Goal: Task Accomplishment & Management: Use online tool/utility

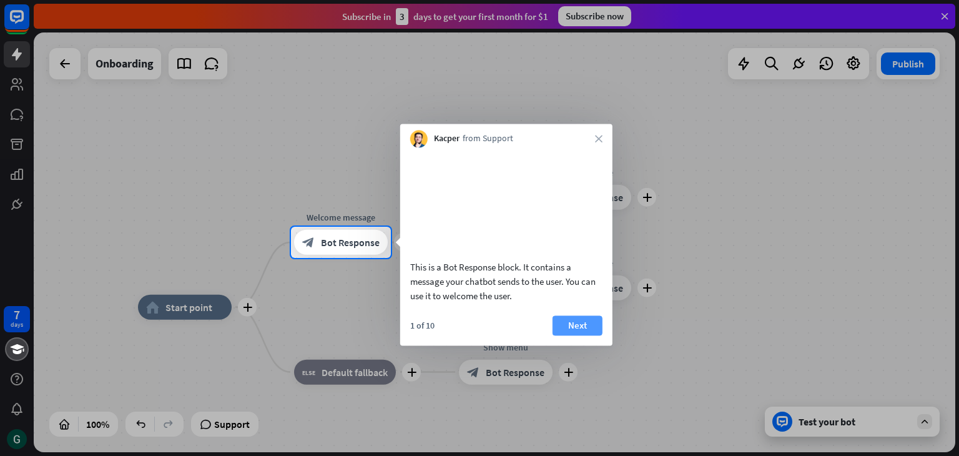
click at [571, 335] on button "Next" at bounding box center [578, 325] width 50 height 20
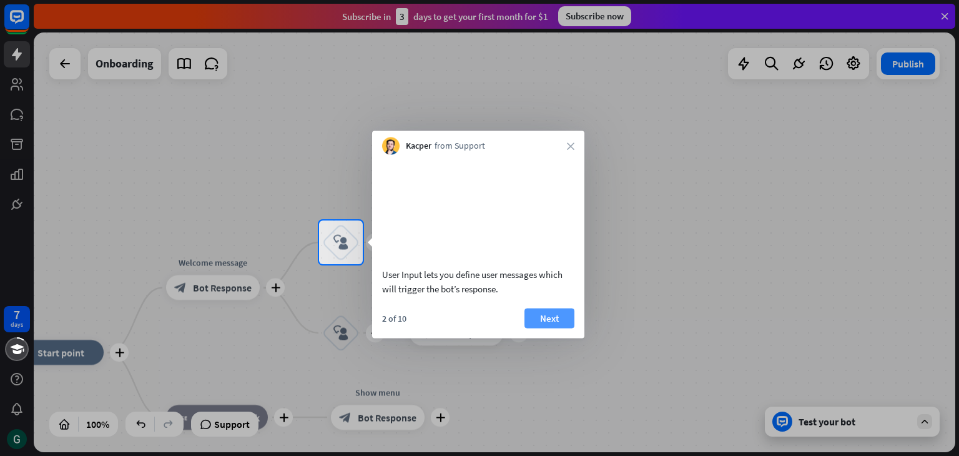
click at [549, 328] on button "Next" at bounding box center [550, 318] width 50 height 20
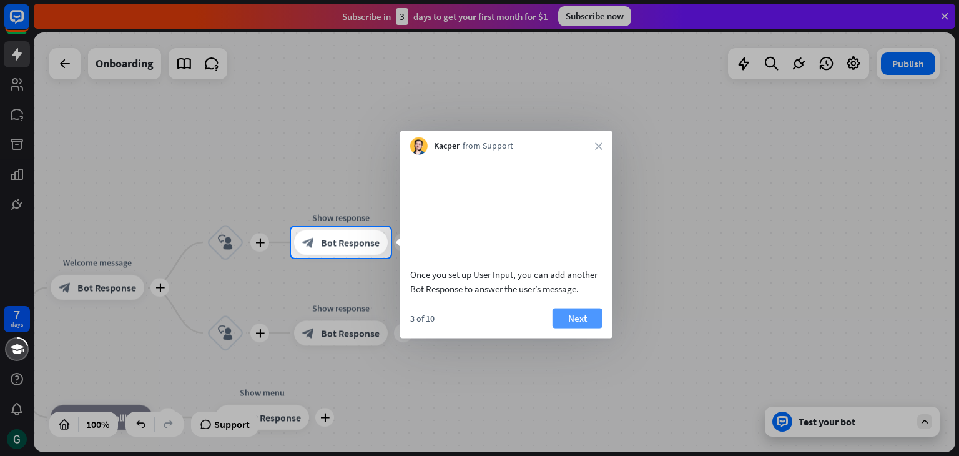
click at [565, 328] on button "Next" at bounding box center [578, 318] width 50 height 20
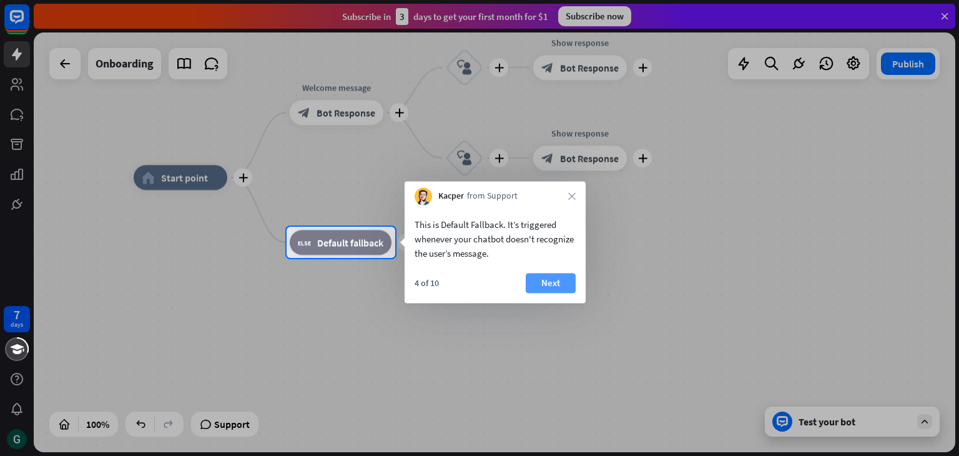
click at [552, 285] on button "Next" at bounding box center [551, 283] width 50 height 20
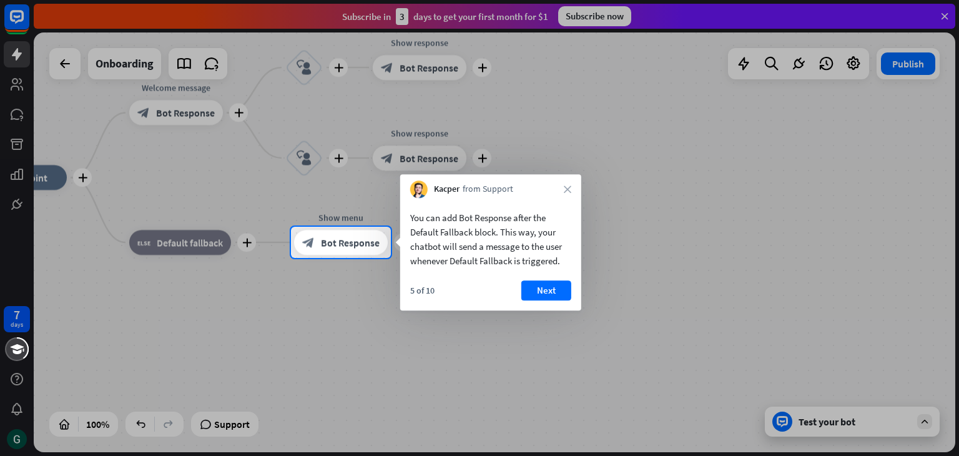
click at [552, 285] on button "Next" at bounding box center [546, 290] width 50 height 20
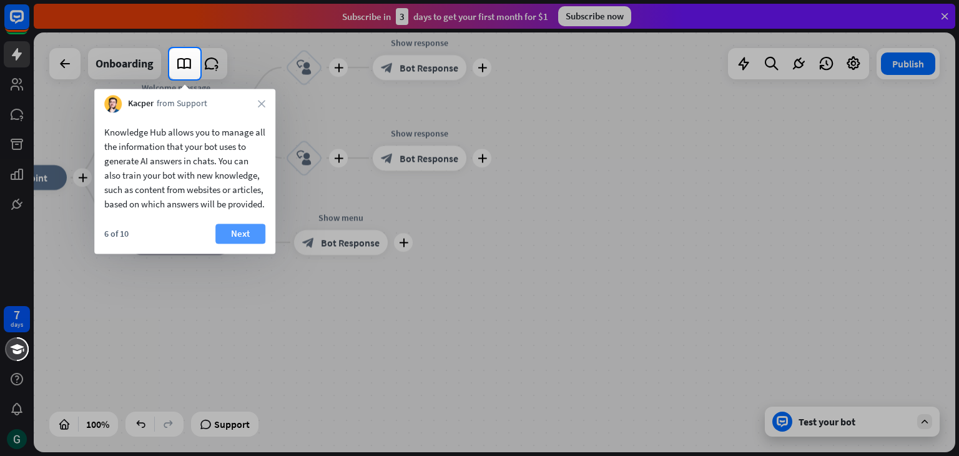
click at [251, 244] on button "Next" at bounding box center [240, 234] width 50 height 20
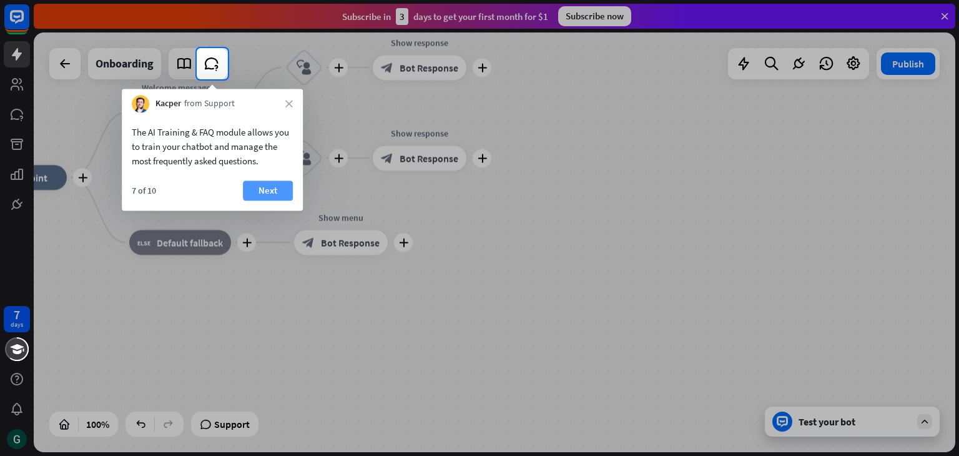
click at [275, 186] on button "Next" at bounding box center [268, 190] width 50 height 20
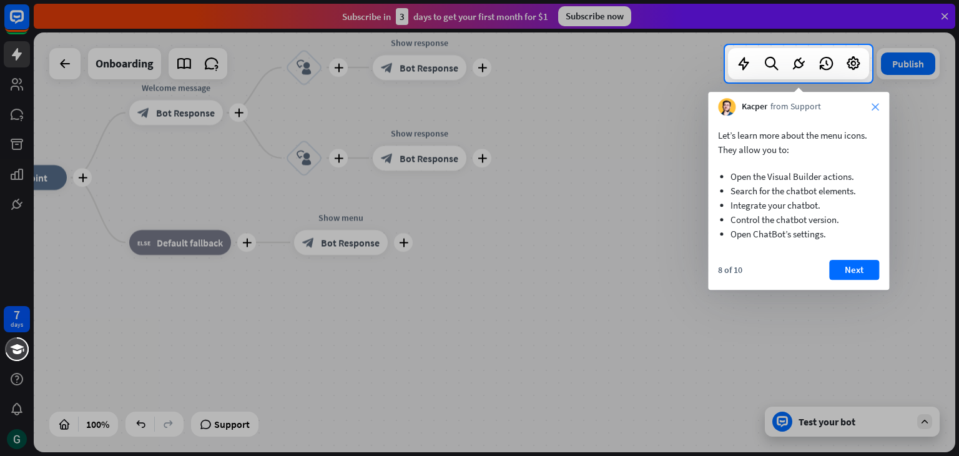
click at [876, 103] on icon "close" at bounding box center [875, 106] width 7 height 7
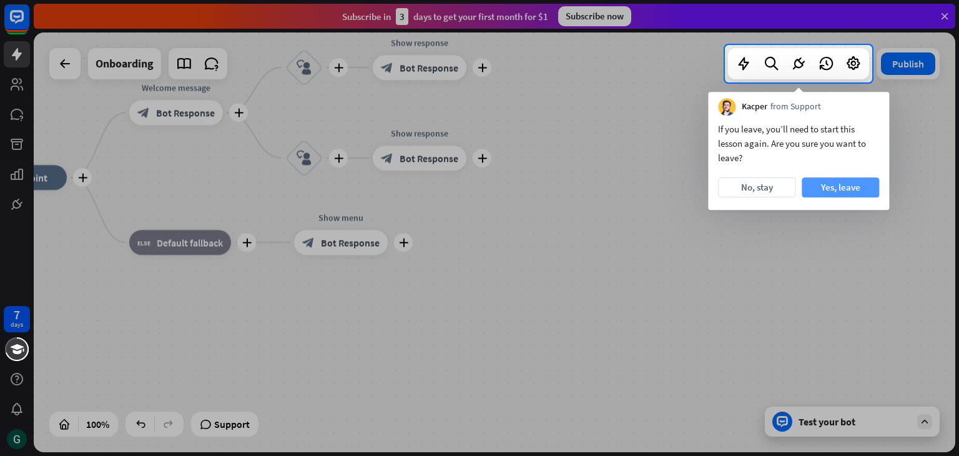
click at [839, 185] on button "Yes, leave" at bounding box center [840, 187] width 77 height 20
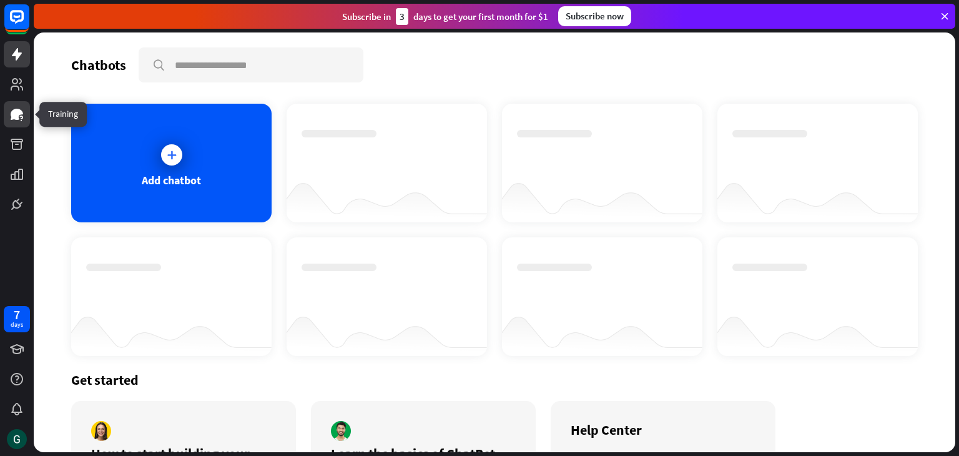
click at [21, 115] on icon at bounding box center [16, 114] width 15 height 15
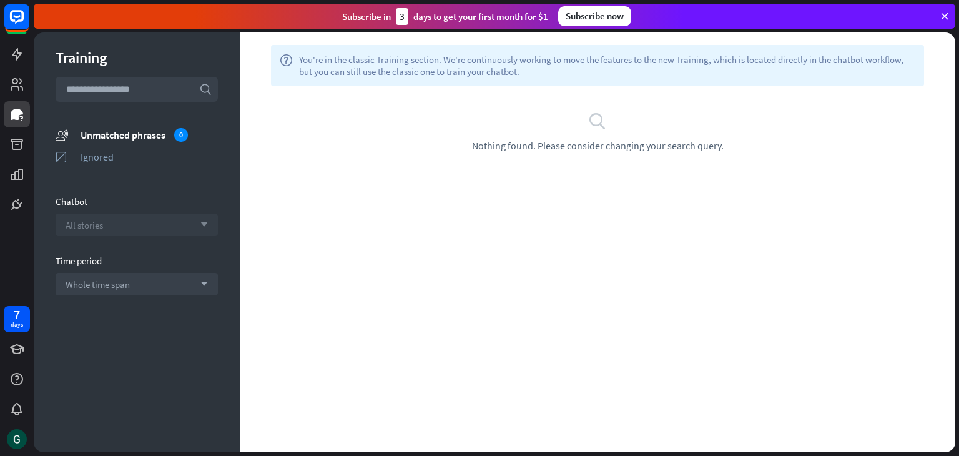
click at [158, 222] on div "All stories arrow_down" at bounding box center [137, 225] width 162 height 22
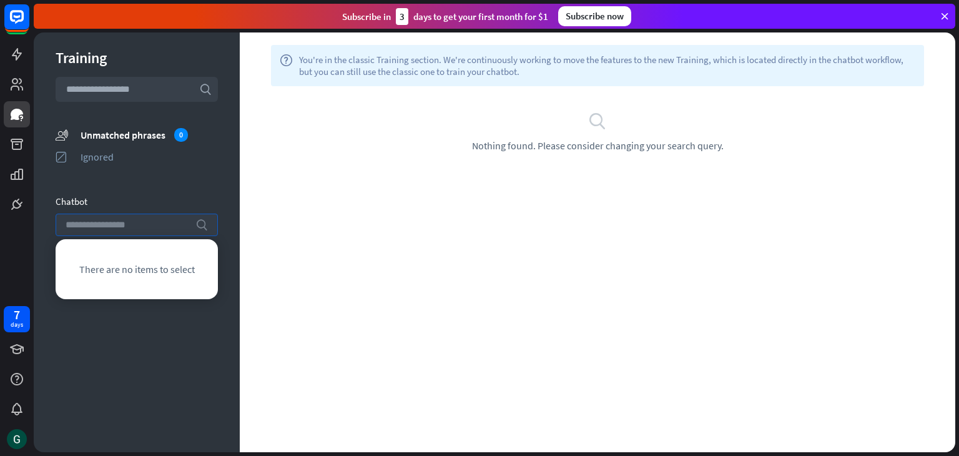
click at [158, 222] on input "search" at bounding box center [128, 224] width 124 height 21
click at [142, 182] on div "Training search unmatched_phrases Unmatched phrases 0 ignored Ignored Chatbot s…" at bounding box center [137, 242] width 206 height 420
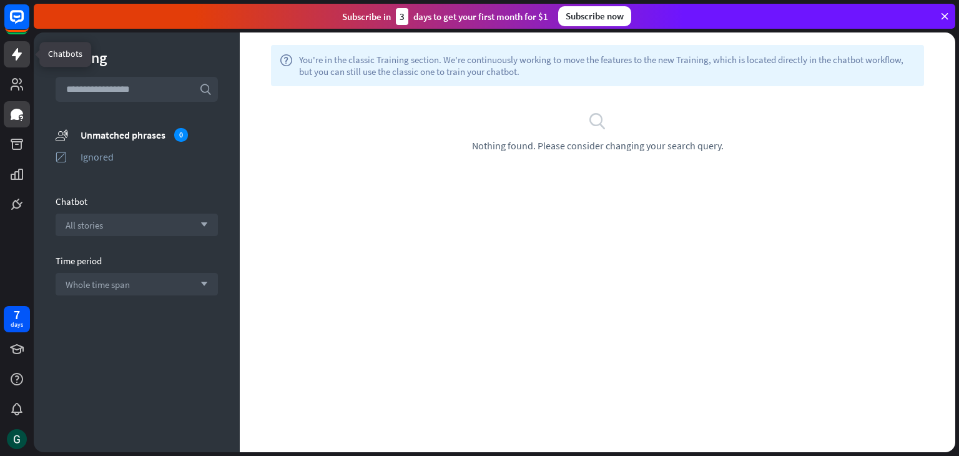
click at [16, 54] on icon at bounding box center [17, 54] width 10 height 12
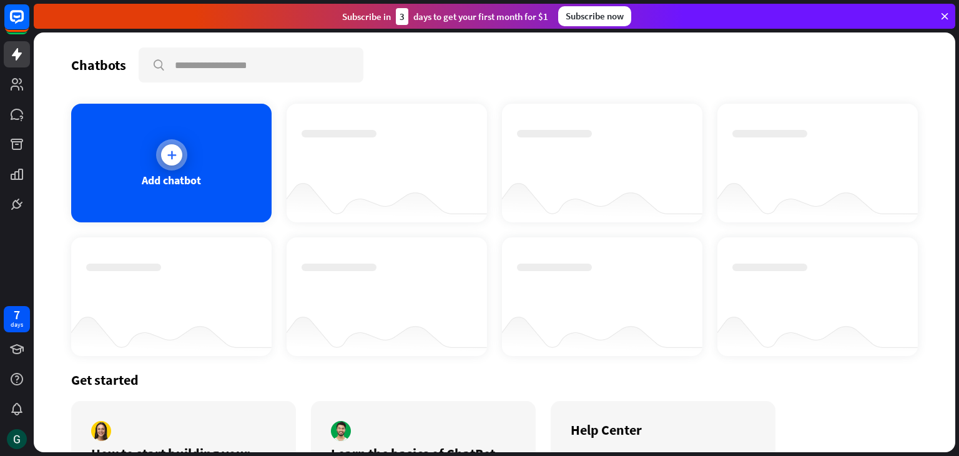
click at [172, 150] on icon at bounding box center [171, 155] width 12 height 12
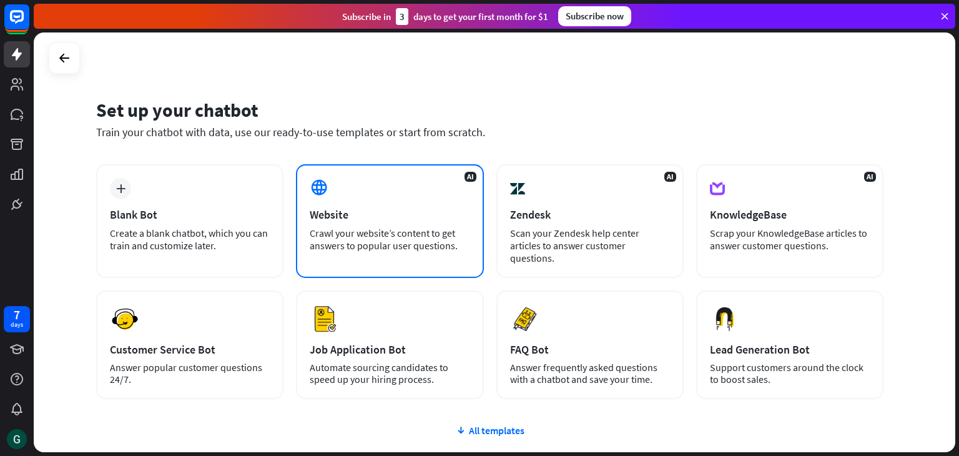
click at [387, 225] on div "AI Website Crawl your website’s content to get answers to popular user question…" at bounding box center [389, 221] width 187 height 114
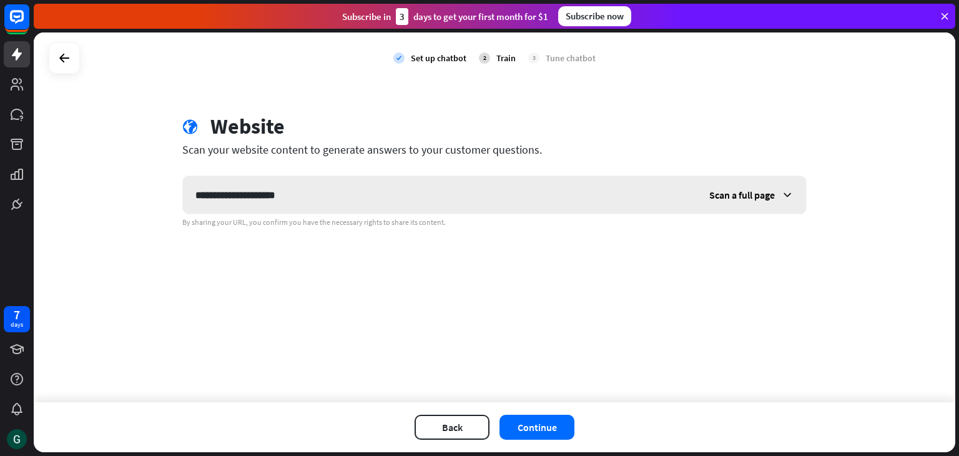
click at [784, 195] on icon at bounding box center [787, 195] width 12 height 12
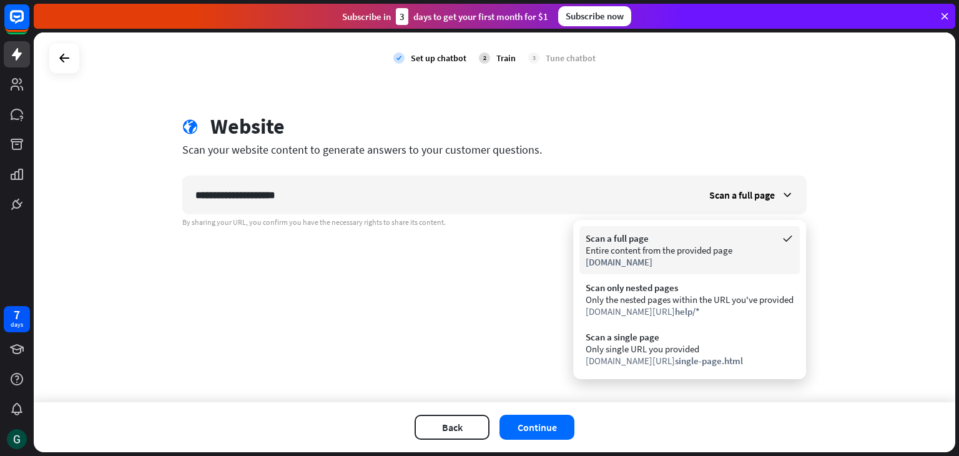
click at [732, 243] on div "Scan a full page" at bounding box center [690, 238] width 208 height 12
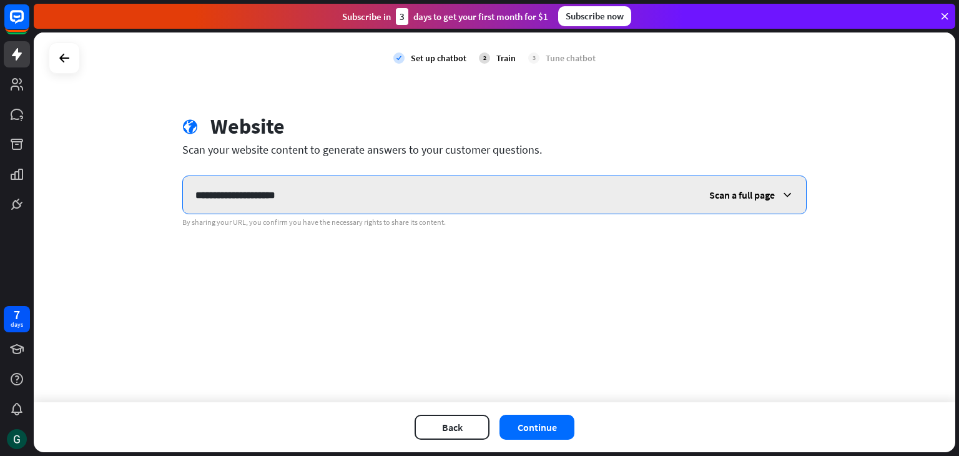
click at [219, 192] on input "**********" at bounding box center [440, 194] width 514 height 37
type input "**********"
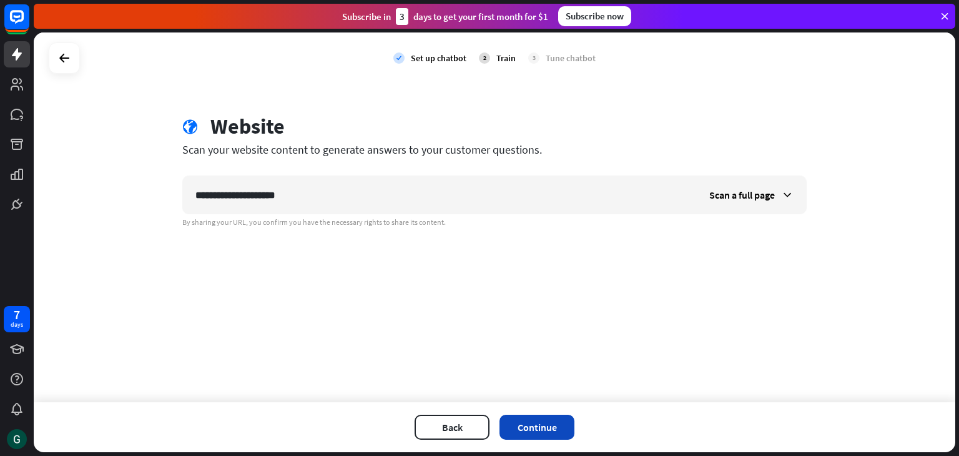
click at [534, 424] on button "Continue" at bounding box center [537, 427] width 75 height 25
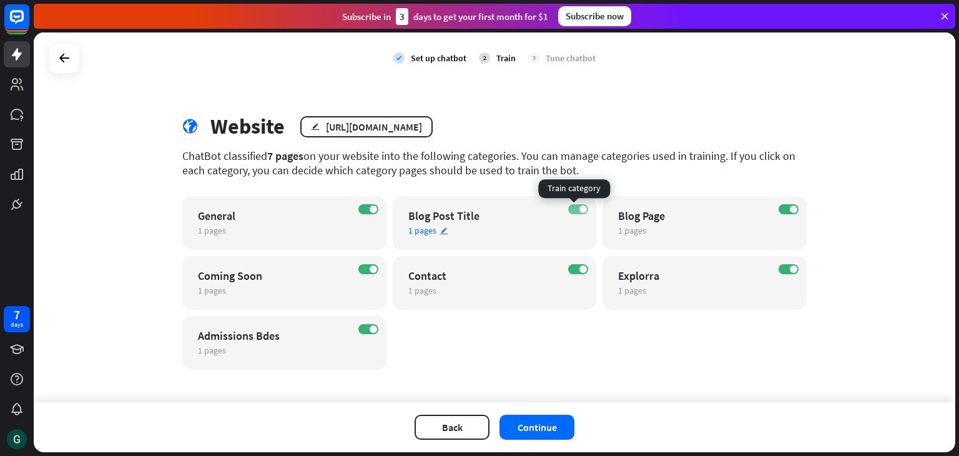
click at [568, 210] on label "ON" at bounding box center [578, 209] width 20 height 10
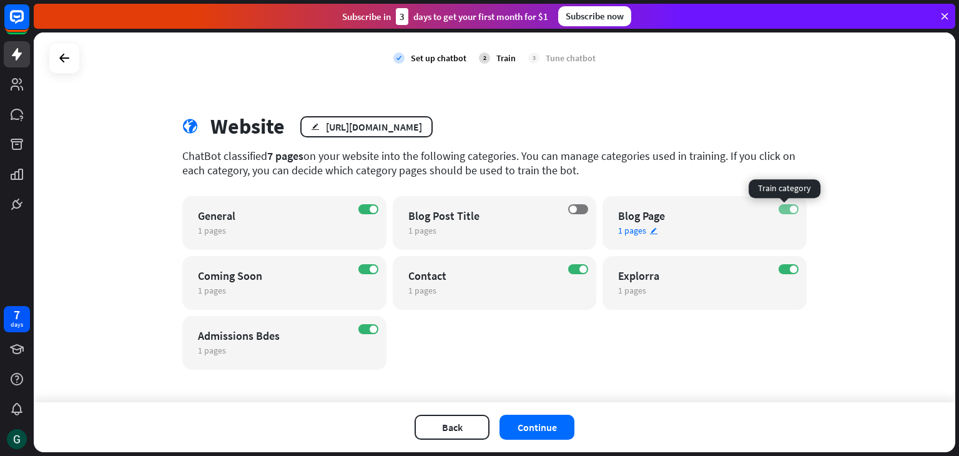
click at [779, 210] on label "ON" at bounding box center [789, 209] width 20 height 10
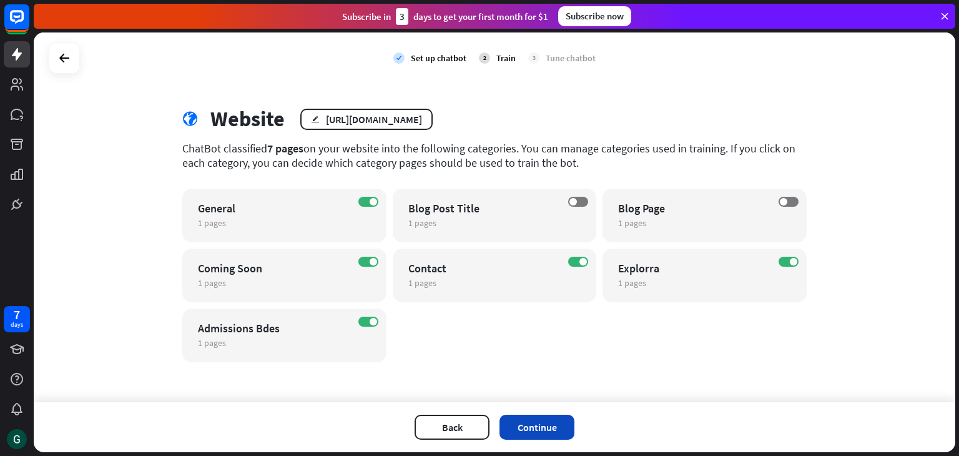
click at [528, 430] on button "Continue" at bounding box center [537, 427] width 75 height 25
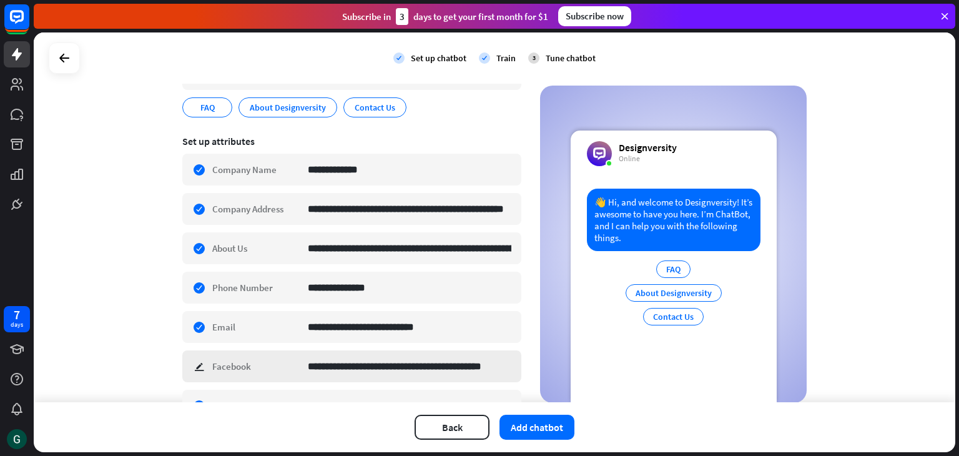
scroll to position [187, 0]
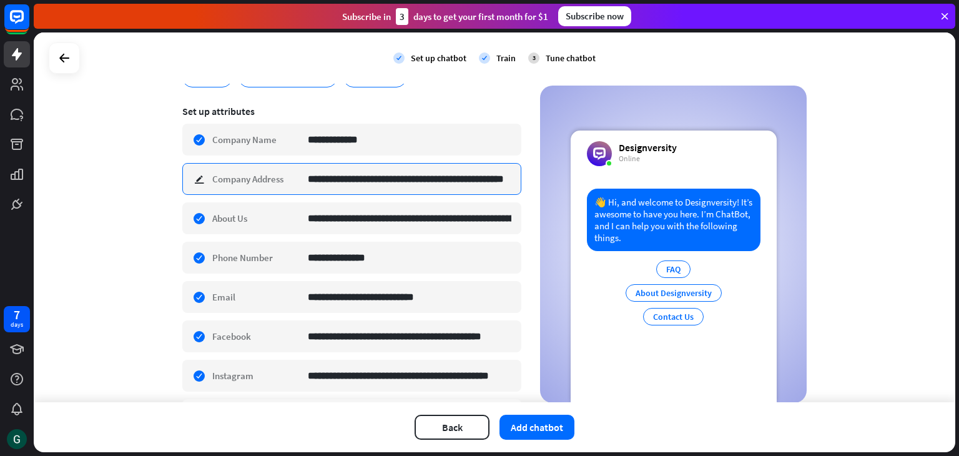
click at [372, 177] on input "**********" at bounding box center [410, 179] width 204 height 31
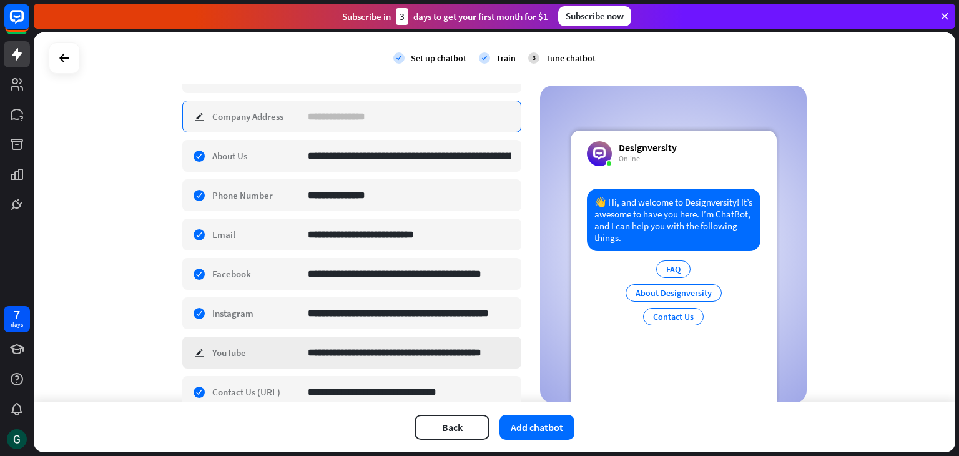
scroll to position [306, 0]
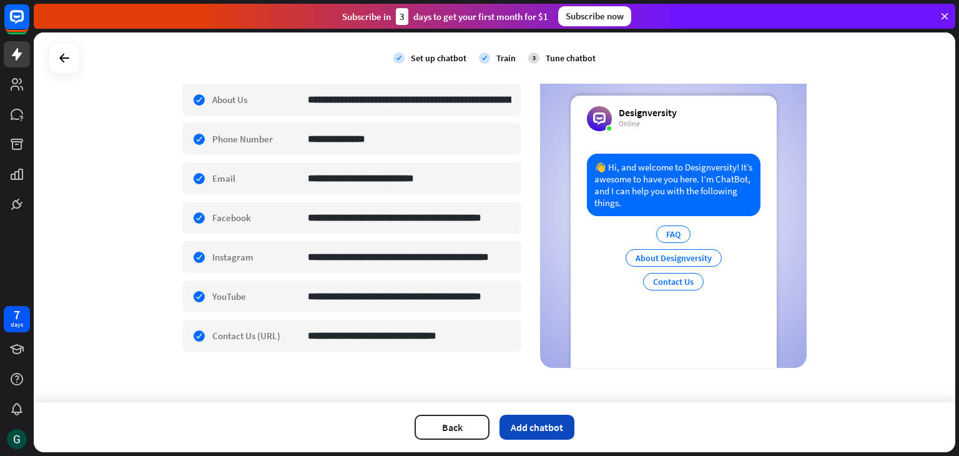
click at [551, 428] on button "Add chatbot" at bounding box center [537, 427] width 75 height 25
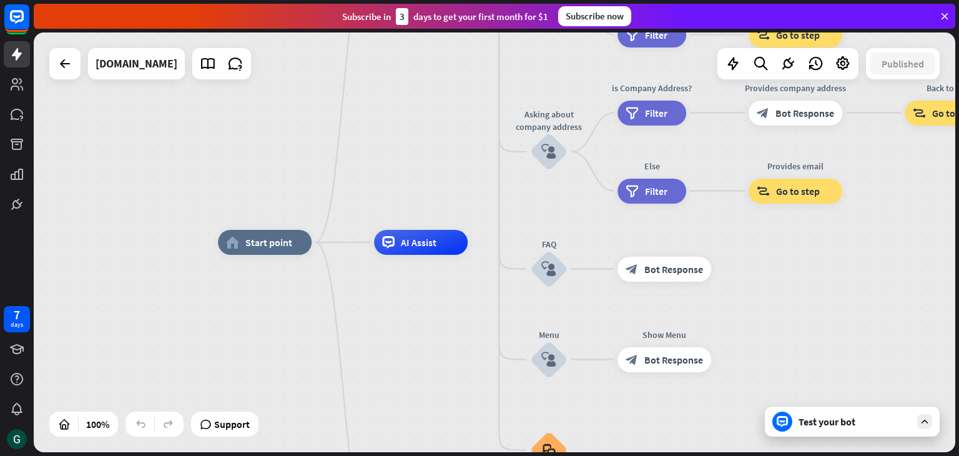
click at [919, 423] on icon at bounding box center [924, 421] width 11 height 11
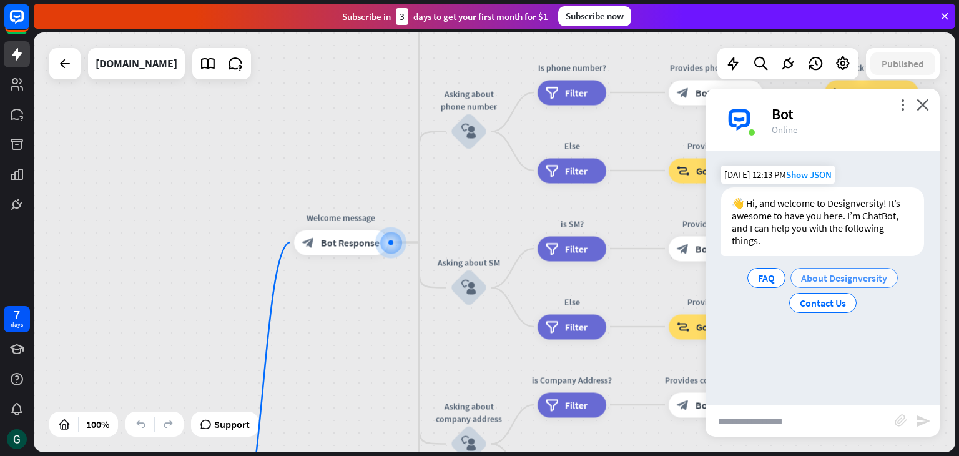
click at [819, 279] on span "About Designversity" at bounding box center [844, 278] width 86 height 12
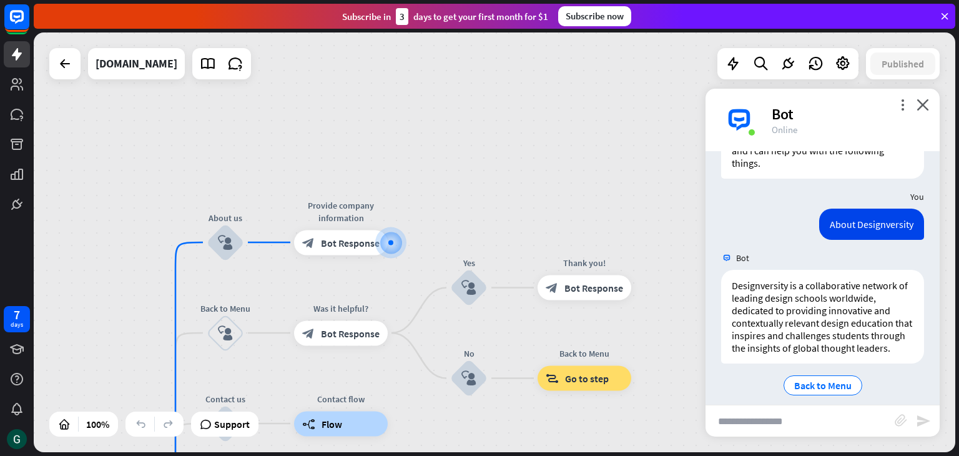
scroll to position [102, 0]
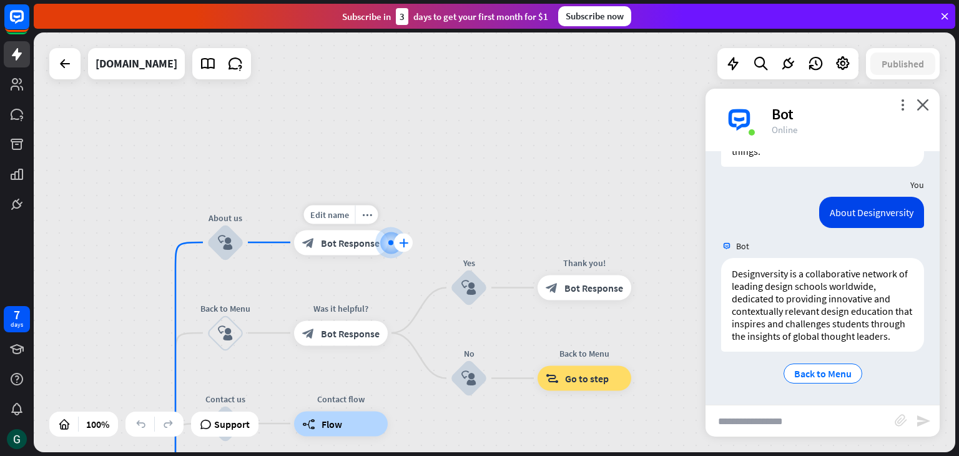
click at [403, 240] on icon "plus" at bounding box center [403, 242] width 9 height 9
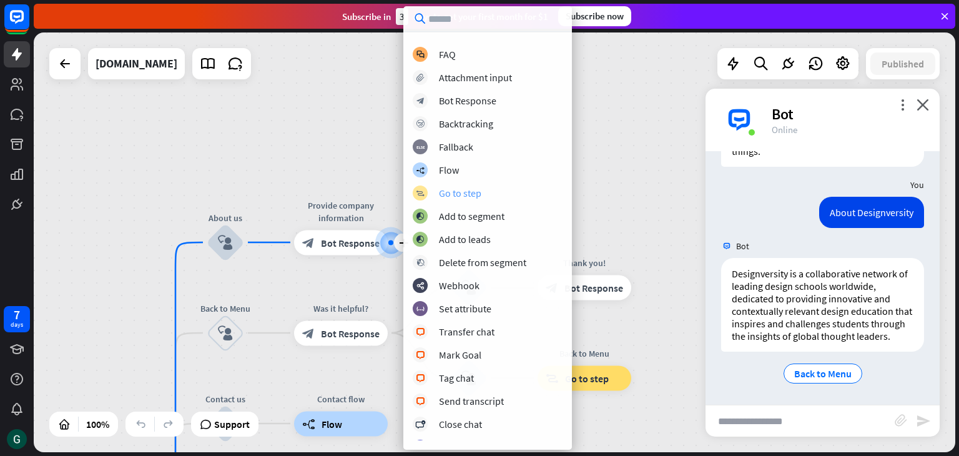
scroll to position [0, 0]
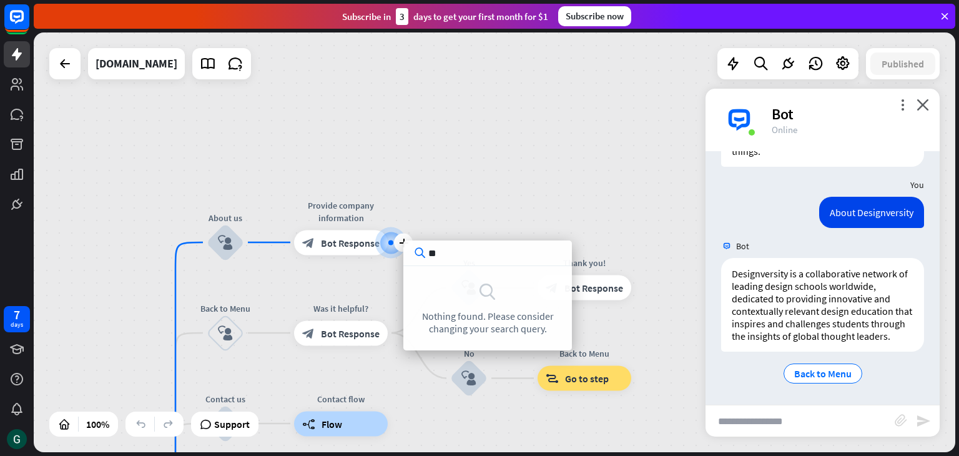
type input "*"
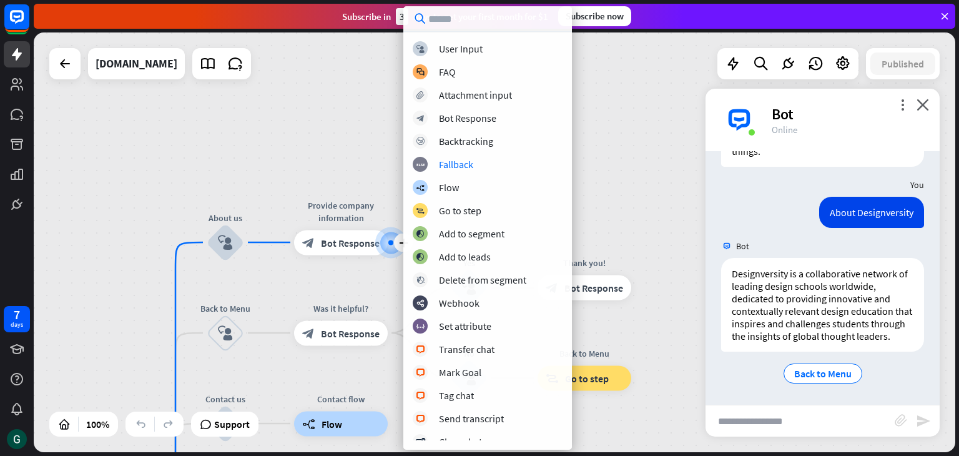
click at [621, 168] on div "home_2 Start point Welcome message block_bot_response Bot Response About us blo…" at bounding box center [495, 242] width 922 height 420
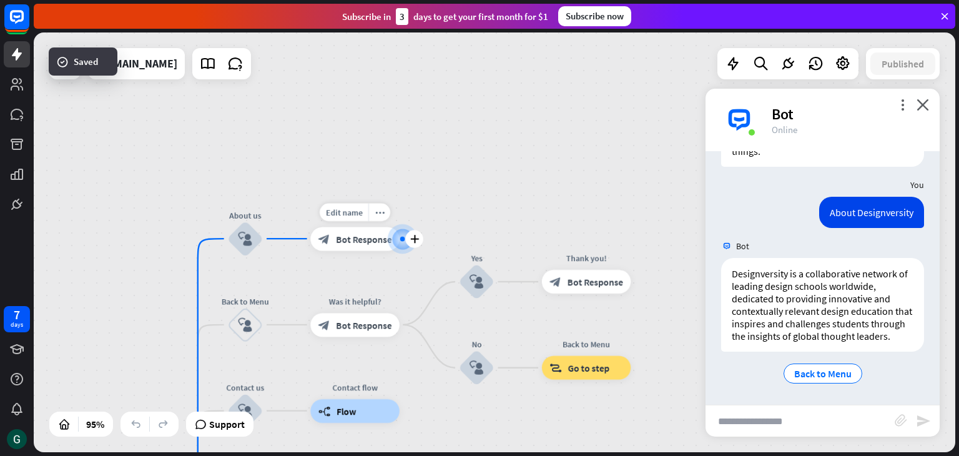
click at [345, 239] on span "Bot Response" at bounding box center [364, 239] width 56 height 12
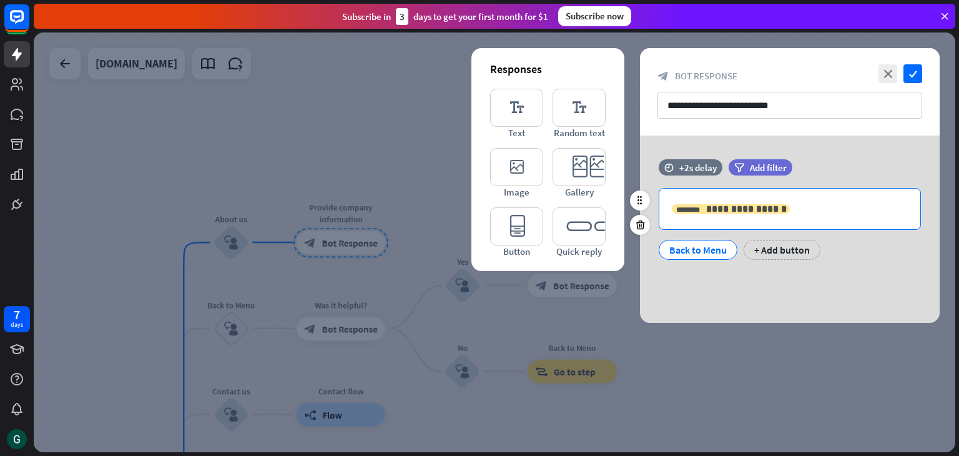
click at [771, 209] on span "**********" at bounding box center [746, 208] width 81 height 9
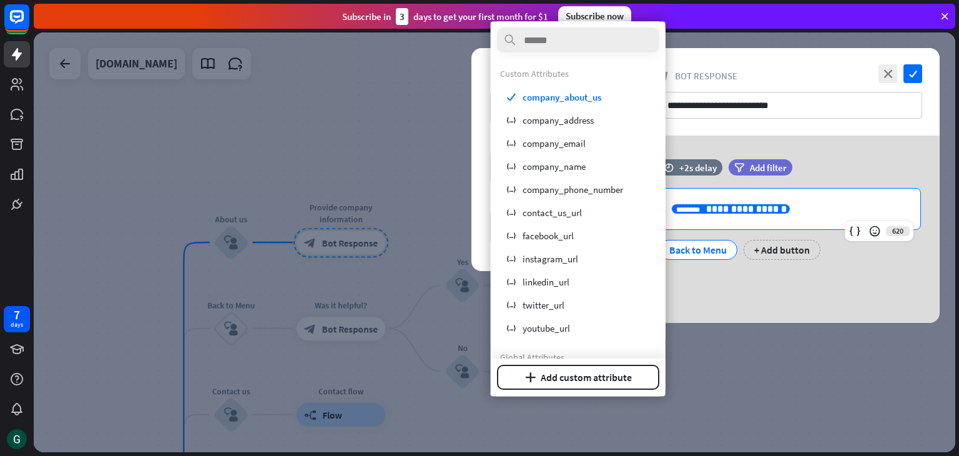
click at [771, 209] on span "**********" at bounding box center [746, 208] width 81 height 9
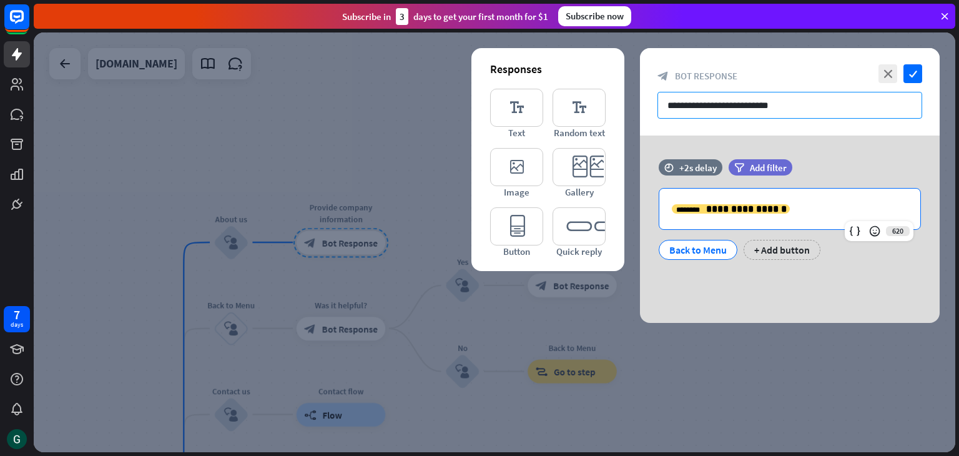
click at [746, 104] on input "**********" at bounding box center [790, 105] width 265 height 27
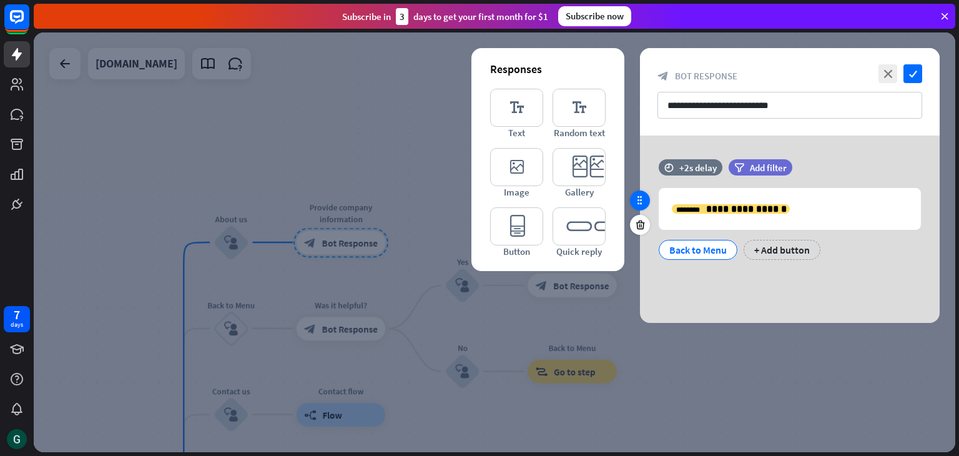
click at [641, 202] on icon at bounding box center [639, 200] width 11 height 11
click at [519, 217] on icon "editor_button" at bounding box center [516, 226] width 53 height 38
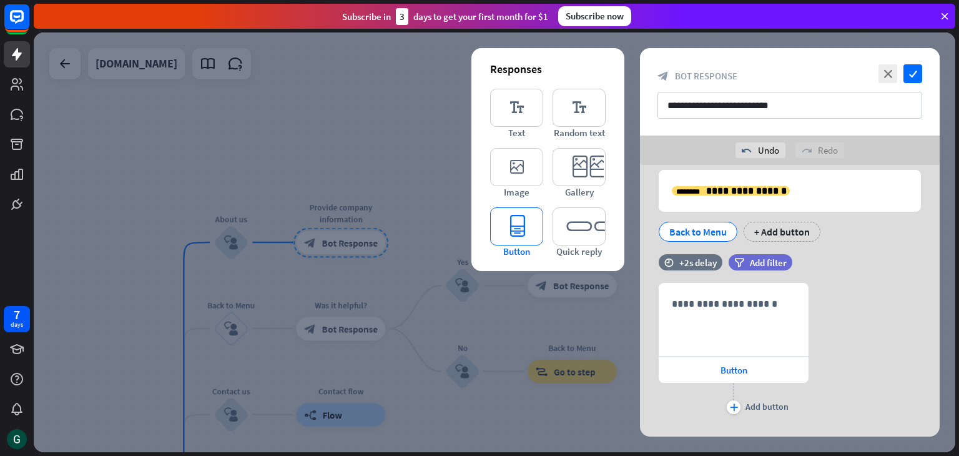
scroll to position [71, 0]
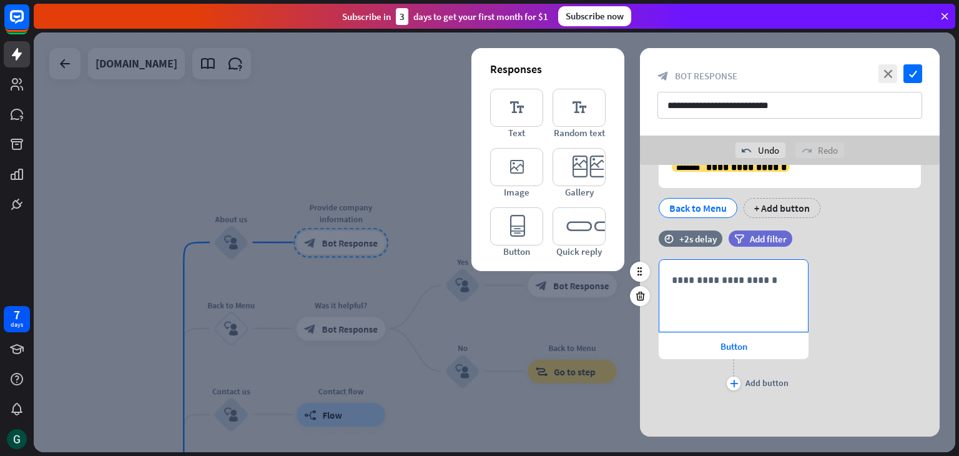
click at [744, 293] on div "**********" at bounding box center [733, 296] width 149 height 72
click at [729, 345] on span "Button" at bounding box center [734, 346] width 27 height 12
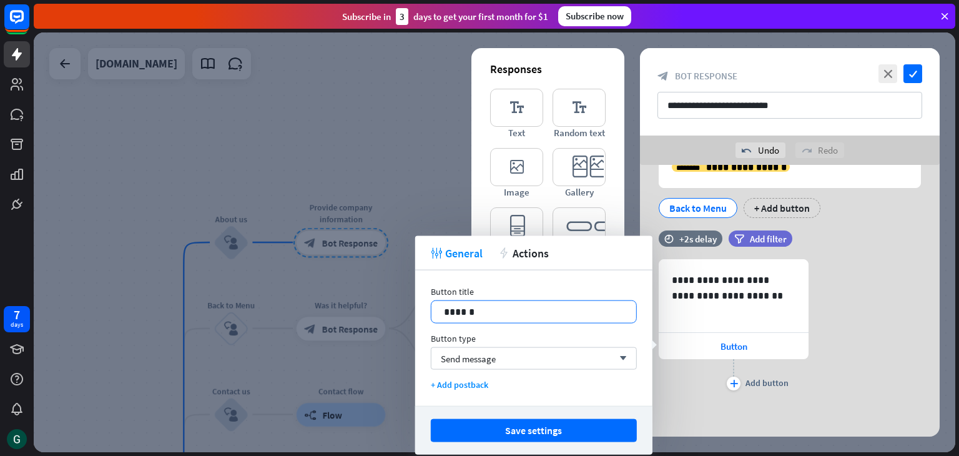
click at [488, 309] on p "******" at bounding box center [534, 312] width 180 height 16
click at [589, 360] on div "Send message arrow_down" at bounding box center [534, 358] width 206 height 22
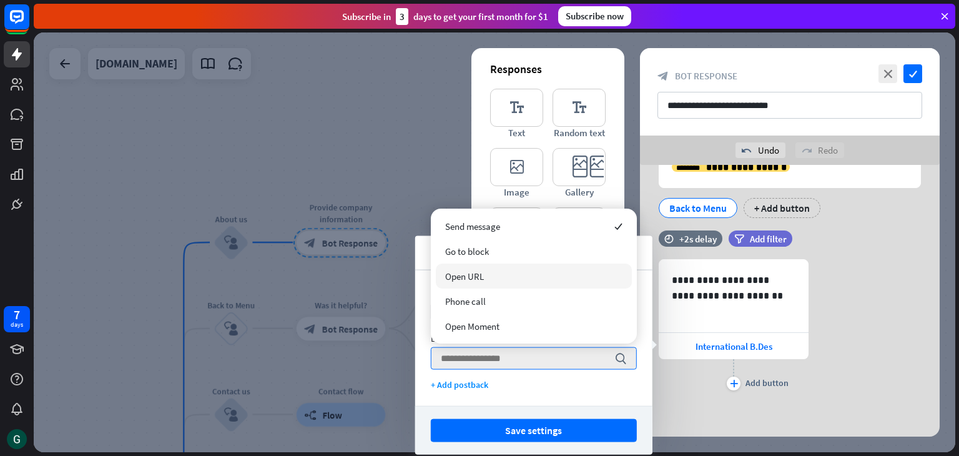
click at [553, 267] on div "Open URL" at bounding box center [534, 276] width 196 height 25
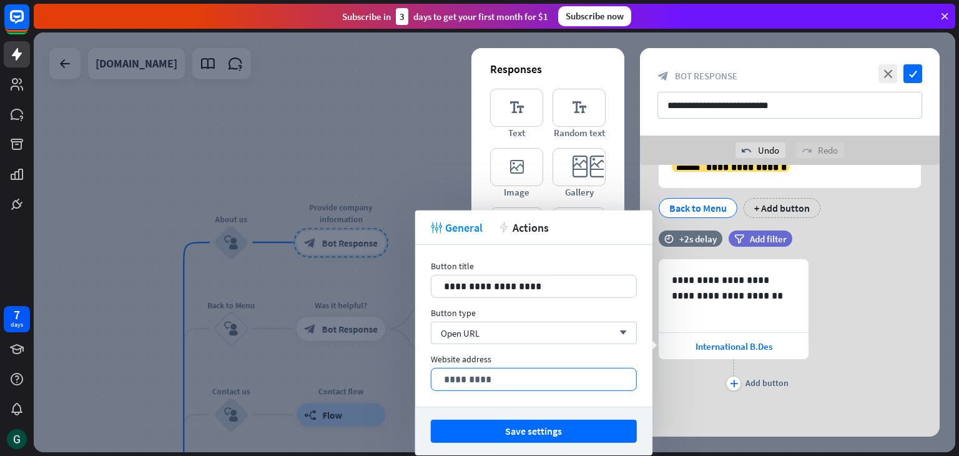
click at [494, 375] on p "*********" at bounding box center [534, 380] width 180 height 16
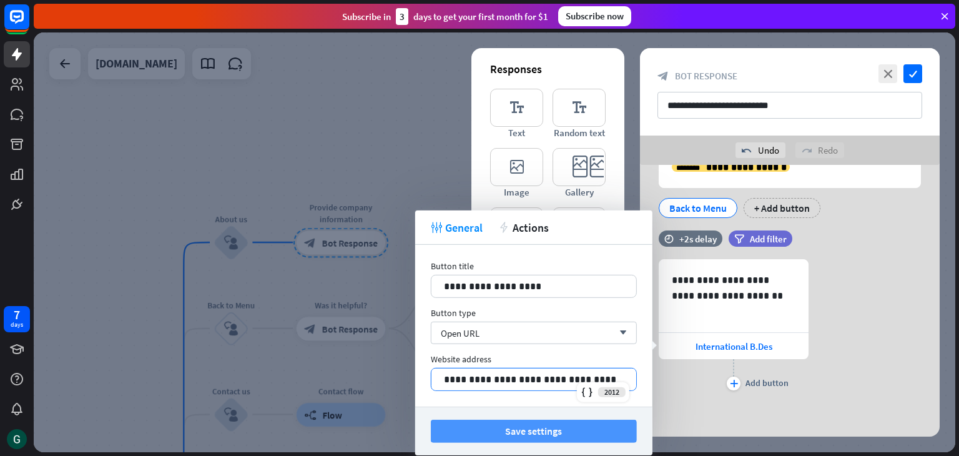
click at [501, 428] on button "Save settings" at bounding box center [534, 431] width 206 height 23
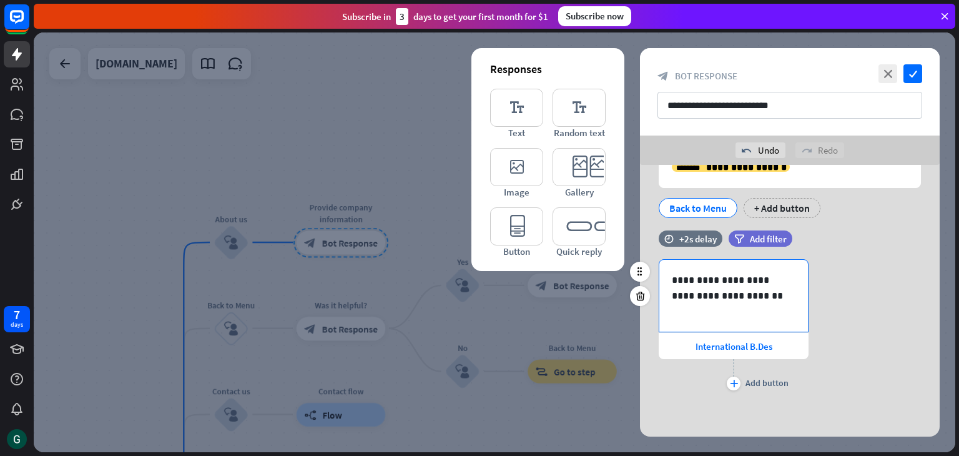
click at [721, 302] on p "**********" at bounding box center [734, 287] width 124 height 31
drag, startPoint x: 790, startPoint y: 295, endPoint x: 668, endPoint y: 292, distance: 122.4
click at [668, 292] on div "**********" at bounding box center [733, 296] width 149 height 72
click at [778, 379] on div "Add button" at bounding box center [767, 382] width 43 height 11
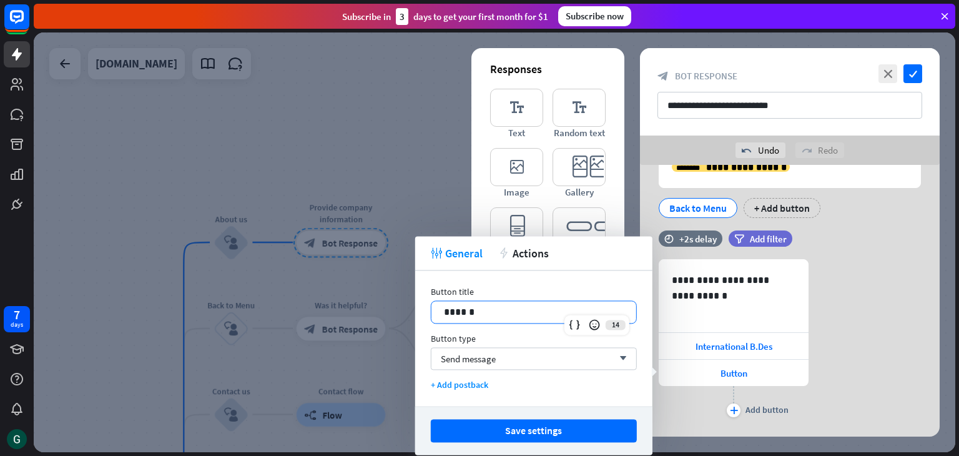
click at [510, 304] on p "******" at bounding box center [534, 312] width 180 height 16
click at [504, 311] on p "******" at bounding box center [534, 312] width 180 height 16
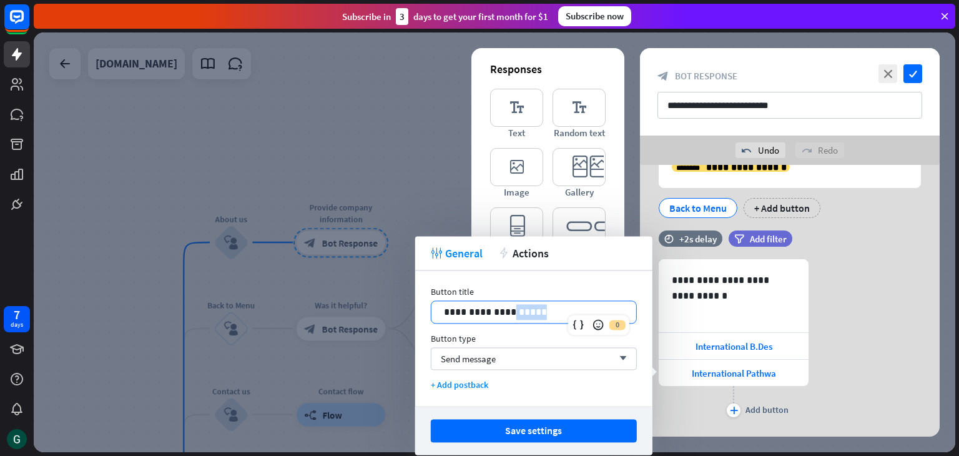
drag, startPoint x: 435, startPoint y: 313, endPoint x: 393, endPoint y: 318, distance: 42.1
click at [393, 318] on body "7 days close Product Help First steps Get started with ChatBot Help Center Foll…" at bounding box center [479, 228] width 959 height 456
click at [457, 360] on span "Send message" at bounding box center [468, 359] width 55 height 12
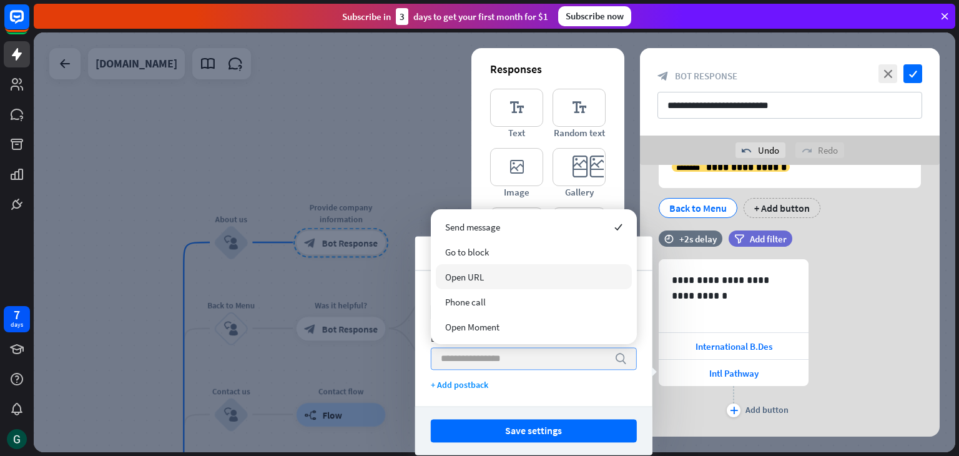
click at [477, 271] on span "Open URL" at bounding box center [464, 277] width 39 height 12
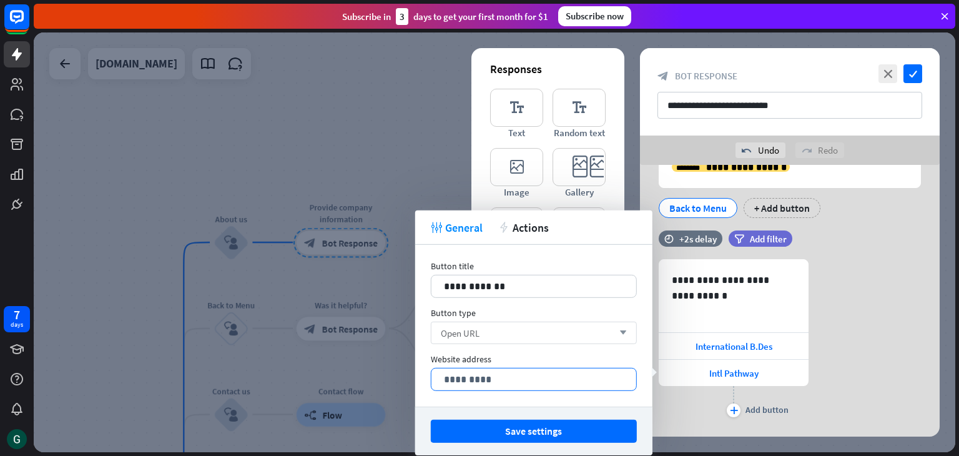
click at [496, 378] on p "*********" at bounding box center [534, 380] width 180 height 16
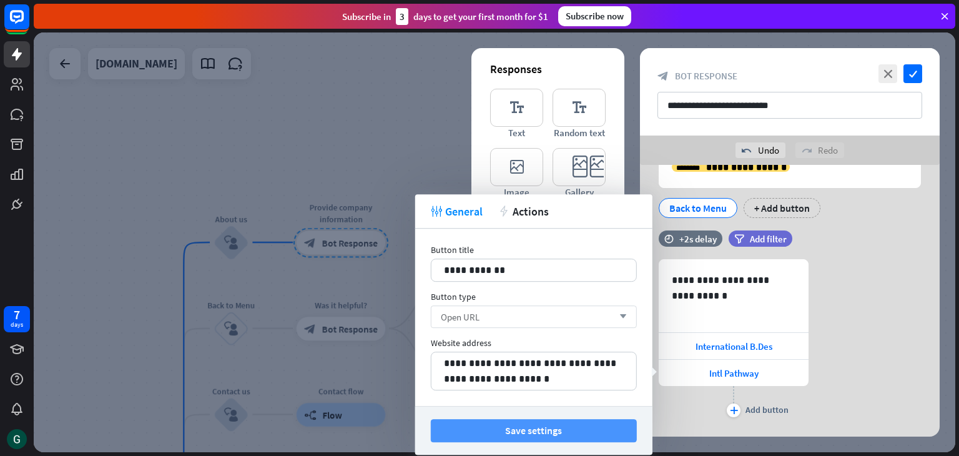
click at [512, 430] on button "Save settings" at bounding box center [534, 430] width 206 height 23
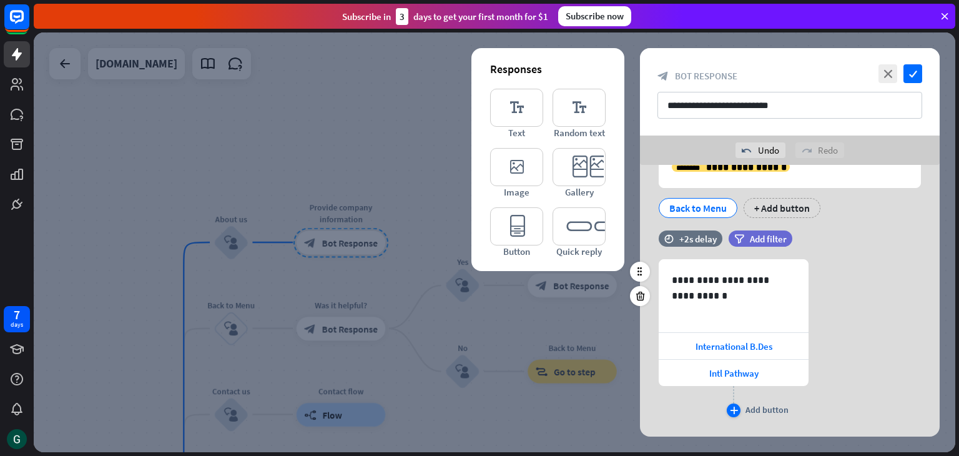
click at [730, 408] on icon "plus" at bounding box center [734, 410] width 8 height 7
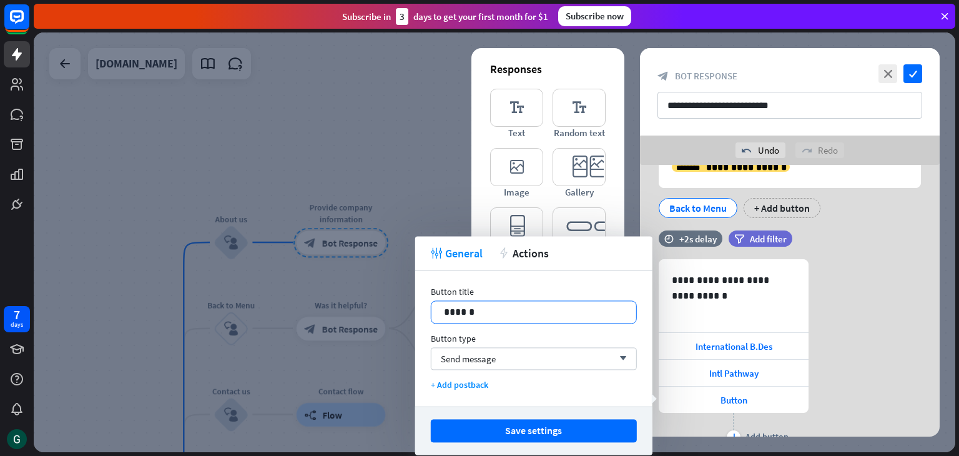
click at [483, 310] on p "******" at bounding box center [534, 312] width 180 height 16
click at [521, 360] on div "Send message arrow_down" at bounding box center [534, 358] width 206 height 22
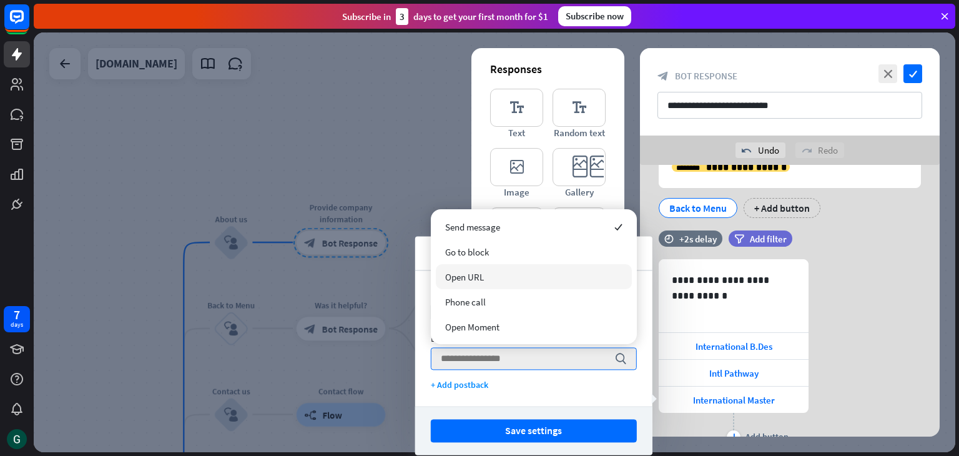
click at [518, 274] on div "Open URL" at bounding box center [534, 276] width 196 height 25
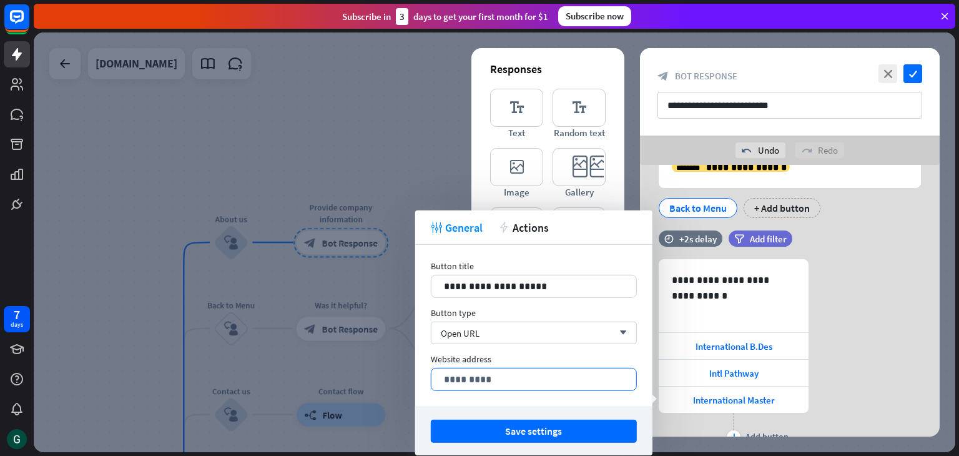
click at [558, 372] on p "*********" at bounding box center [534, 380] width 180 height 16
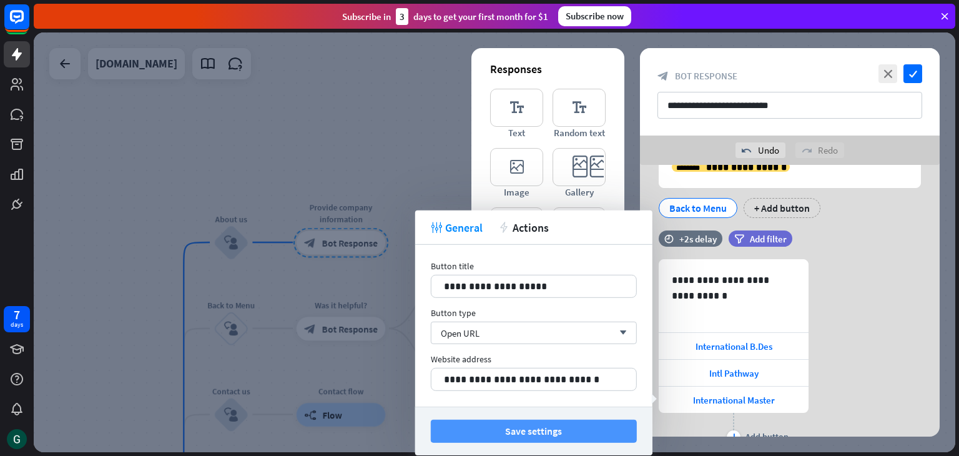
click at [558, 431] on button "Save settings" at bounding box center [534, 431] width 206 height 23
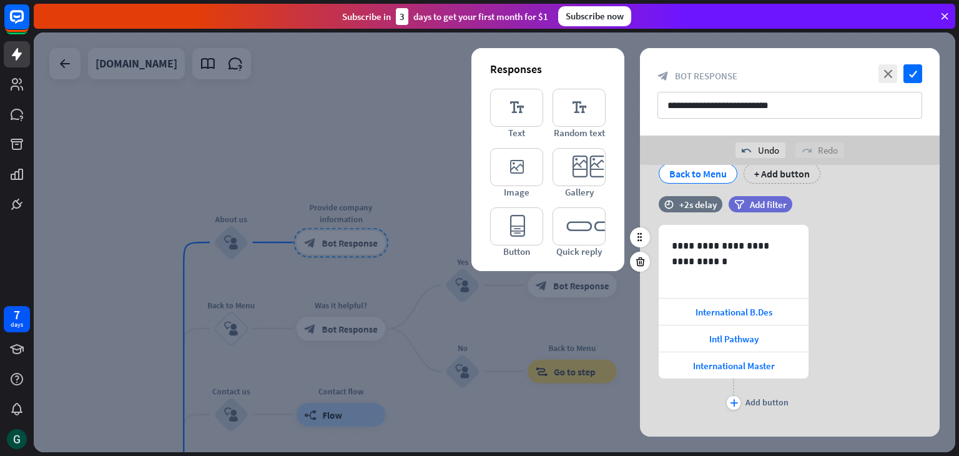
scroll to position [125, 0]
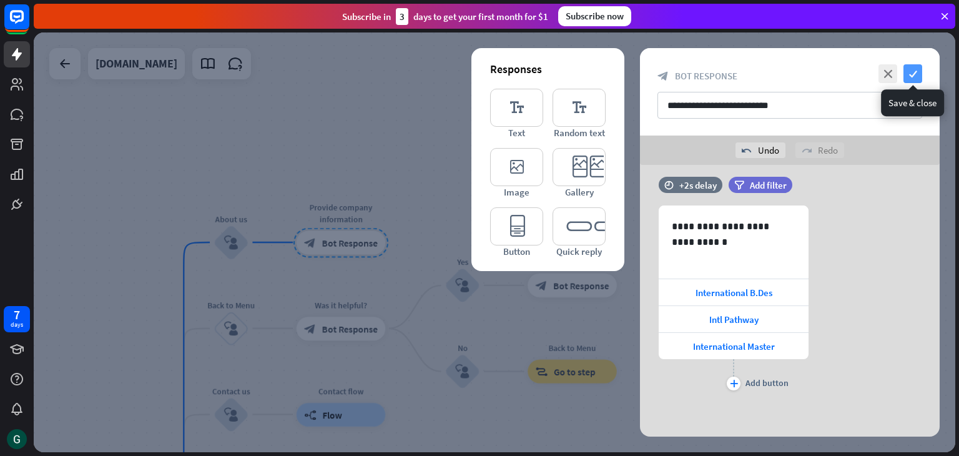
click at [916, 74] on icon "check" at bounding box center [913, 73] width 19 height 19
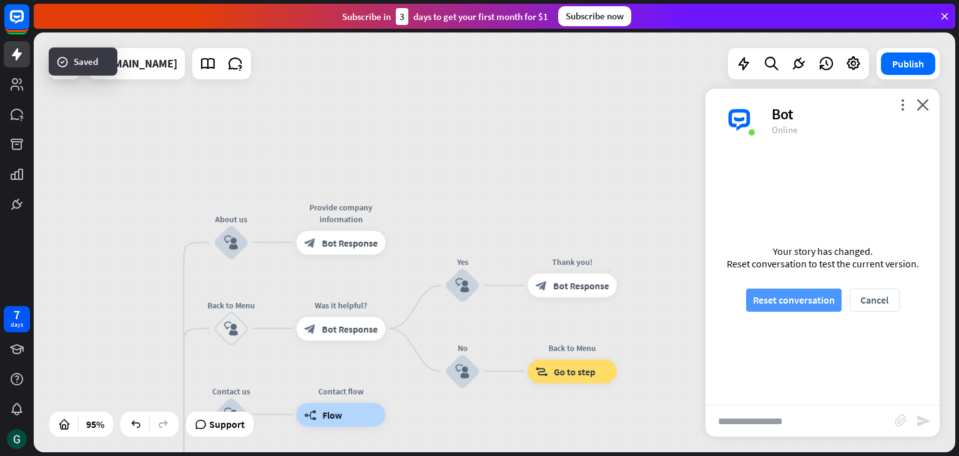
click at [818, 305] on button "Reset conversation" at bounding box center [794, 299] width 96 height 23
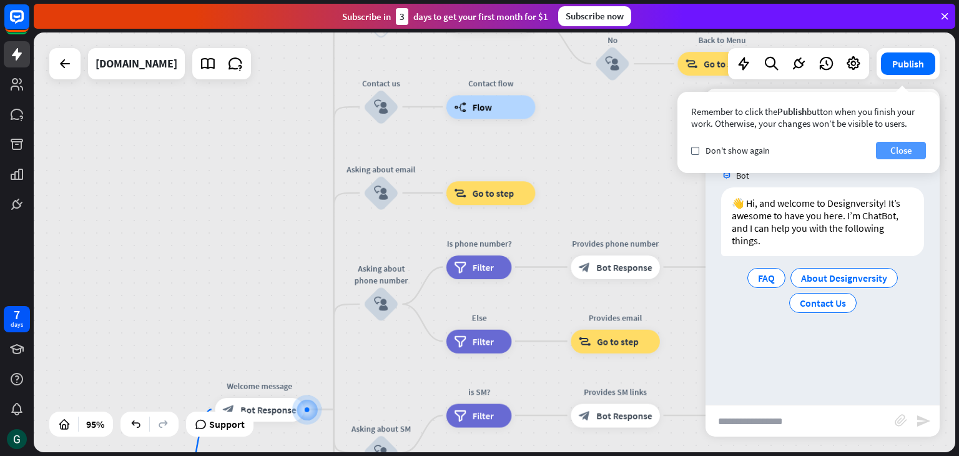
click at [899, 150] on button "Close" at bounding box center [901, 150] width 50 height 17
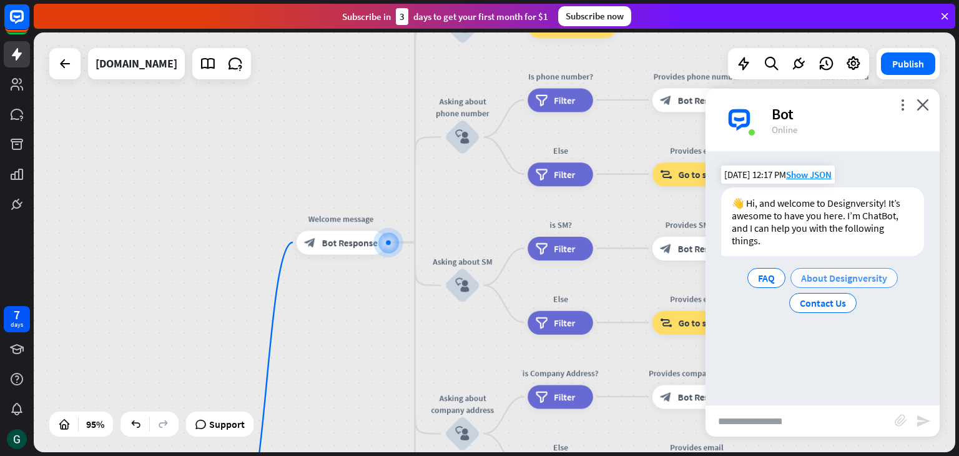
click at [850, 280] on span "About Designversity" at bounding box center [844, 278] width 86 height 12
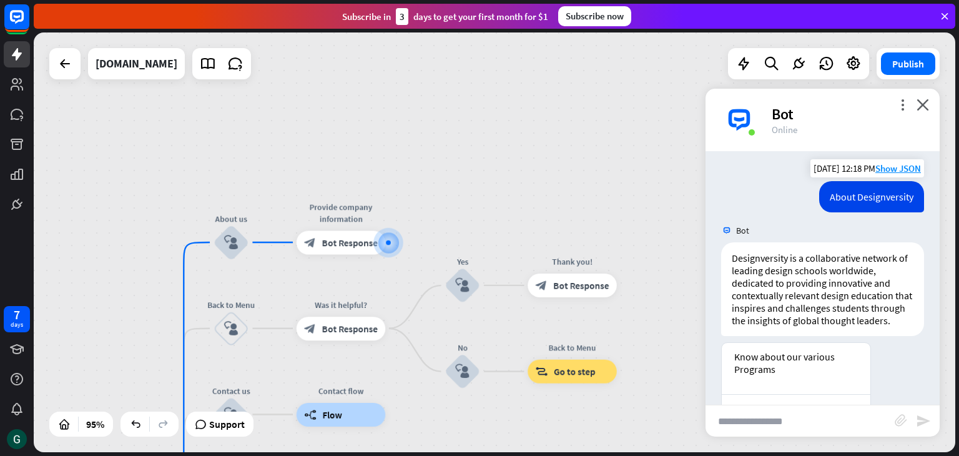
scroll to position [210, 0]
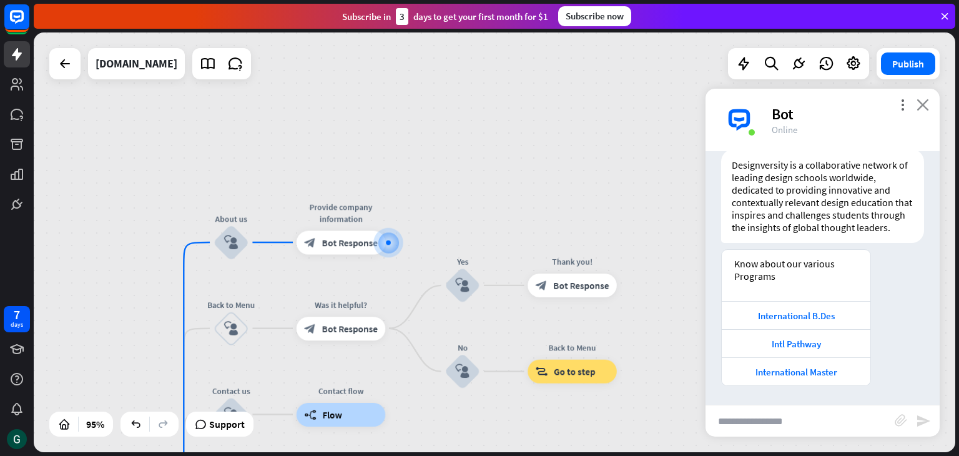
click at [923, 104] on icon "close" at bounding box center [923, 105] width 12 height 12
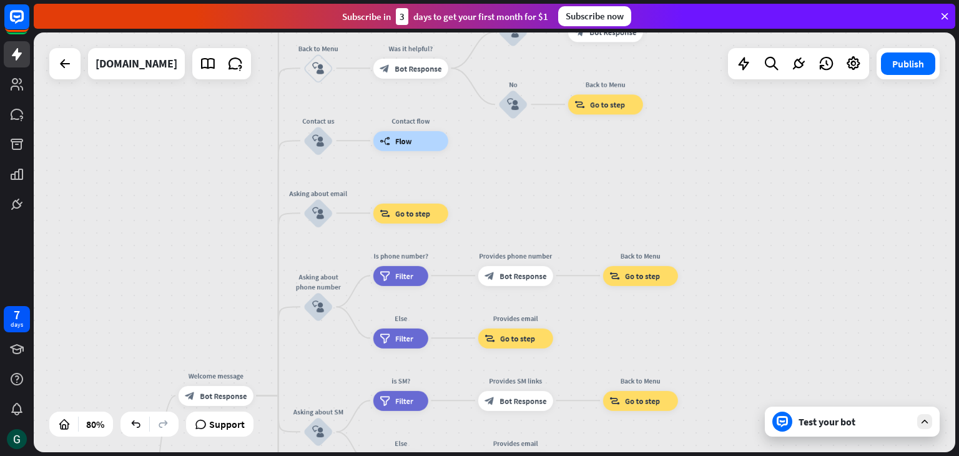
drag, startPoint x: 184, startPoint y: 358, endPoint x: 217, endPoint y: 108, distance: 252.0
click at [217, 108] on div "home_2 Start point Welcome message block_bot_response Bot Response About us blo…" at bounding box center [495, 242] width 922 height 420
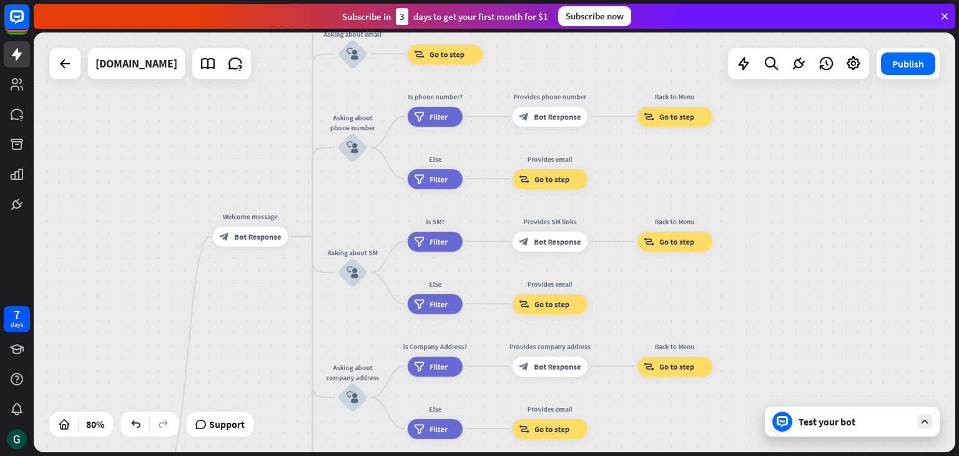
drag, startPoint x: 205, startPoint y: 262, endPoint x: 239, endPoint y: 103, distance: 162.9
click at [239, 103] on div "home_2 Start point Welcome message block_bot_response Bot Response About us blo…" at bounding box center [495, 242] width 922 height 420
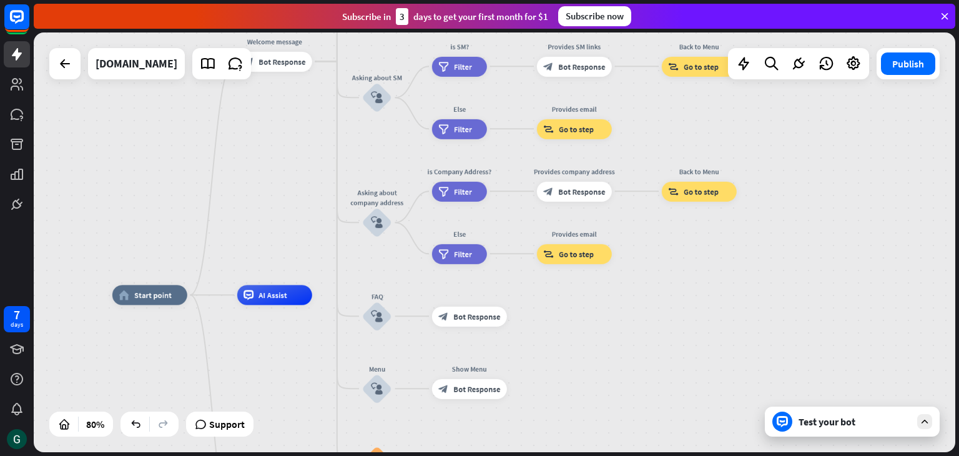
drag, startPoint x: 235, startPoint y: 318, endPoint x: 261, endPoint y: 139, distance: 180.4
click at [261, 139] on div "home_2 Start point Welcome message block_bot_response Bot Response About us blo…" at bounding box center [495, 242] width 922 height 420
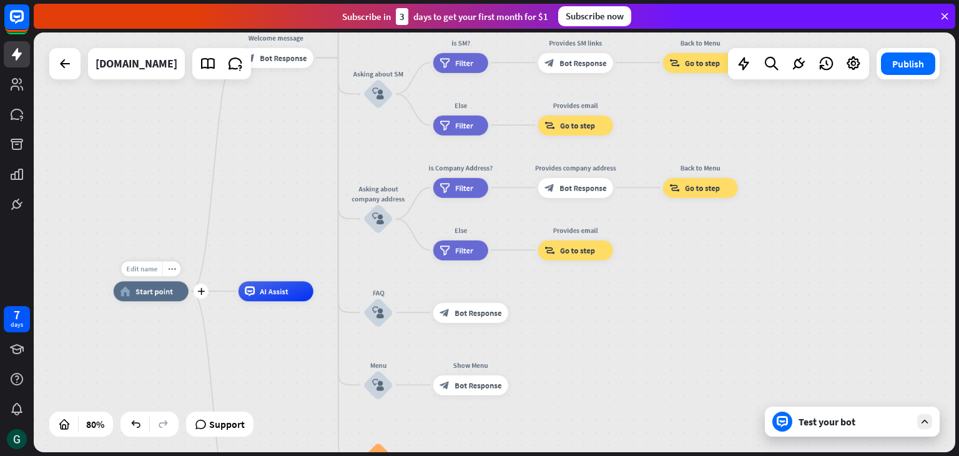
click at [139, 270] on span "Edit name" at bounding box center [141, 268] width 31 height 9
click at [256, 338] on div "home_2 Start point Welcome message block_bot_response Bot Response About us blo…" at bounding box center [482, 459] width 737 height 336
click at [290, 298] on div "AI Assist" at bounding box center [276, 291] width 75 height 20
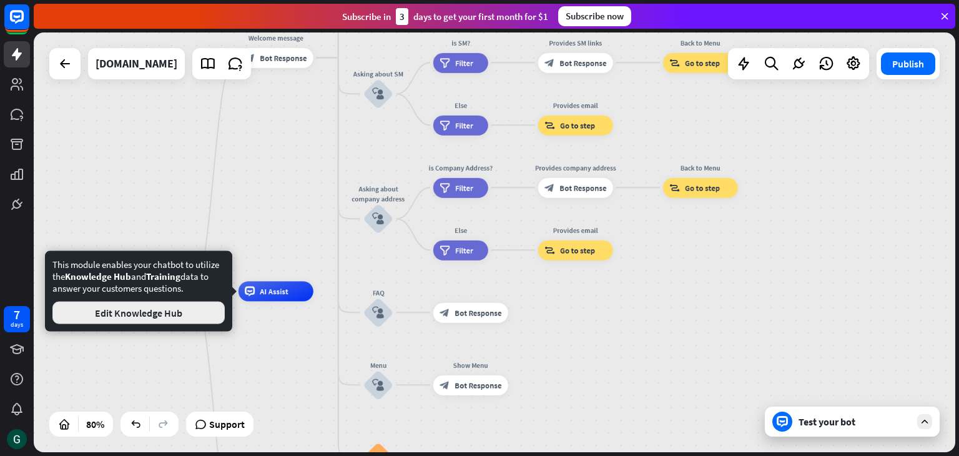
click at [188, 314] on button "Edit Knowledge Hub" at bounding box center [138, 313] width 172 height 22
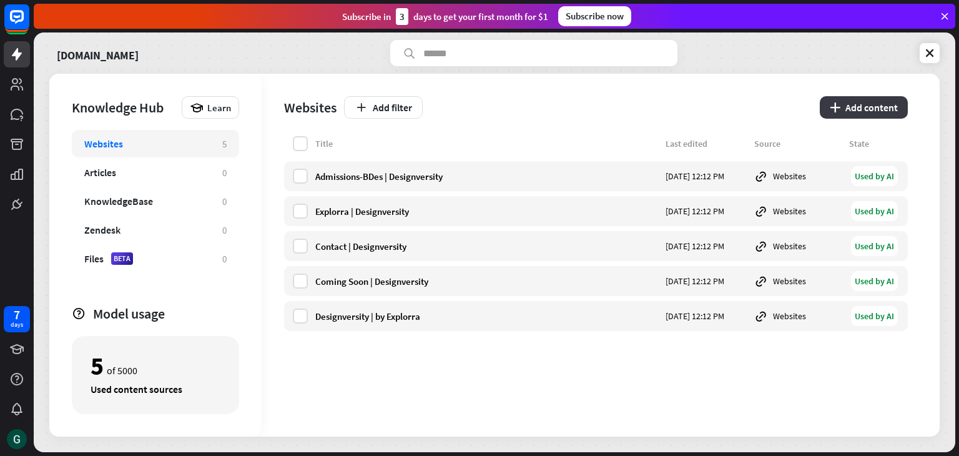
click at [864, 108] on button "plus Add content" at bounding box center [864, 107] width 88 height 22
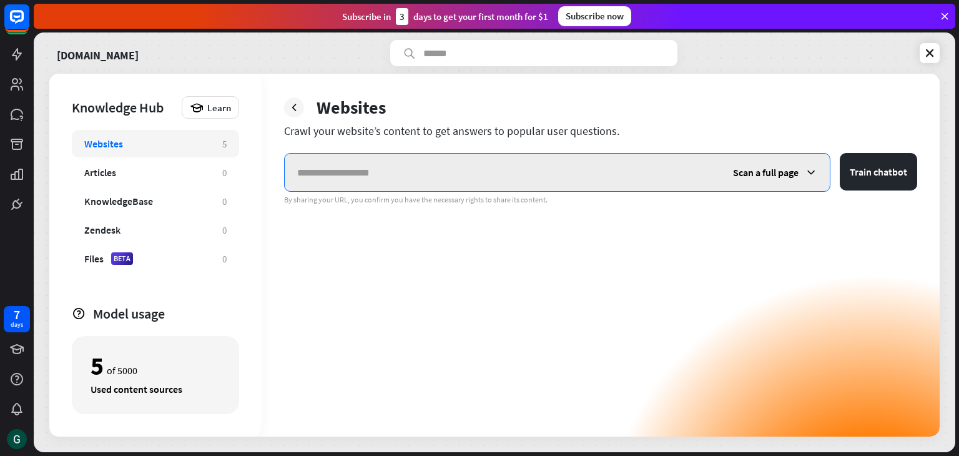
paste input "**********"
type input "**********"
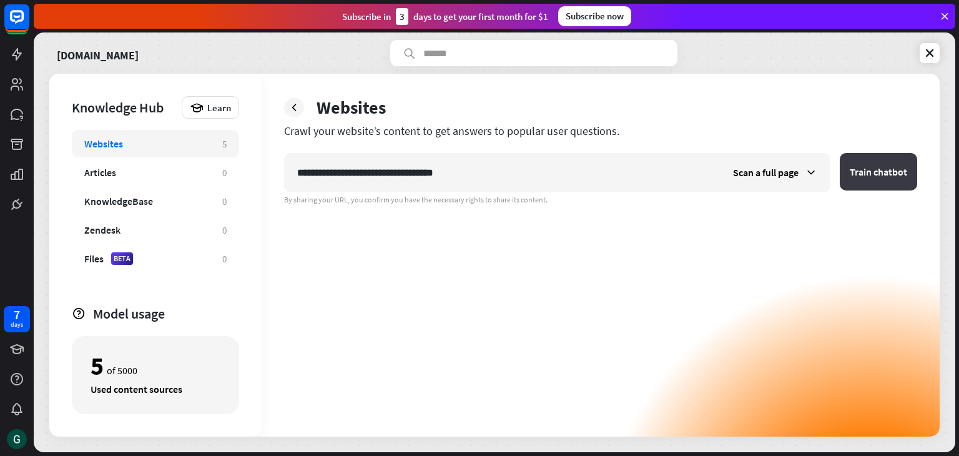
click at [875, 170] on button "Train chatbot" at bounding box center [878, 171] width 77 height 37
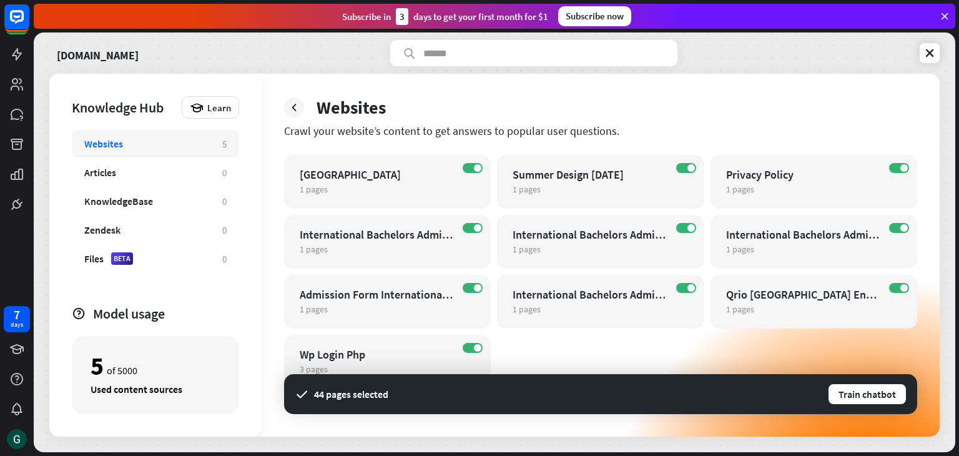
scroll to position [618, 0]
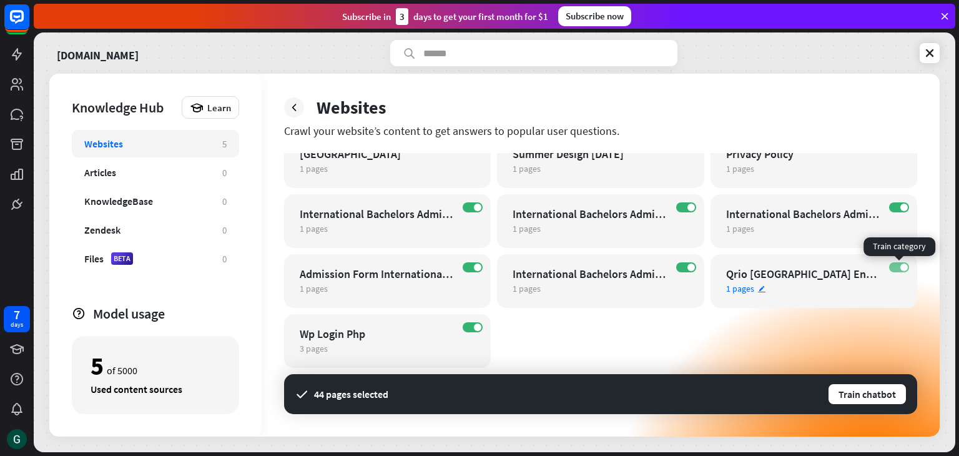
click at [893, 270] on label "ON" at bounding box center [899, 267] width 20 height 10
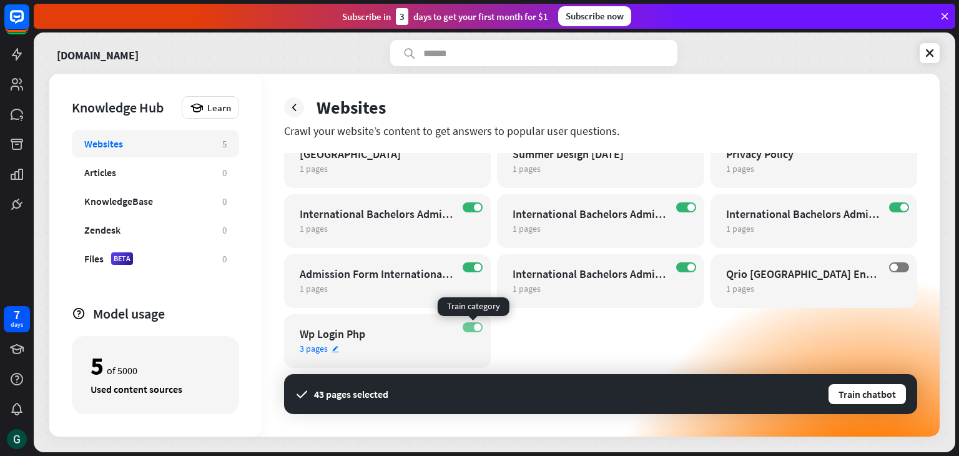
click at [468, 326] on label "ON" at bounding box center [473, 327] width 20 height 10
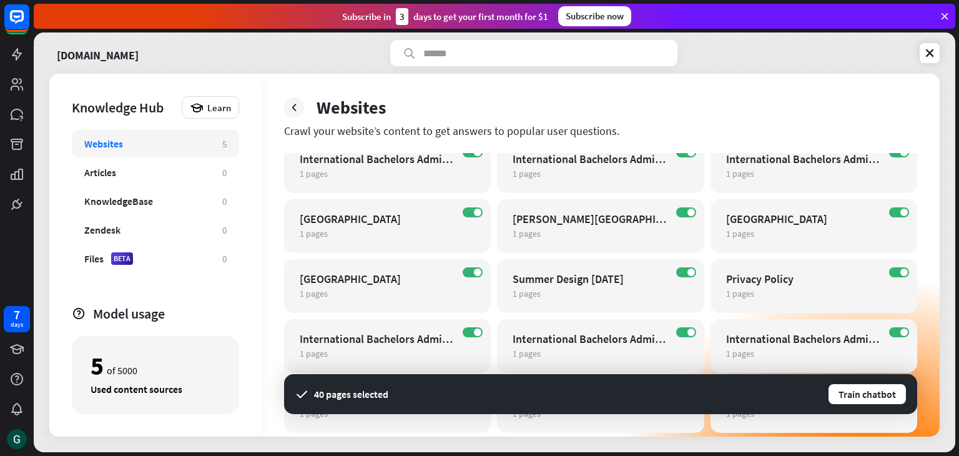
scroll to position [431, 0]
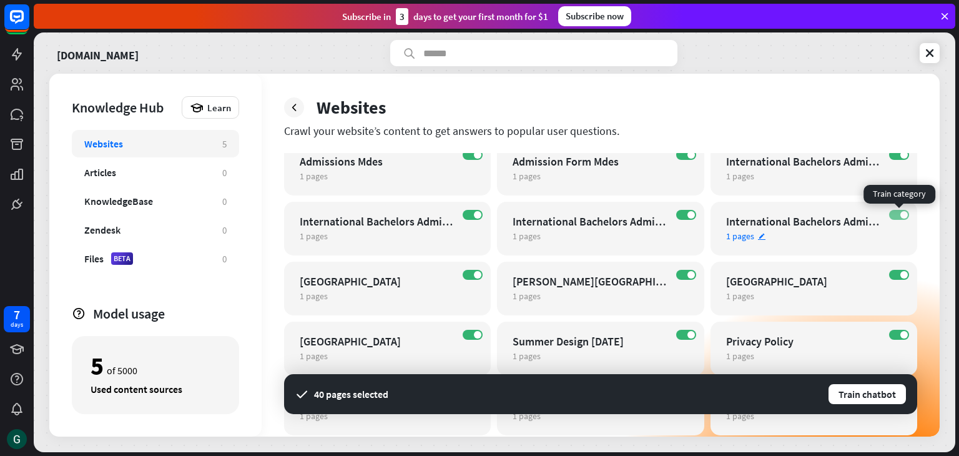
click at [894, 213] on label "ON" at bounding box center [899, 215] width 20 height 10
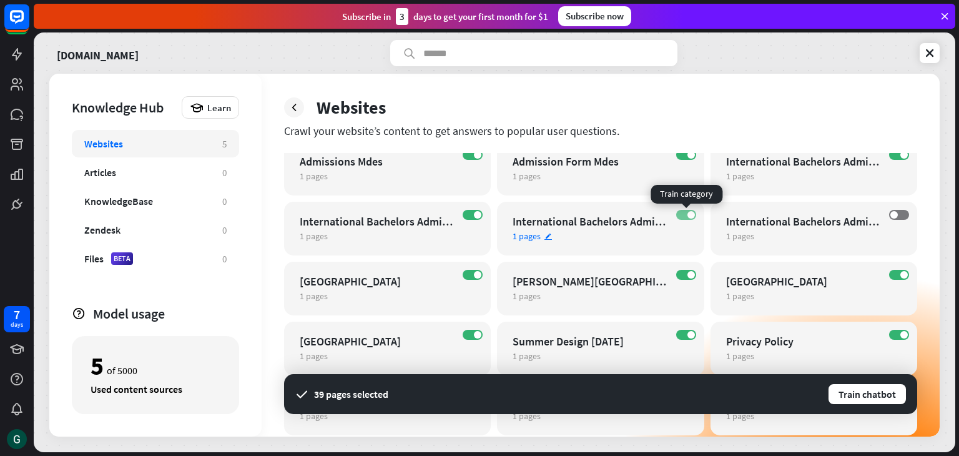
click at [680, 215] on label "ON" at bounding box center [686, 215] width 20 height 10
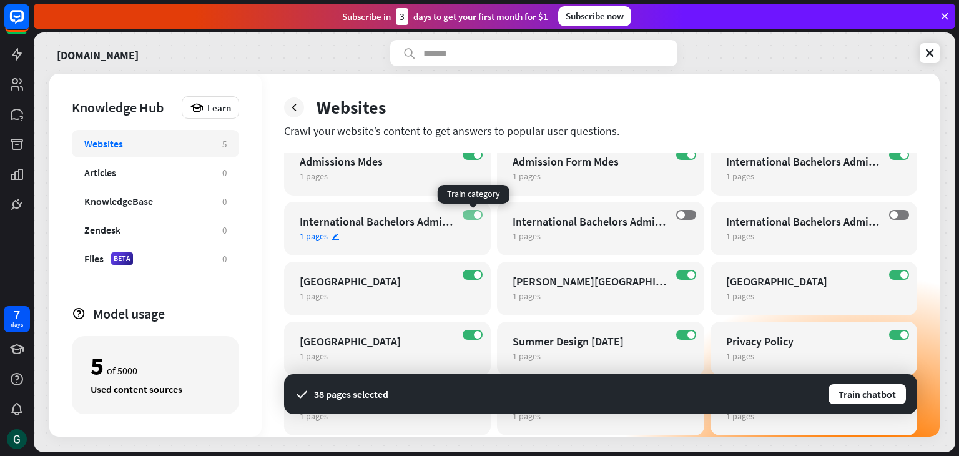
click at [470, 213] on label "ON" at bounding box center [473, 215] width 20 height 10
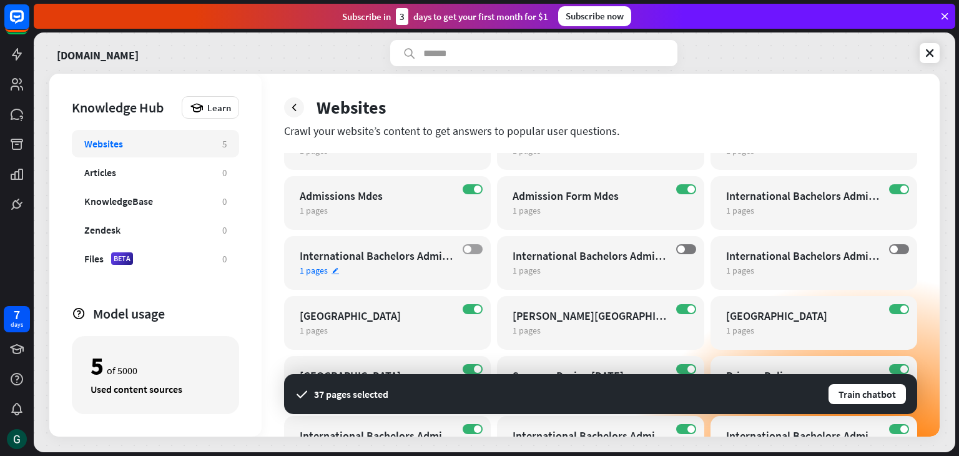
scroll to position [368, 0]
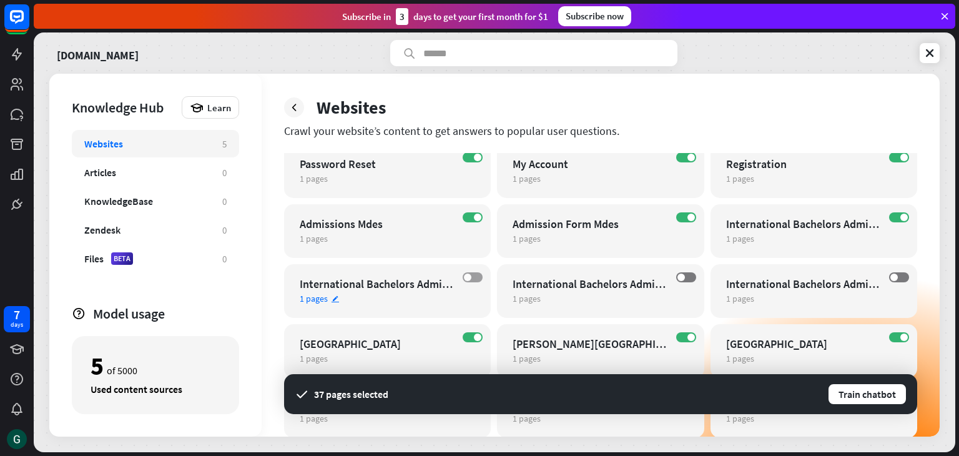
click at [470, 214] on label "ON" at bounding box center [473, 217] width 20 height 10
click at [679, 218] on label "ON" at bounding box center [686, 217] width 20 height 10
click at [894, 213] on label "ON" at bounding box center [899, 217] width 20 height 10
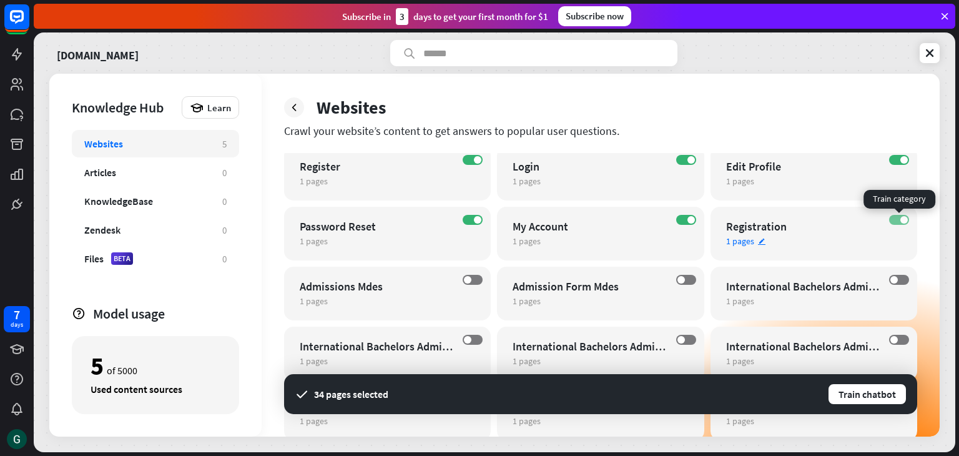
click at [895, 217] on label "ON" at bounding box center [899, 220] width 20 height 10
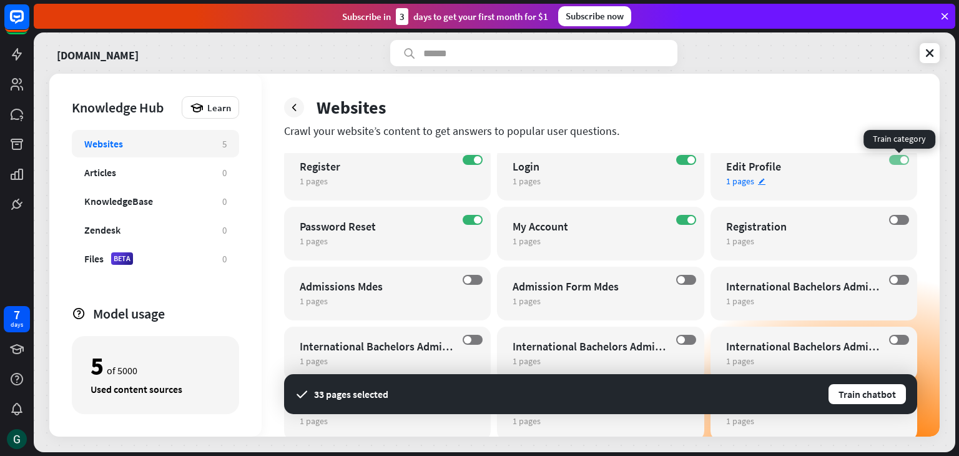
click at [895, 164] on label "ON" at bounding box center [899, 160] width 20 height 10
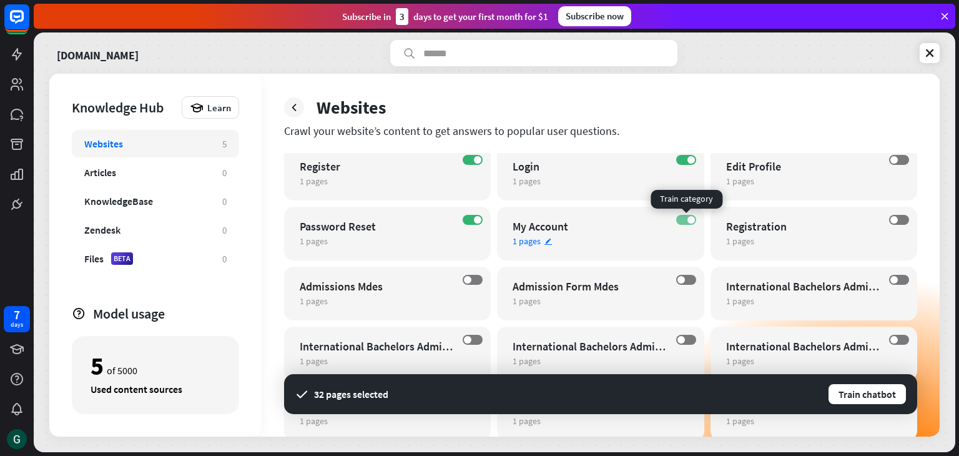
click at [681, 219] on label "ON" at bounding box center [686, 220] width 20 height 10
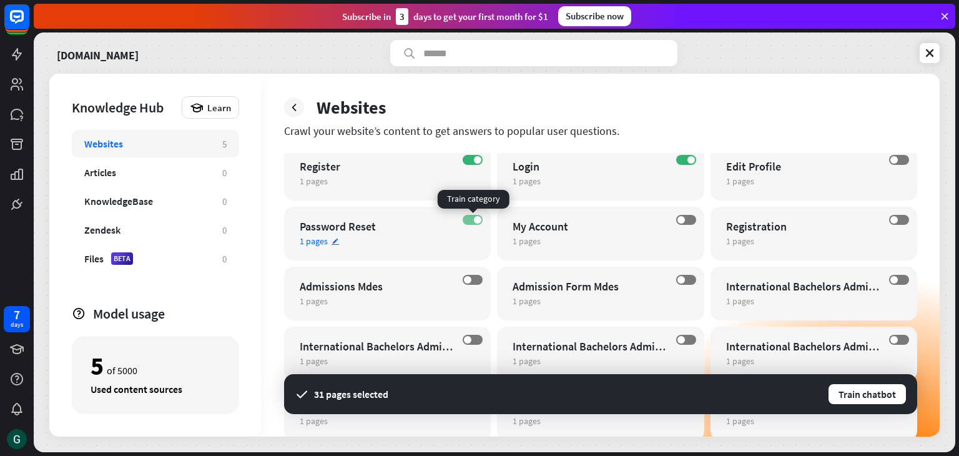
click at [471, 217] on label "ON" at bounding box center [473, 220] width 20 height 10
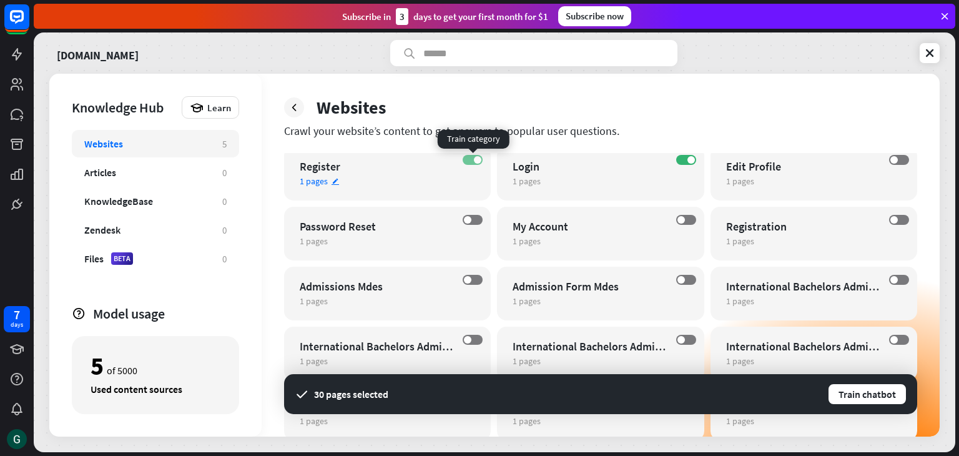
click at [473, 162] on label "ON" at bounding box center [473, 160] width 20 height 10
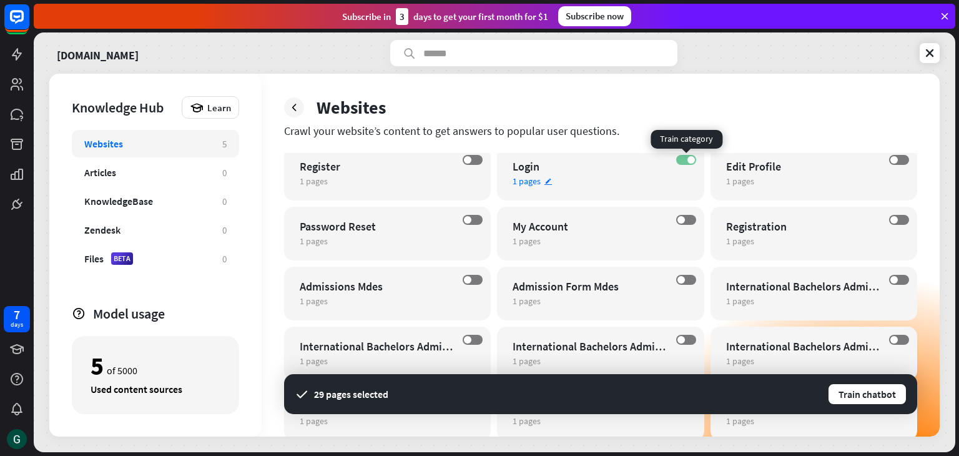
click at [682, 160] on label "ON" at bounding box center [686, 160] width 20 height 10
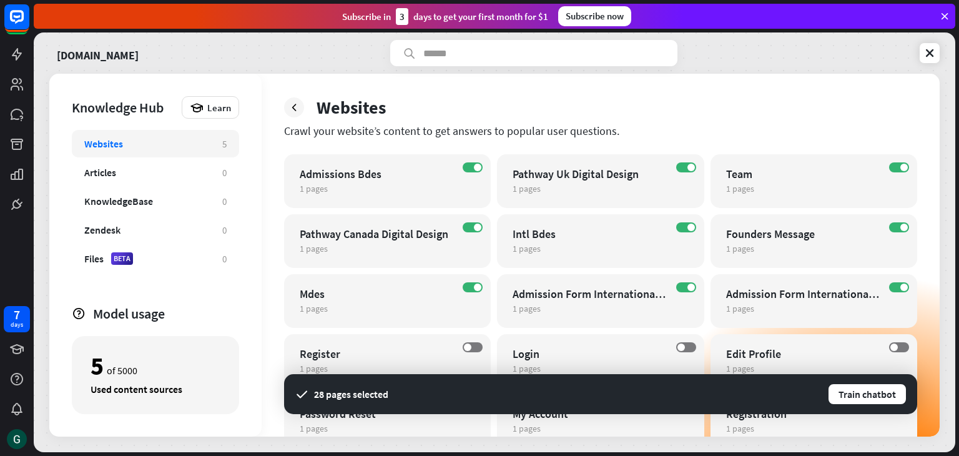
scroll to position [0, 0]
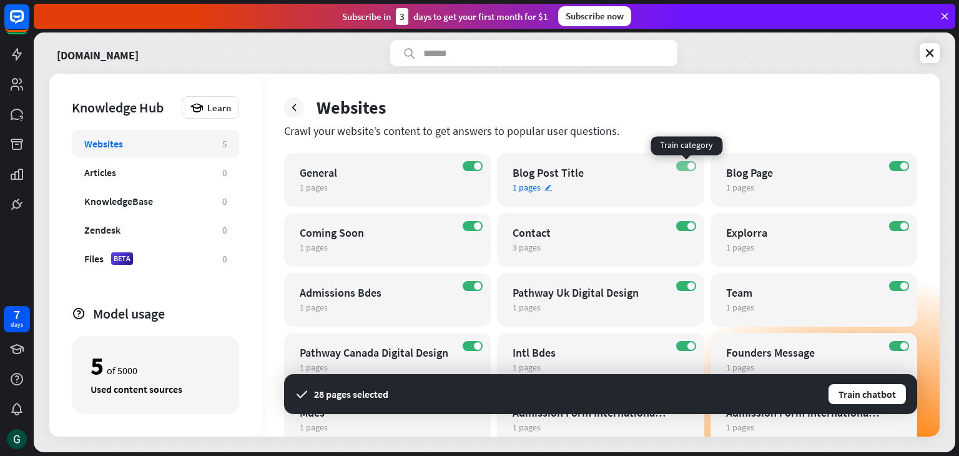
click at [684, 167] on label "ON" at bounding box center [686, 166] width 20 height 10
click at [896, 166] on label "ON" at bounding box center [899, 166] width 20 height 10
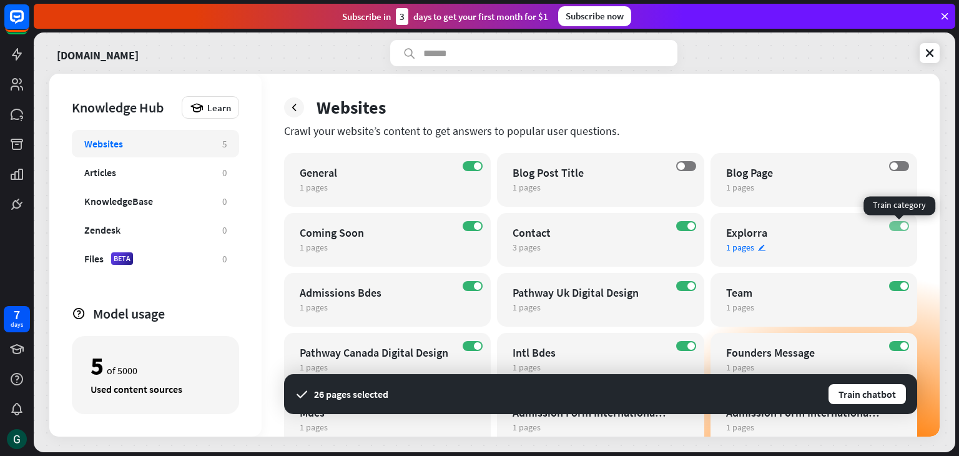
click at [895, 227] on label "ON" at bounding box center [899, 226] width 20 height 10
drag, startPoint x: 907, startPoint y: 225, endPoint x: 900, endPoint y: 227, distance: 7.0
click at [907, 225] on label "OFF" at bounding box center [899, 226] width 20 height 10
click at [470, 224] on label "ON" at bounding box center [473, 226] width 20 height 10
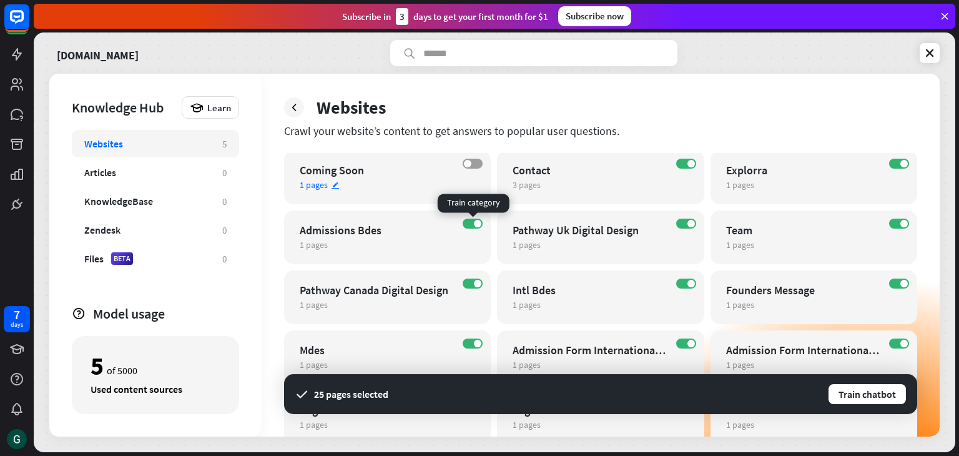
click at [471, 225] on label "ON" at bounding box center [473, 224] width 20 height 10
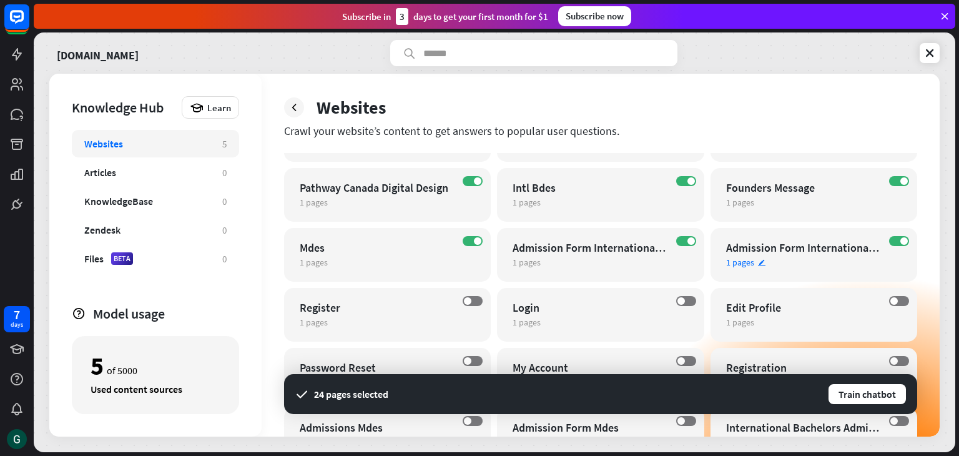
scroll to position [187, 0]
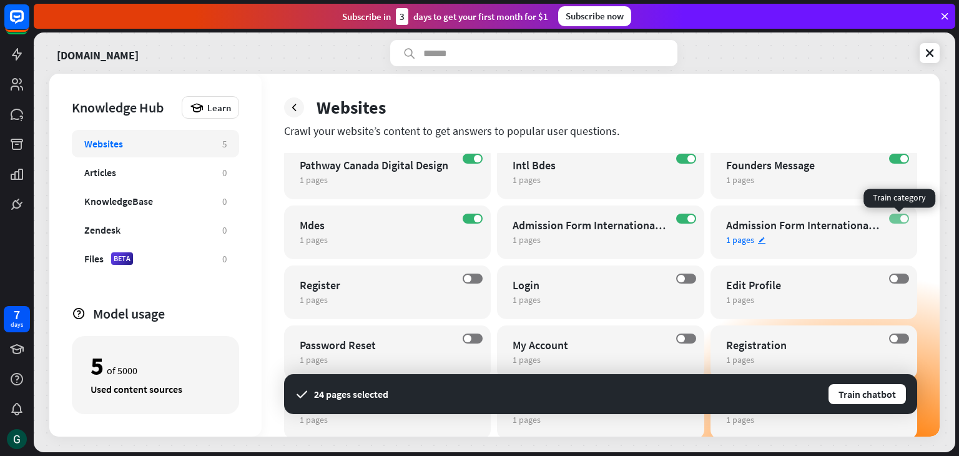
click at [899, 217] on label "ON" at bounding box center [899, 219] width 20 height 10
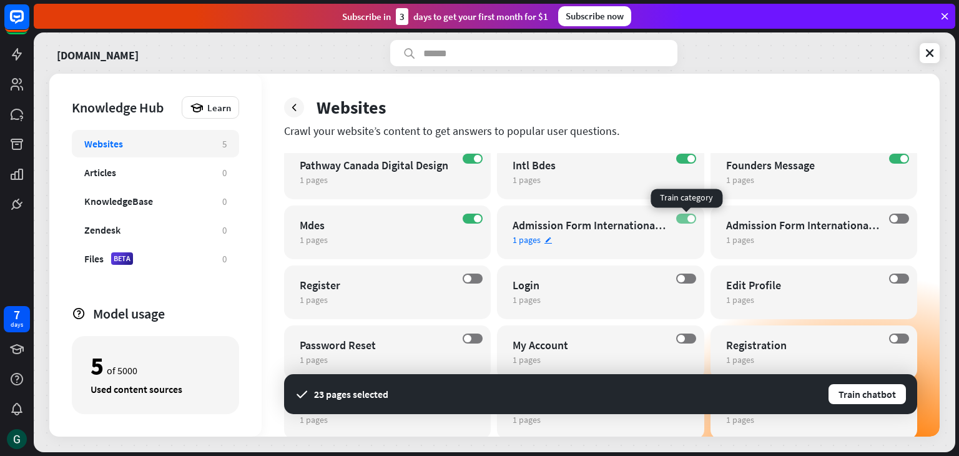
click at [679, 216] on label "ON" at bounding box center [686, 219] width 20 height 10
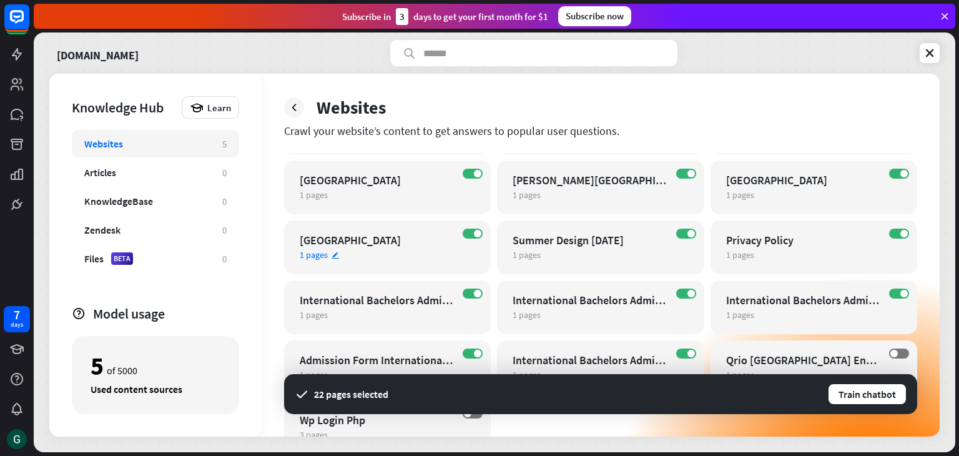
scroll to position [562, 0]
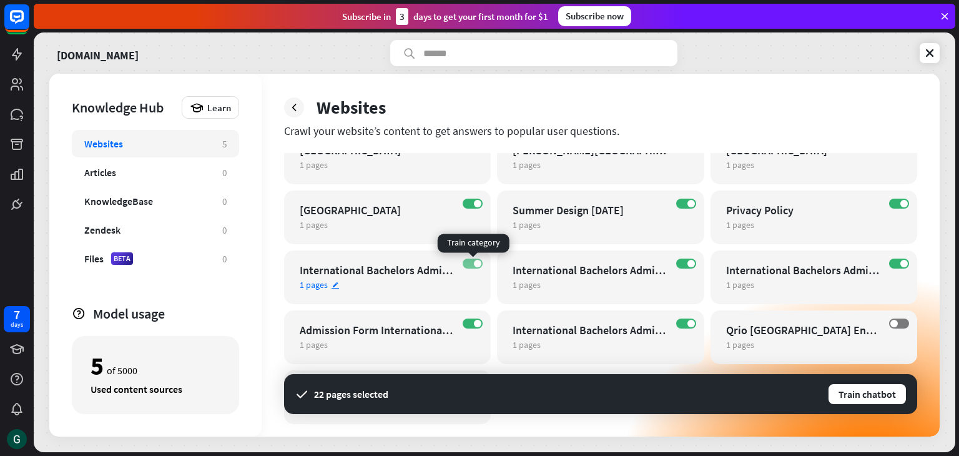
click at [465, 263] on label "ON" at bounding box center [473, 264] width 20 height 10
click at [677, 265] on label "ON" at bounding box center [686, 264] width 20 height 10
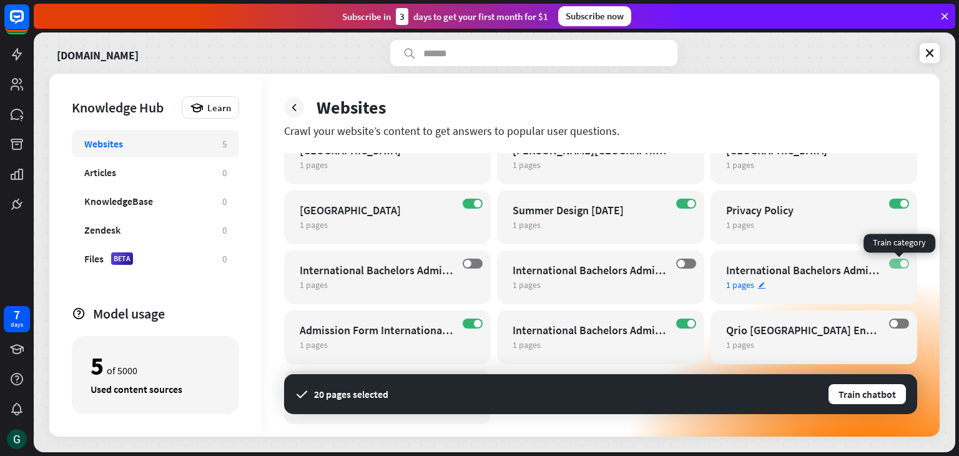
click at [892, 263] on label "ON" at bounding box center [899, 264] width 20 height 10
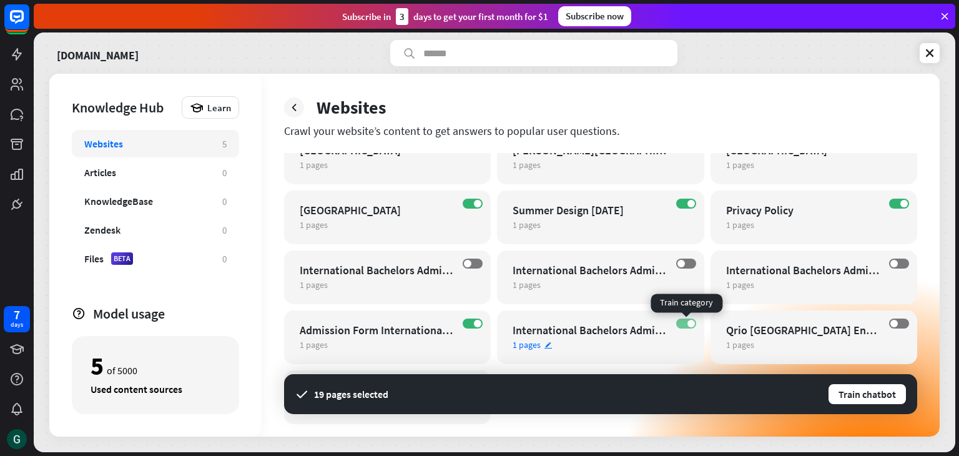
click at [680, 325] on label "ON" at bounding box center [686, 323] width 20 height 10
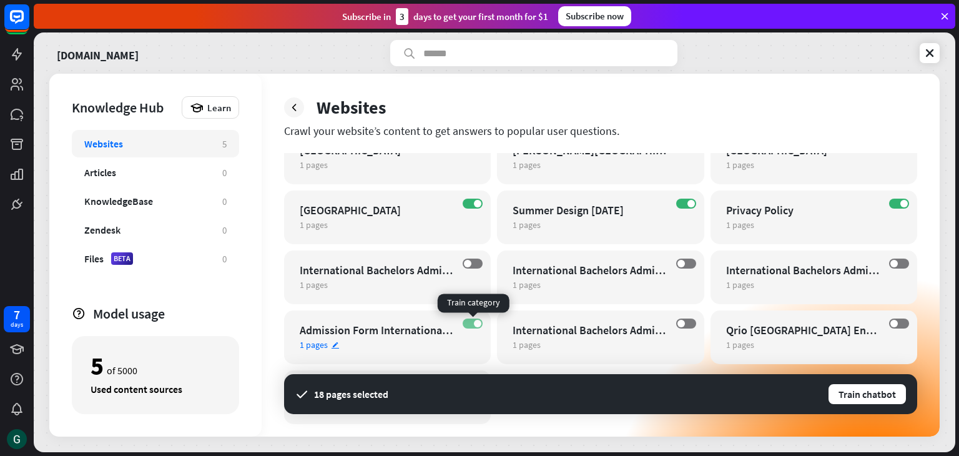
click at [469, 322] on label "ON" at bounding box center [473, 323] width 20 height 10
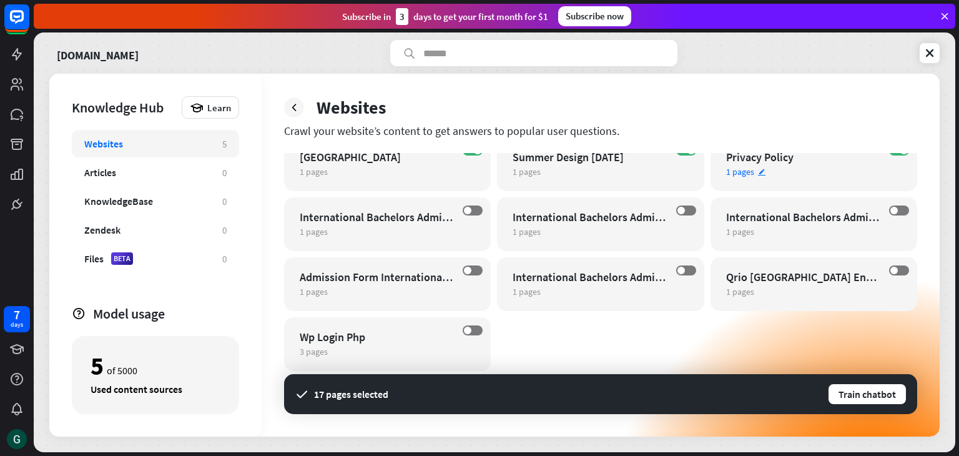
scroll to position [618, 0]
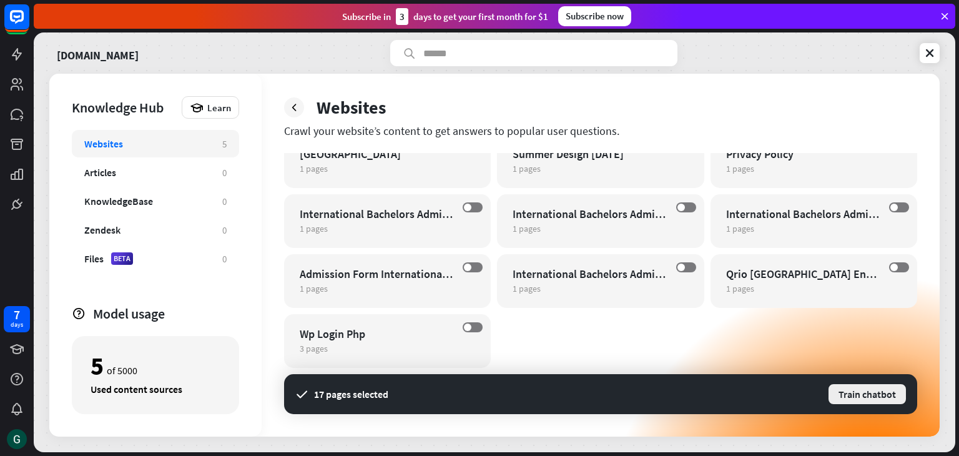
click at [882, 395] on button "Train chatbot" at bounding box center [867, 394] width 80 height 22
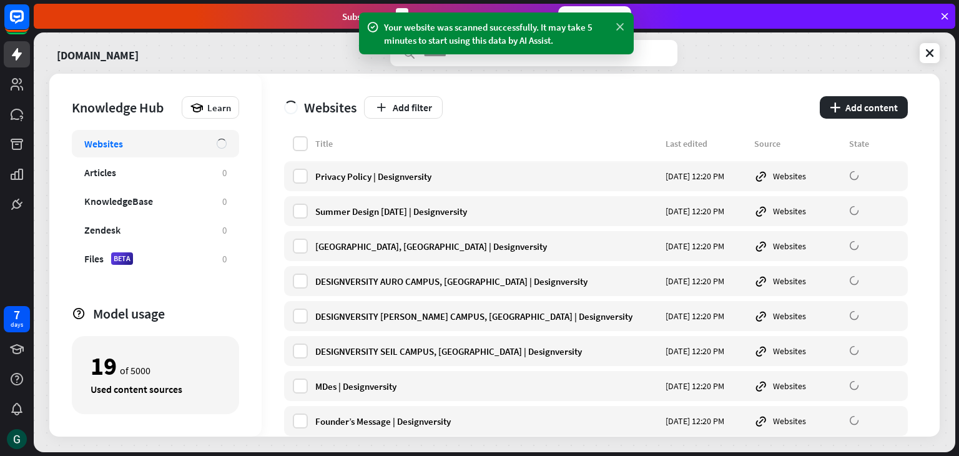
click at [618, 26] on icon at bounding box center [620, 27] width 12 height 13
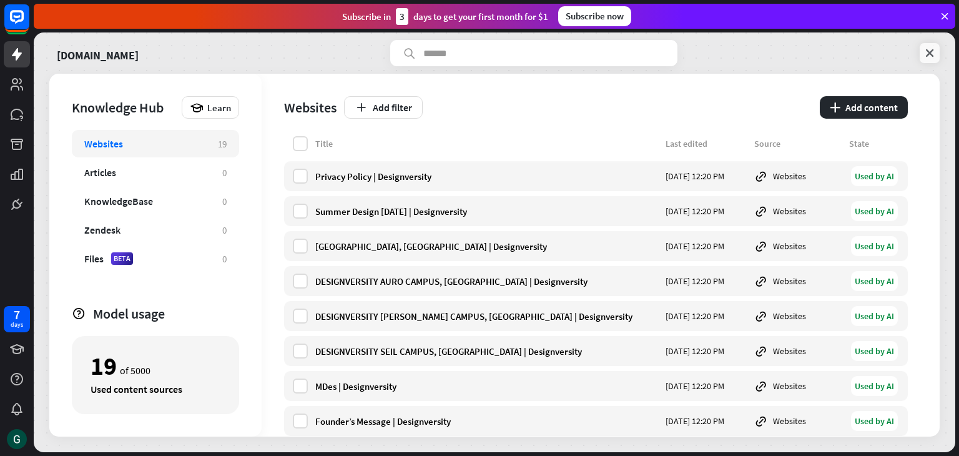
click at [927, 53] on icon at bounding box center [930, 53] width 12 height 12
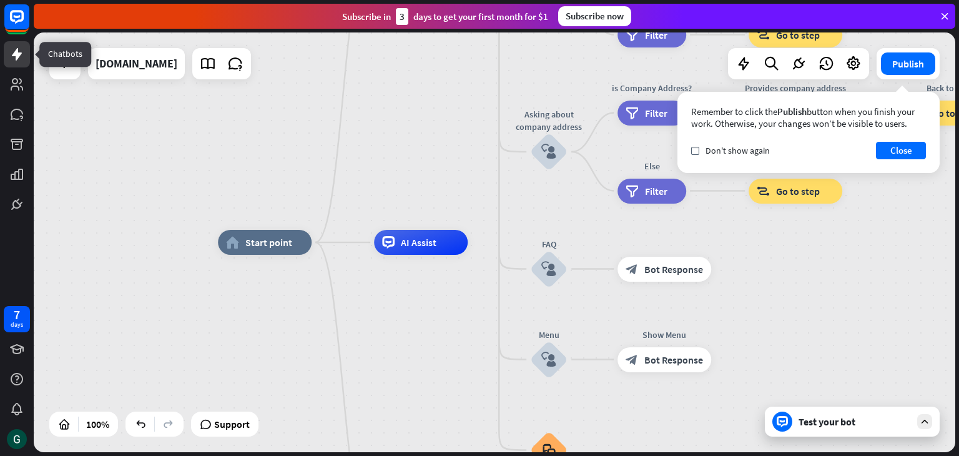
click at [17, 53] on icon at bounding box center [17, 54] width 10 height 12
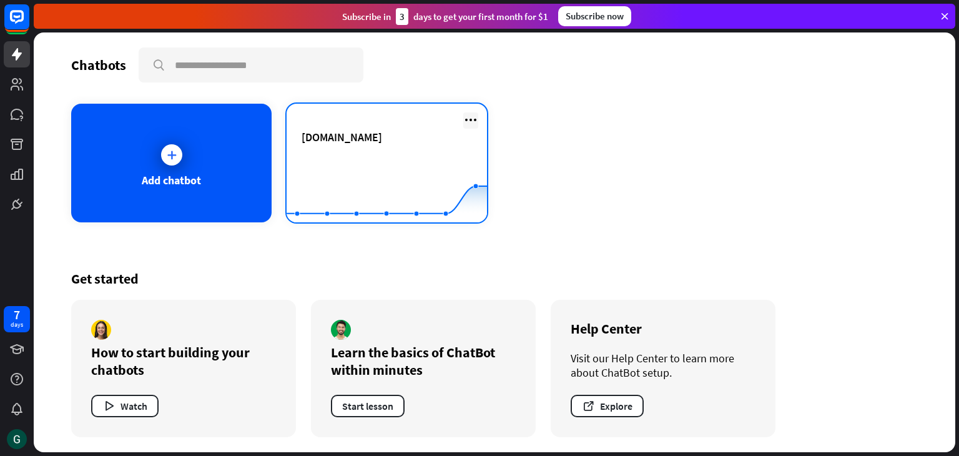
click at [477, 117] on icon at bounding box center [470, 119] width 15 height 15
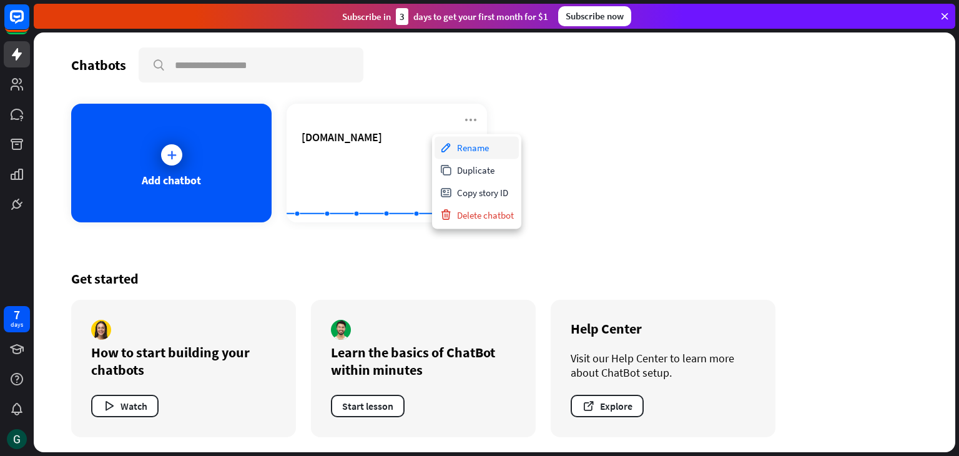
click at [482, 151] on div "Rename" at bounding box center [477, 147] width 84 height 22
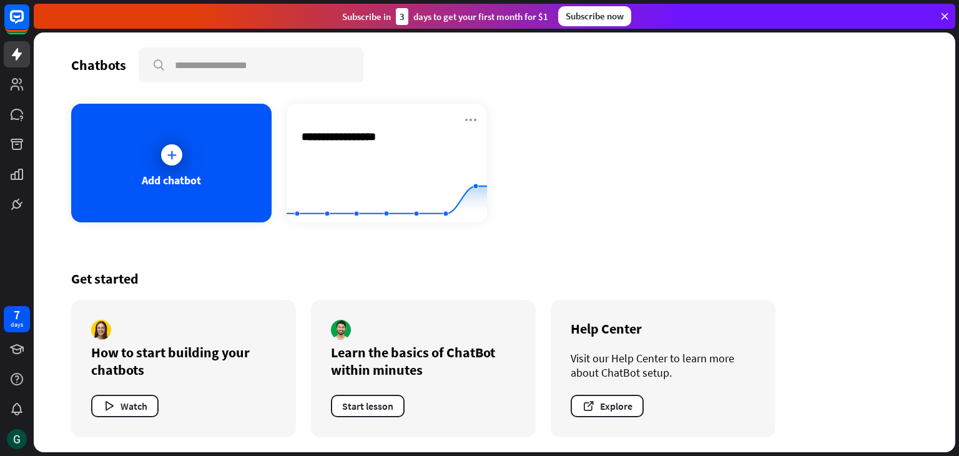
click at [540, 143] on div "**********" at bounding box center [494, 163] width 847 height 119
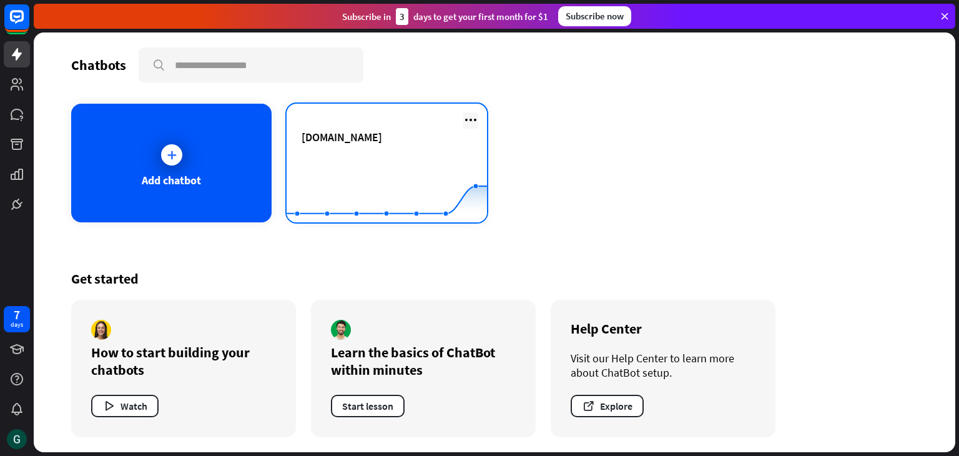
click at [470, 116] on icon at bounding box center [470, 119] width 15 height 15
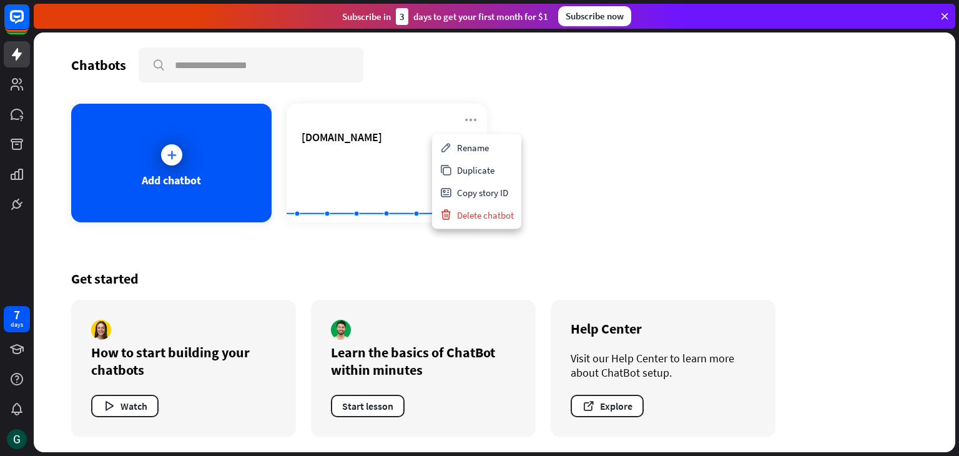
click at [664, 153] on div "Add chatbot [DOMAIN_NAME] Created with Highcharts 10.1.0 0 2 4" at bounding box center [494, 163] width 847 height 119
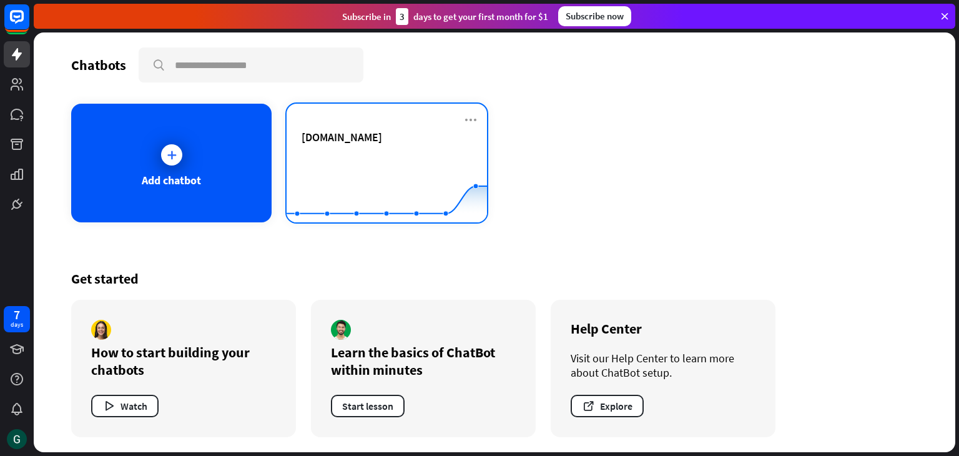
click at [382, 140] on span "[DOMAIN_NAME]" at bounding box center [342, 137] width 81 height 14
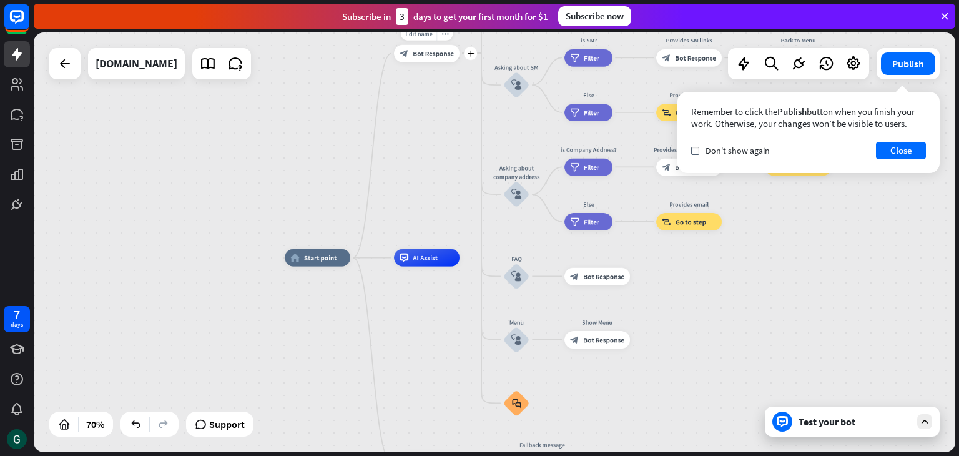
click at [437, 49] on span "Bot Response" at bounding box center [433, 53] width 41 height 9
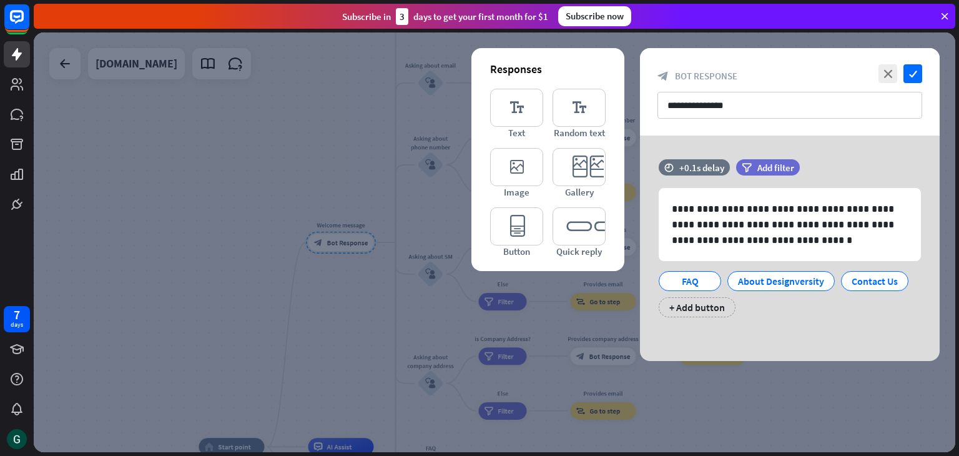
click at [205, 180] on div at bounding box center [495, 242] width 922 height 420
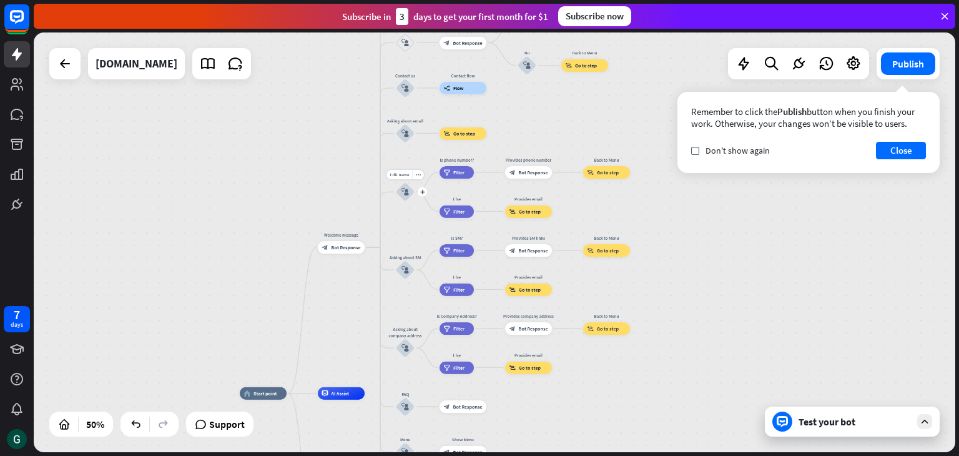
click at [405, 191] on icon "block_user_input" at bounding box center [405, 191] width 7 height 7
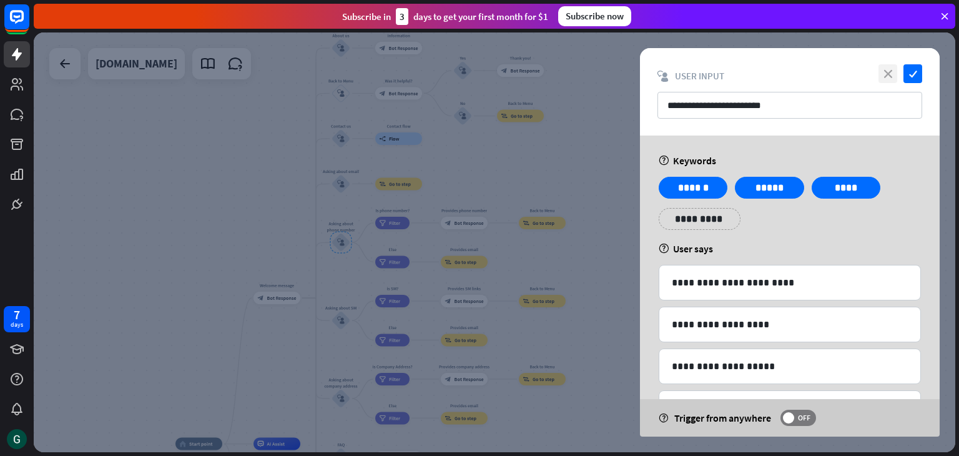
click at [889, 75] on icon "close" at bounding box center [888, 73] width 19 height 19
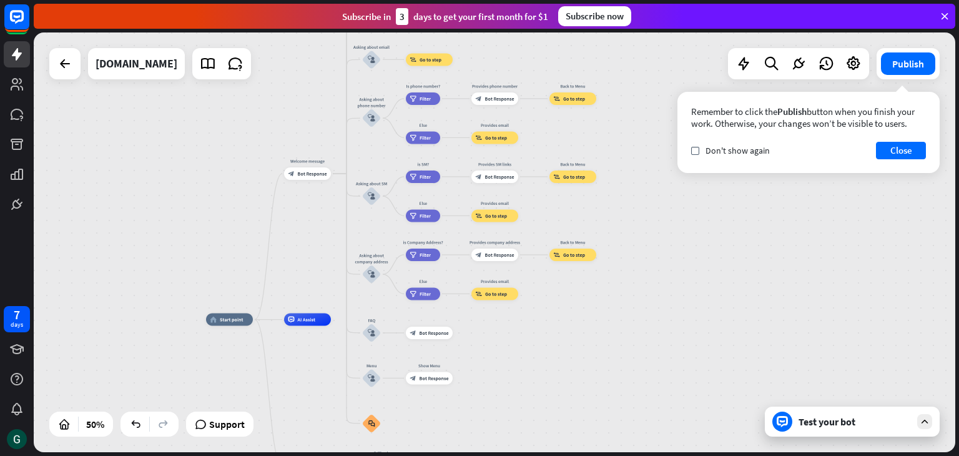
drag, startPoint x: 222, startPoint y: 315, endPoint x: 253, endPoint y: 191, distance: 128.0
click at [253, 191] on div "home_2 Start point Welcome message block_bot_response Bot Response About us blo…" at bounding box center [495, 242] width 922 height 420
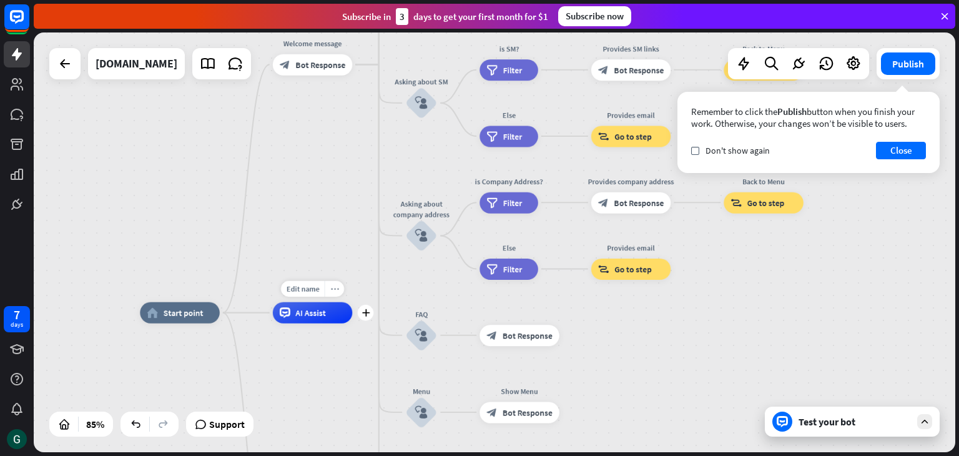
click at [335, 290] on icon "more_horiz" at bounding box center [334, 289] width 9 height 8
click at [287, 270] on div "home_2 Start point Welcome message block_bot_response Bot Response About us blo…" at bounding box center [495, 242] width 922 height 420
click at [187, 313] on span "Start point" at bounding box center [184, 312] width 40 height 11
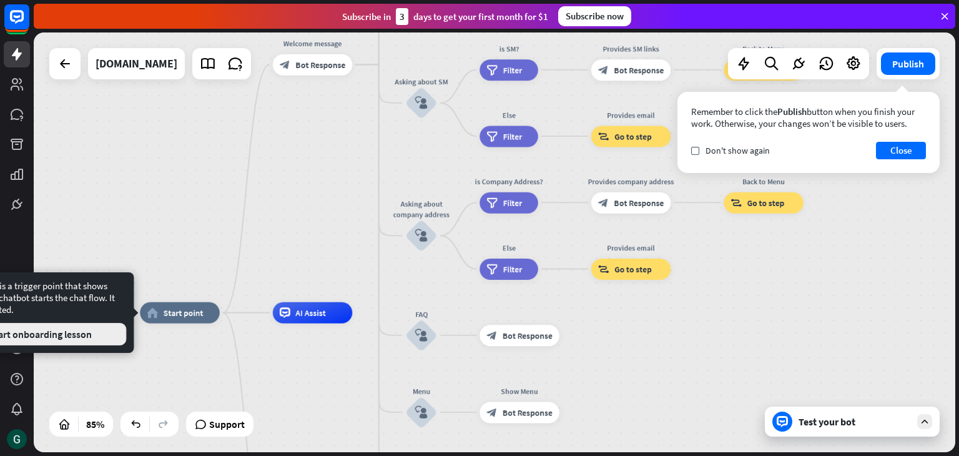
click at [104, 335] on button "Start onboarding lesson" at bounding box center [40, 334] width 172 height 22
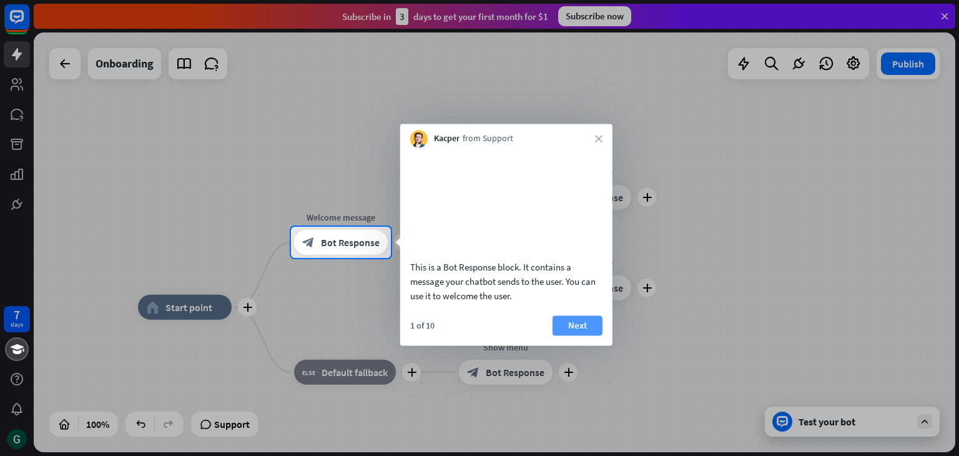
click at [563, 335] on button "Next" at bounding box center [578, 325] width 50 height 20
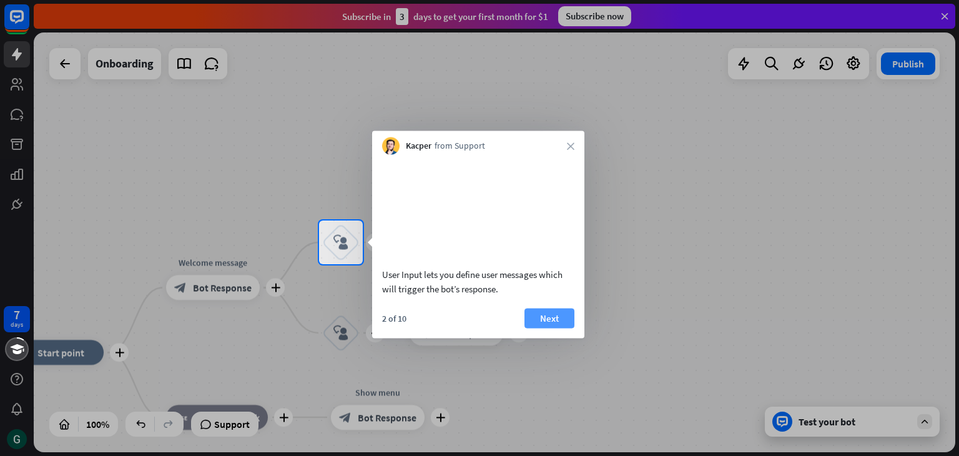
click at [547, 328] on button "Next" at bounding box center [550, 318] width 50 height 20
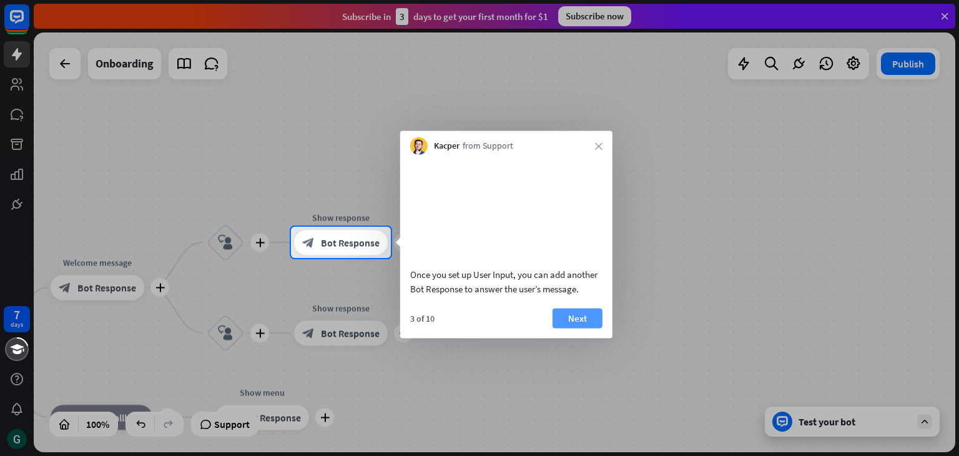
click at [573, 328] on button "Next" at bounding box center [578, 318] width 50 height 20
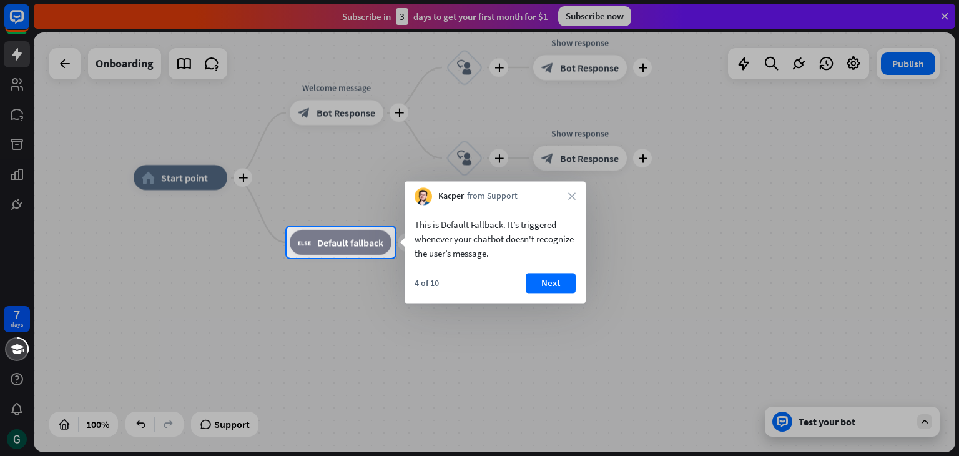
click at [568, 200] on div "Kacper from Support close" at bounding box center [495, 193] width 181 height 24
click at [572, 195] on icon "close" at bounding box center [571, 195] width 7 height 7
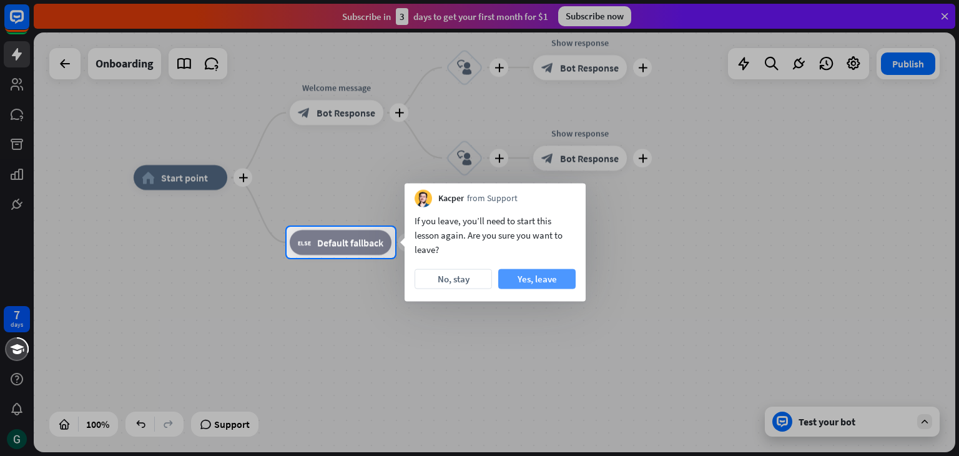
click at [536, 284] on button "Yes, leave" at bounding box center [536, 279] width 77 height 20
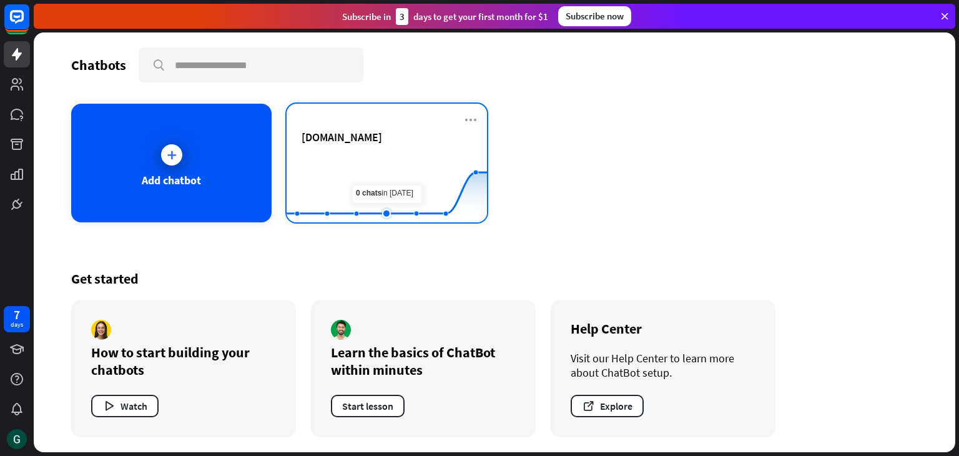
click at [383, 158] on rect at bounding box center [387, 191] width 200 height 78
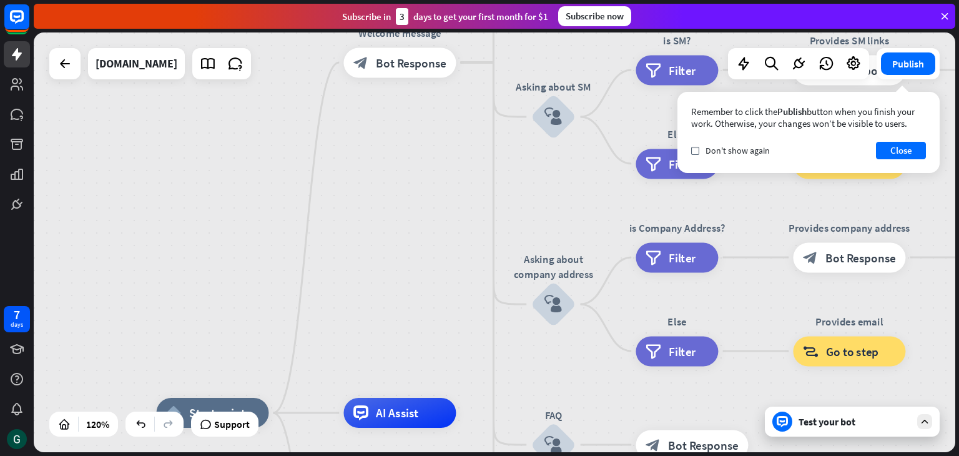
drag, startPoint x: 424, startPoint y: 87, endPoint x: 382, endPoint y: 328, distance: 244.6
click at [382, 328] on div "home_2 Start point Welcome message block_bot_response Bot Response About us blo…" at bounding box center [495, 242] width 922 height 420
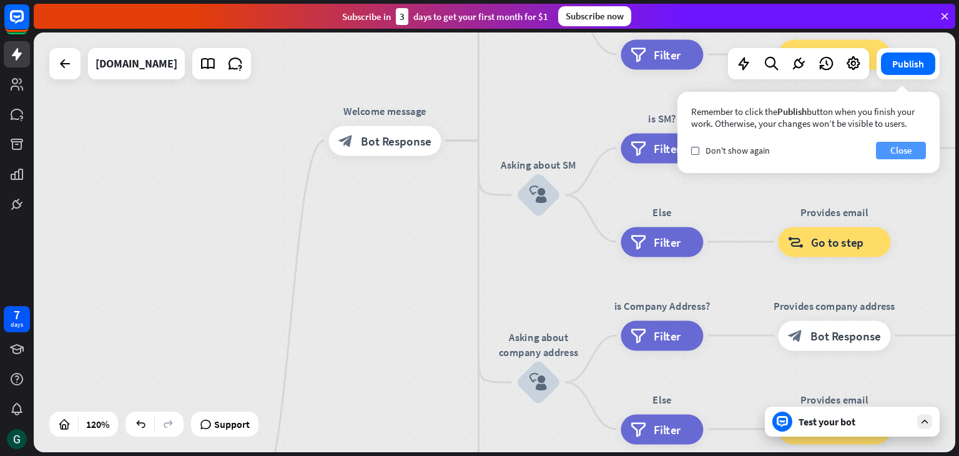
click at [904, 152] on button "Close" at bounding box center [901, 150] width 50 height 17
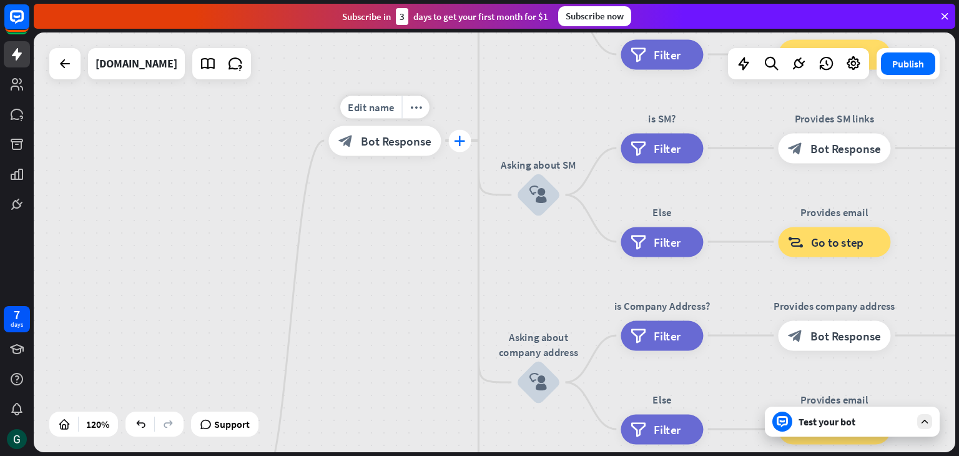
click at [461, 140] on icon "plus" at bounding box center [459, 141] width 11 height 11
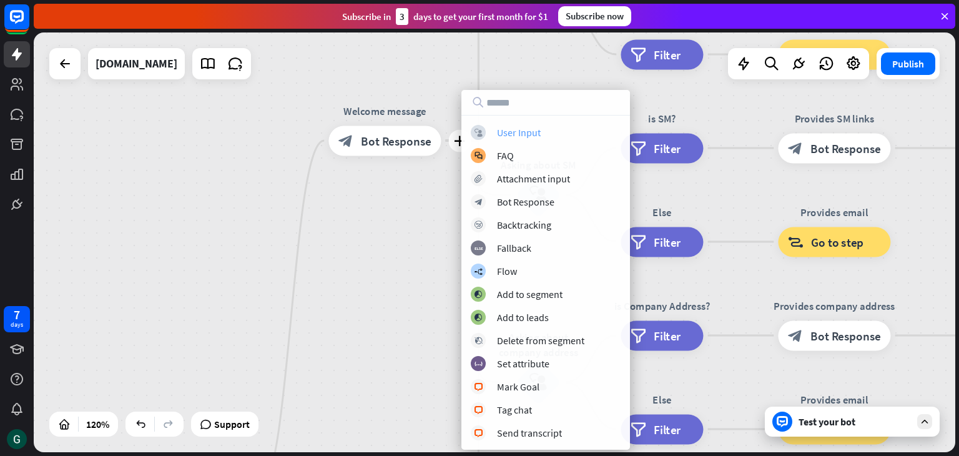
click at [507, 132] on div "User Input" at bounding box center [519, 132] width 44 height 12
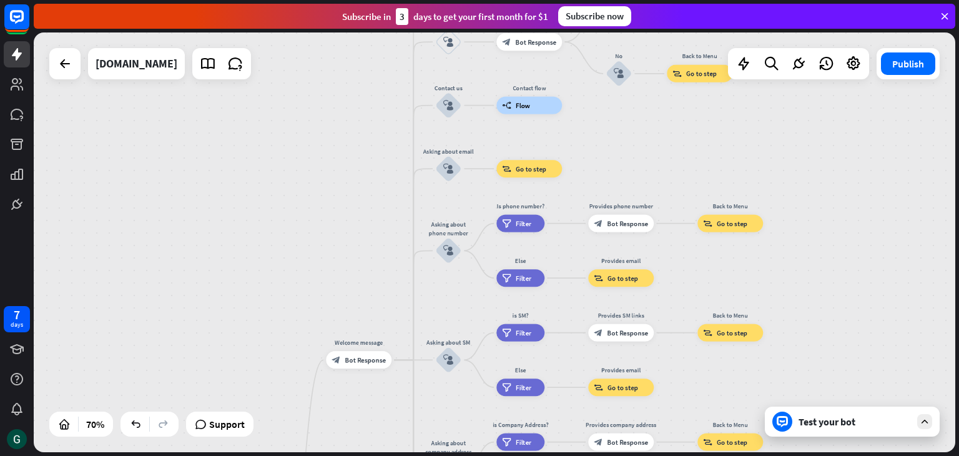
drag, startPoint x: 890, startPoint y: 243, endPoint x: 814, endPoint y: 470, distance: 239.5
click at [814, 455] on html "7 days close Product Help First steps Get started with ChatBot Help Center Foll…" at bounding box center [479, 228] width 959 height 456
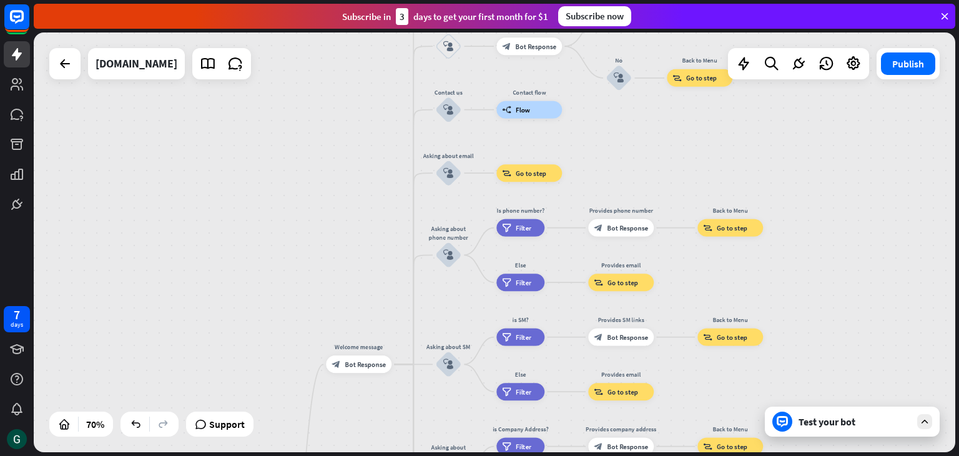
drag, startPoint x: 819, startPoint y: 217, endPoint x: 855, endPoint y: 370, distance: 157.8
click at [854, 365] on div "home_2 Start point Welcome message block_bot_response Bot Response About us blo…" at bounding box center [495, 242] width 922 height 420
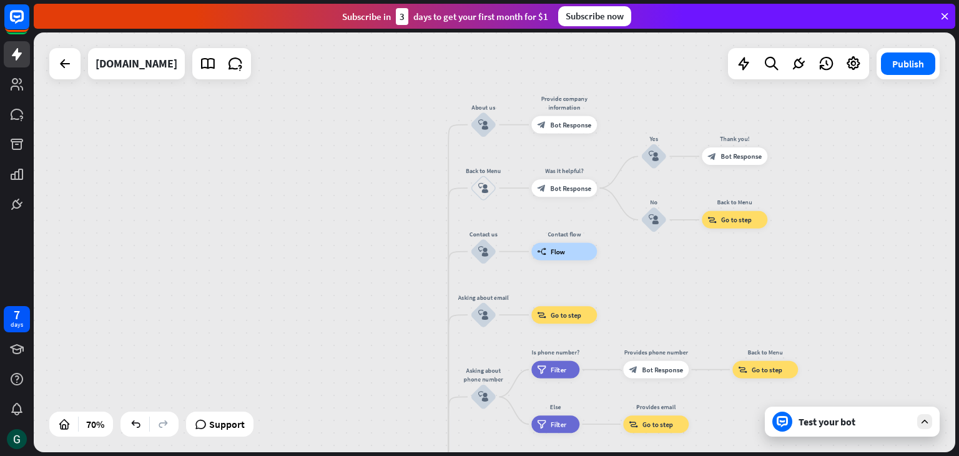
drag, startPoint x: 845, startPoint y: 317, endPoint x: 842, endPoint y: 210, distance: 106.8
click at [840, 216] on div "home_2 Start point Welcome message block_bot_response Bot Response About us blo…" at bounding box center [495, 242] width 922 height 420
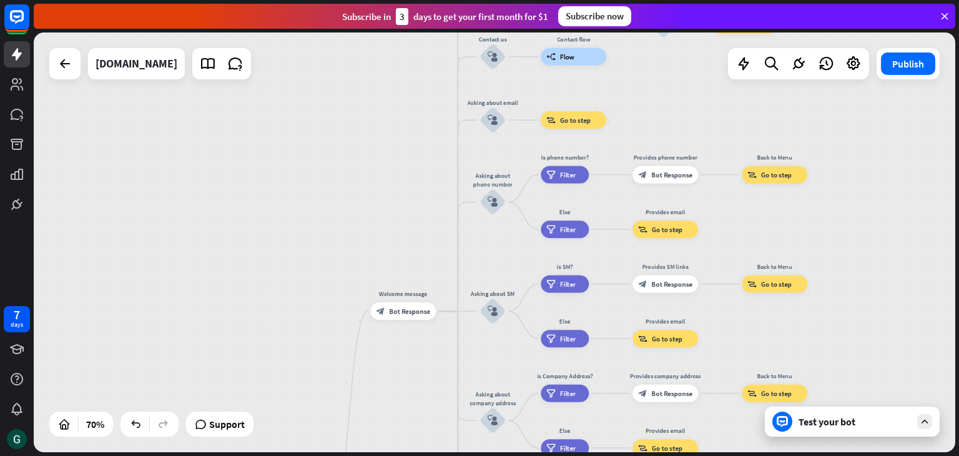
drag, startPoint x: 849, startPoint y: 288, endPoint x: 864, endPoint y: 190, distance: 99.2
click at [864, 190] on div "home_2 Start point Welcome message block_bot_response Bot Response About us blo…" at bounding box center [495, 242] width 922 height 420
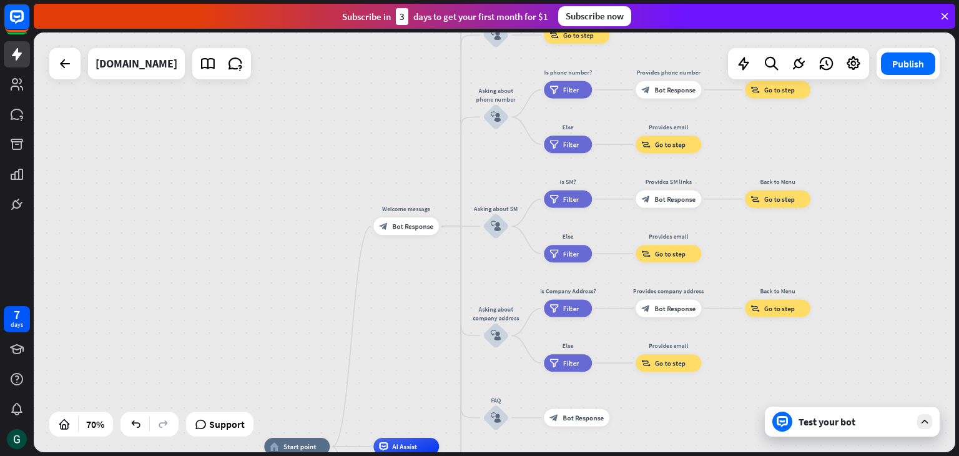
drag, startPoint x: 858, startPoint y: 175, endPoint x: 859, endPoint y: 141, distance: 34.3
click at [859, 141] on div "home_2 Start point Welcome message block_bot_response Bot Response About us blo…" at bounding box center [495, 242] width 922 height 420
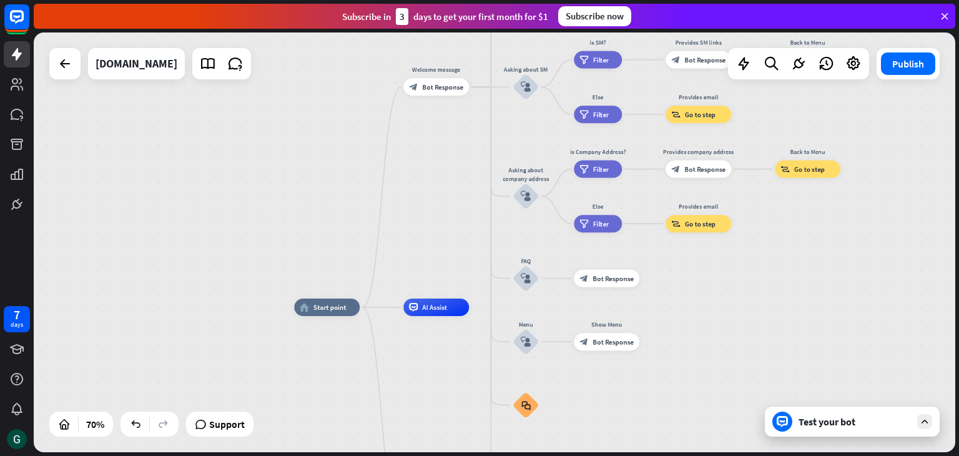
drag, startPoint x: 872, startPoint y: 238, endPoint x: 901, endPoint y: 127, distance: 115.0
click at [901, 127] on div "home_2 Start point Welcome message block_bot_response Bot Response About us blo…" at bounding box center [495, 242] width 922 height 420
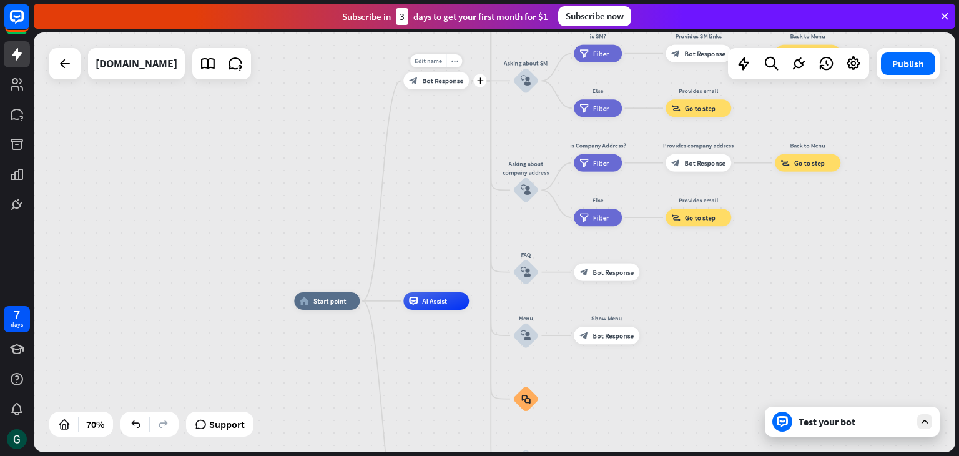
click at [427, 84] on span "Bot Response" at bounding box center [442, 80] width 41 height 9
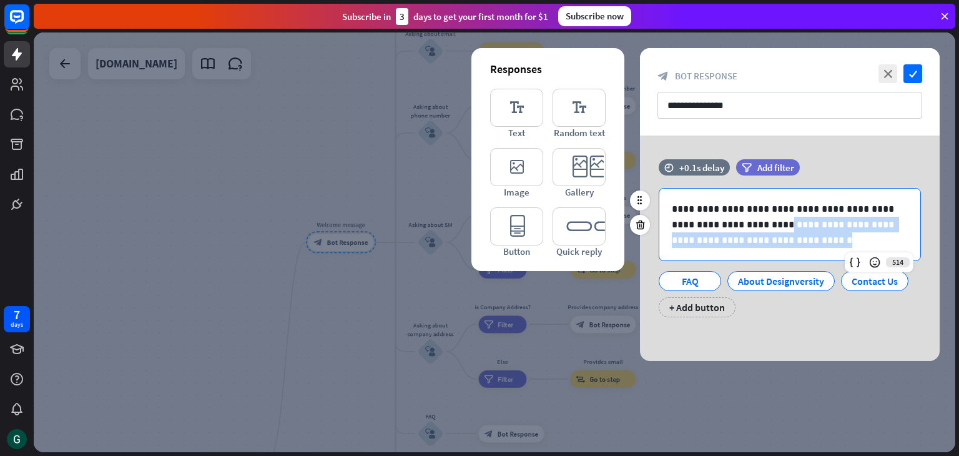
drag, startPoint x: 736, startPoint y: 225, endPoint x: 752, endPoint y: 232, distance: 17.3
click at [752, 232] on p "**********" at bounding box center [790, 224] width 236 height 47
drag, startPoint x: 734, startPoint y: 220, endPoint x: 758, endPoint y: 244, distance: 34.0
click at [758, 244] on p "**********" at bounding box center [790, 224] width 236 height 47
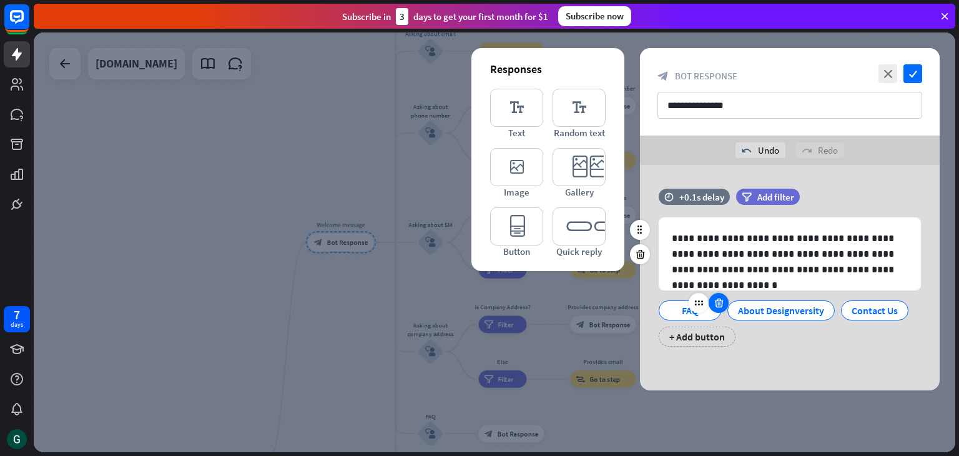
click at [719, 302] on icon at bounding box center [719, 302] width 12 height 11
click at [764, 303] on icon at bounding box center [764, 302] width 12 height 11
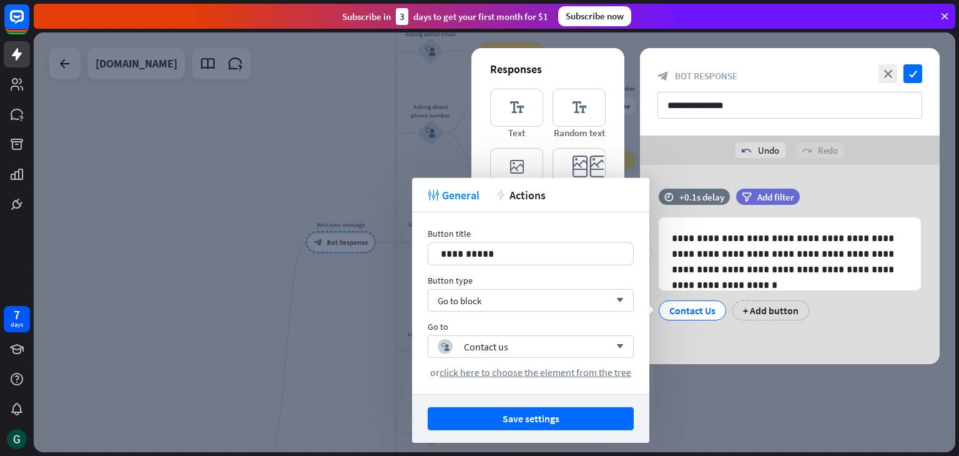
click at [706, 340] on div "**********" at bounding box center [790, 264] width 300 height 199
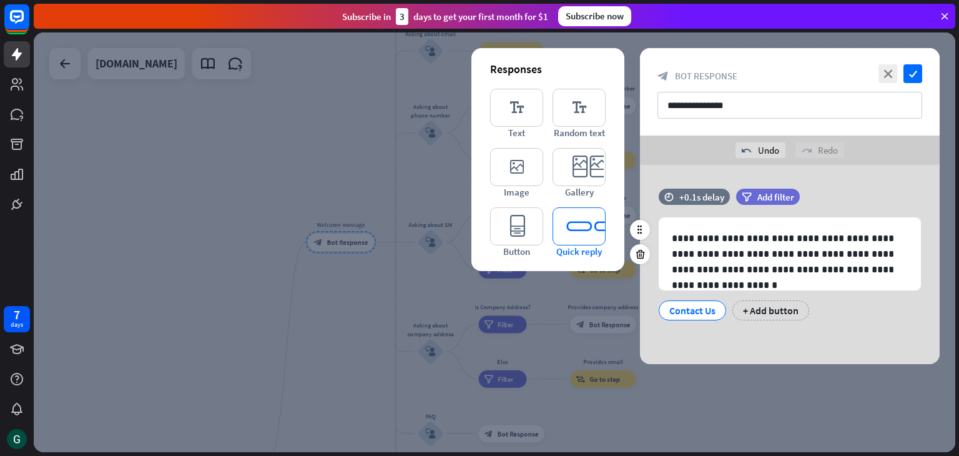
click at [564, 222] on icon "editor_quick_replies" at bounding box center [579, 226] width 53 height 38
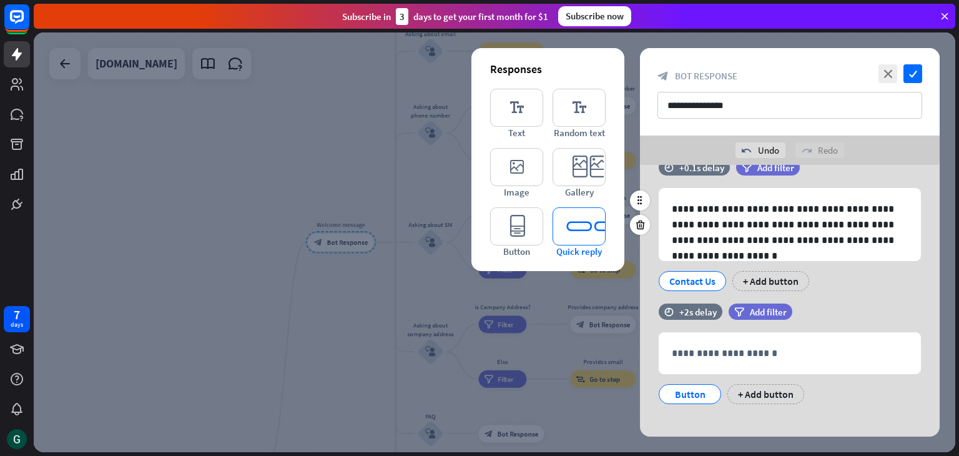
scroll to position [40, 0]
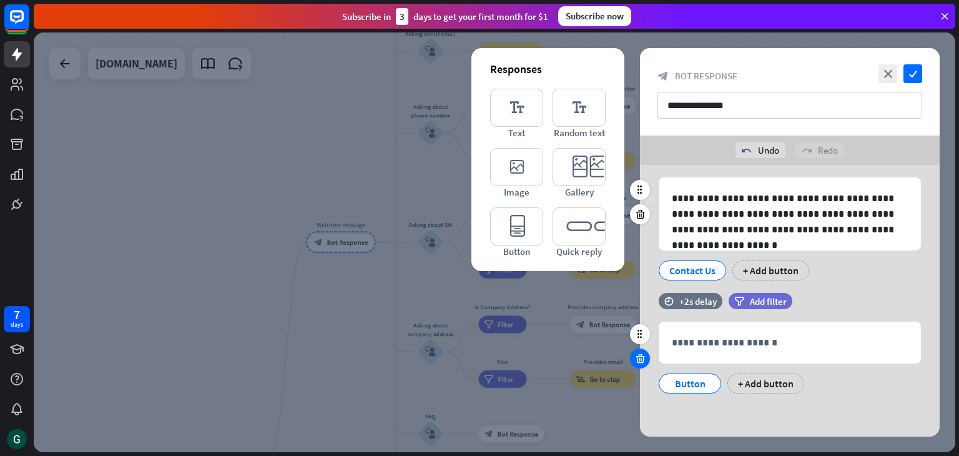
click at [641, 358] on icon at bounding box center [640, 358] width 12 height 11
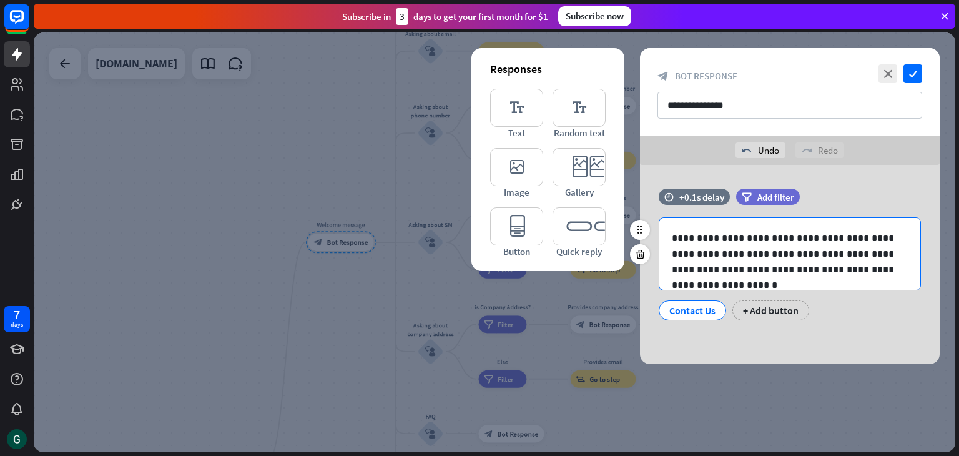
click at [734, 258] on p "**********" at bounding box center [790, 253] width 236 height 47
click at [522, 116] on icon "editor_text" at bounding box center [516, 108] width 53 height 38
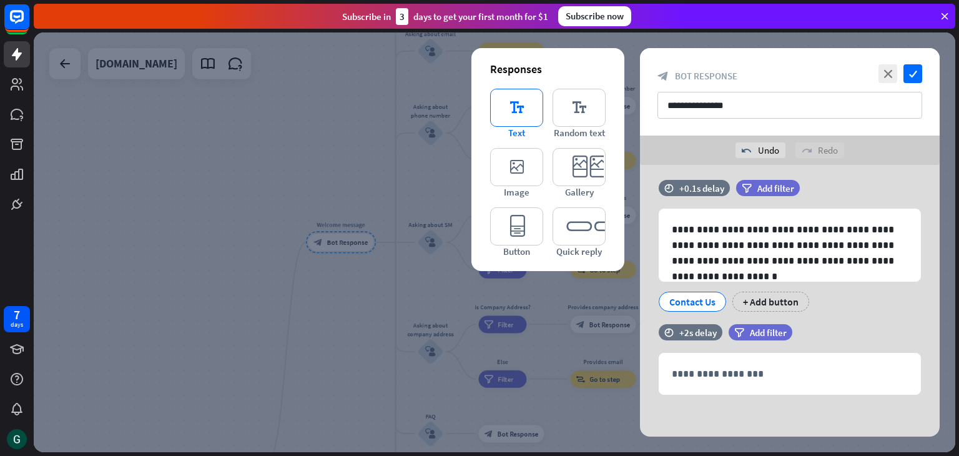
scroll to position [10, 0]
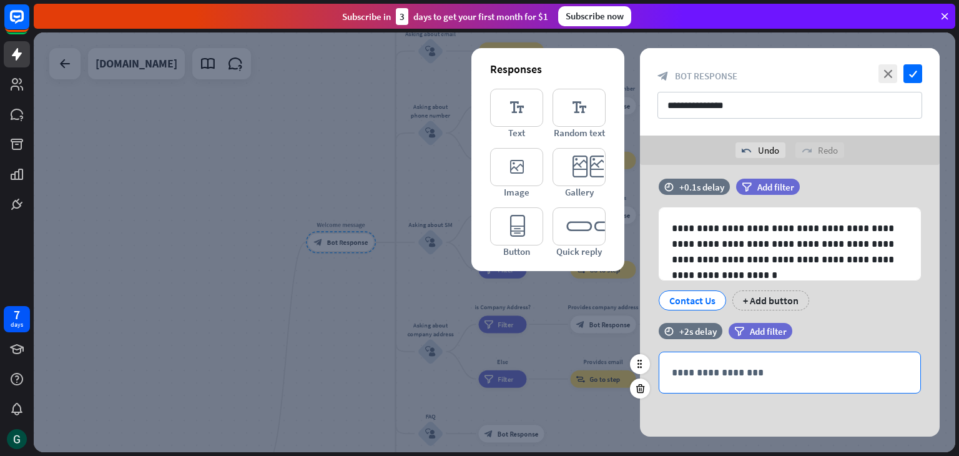
click at [702, 375] on p "**********" at bounding box center [790, 373] width 236 height 16
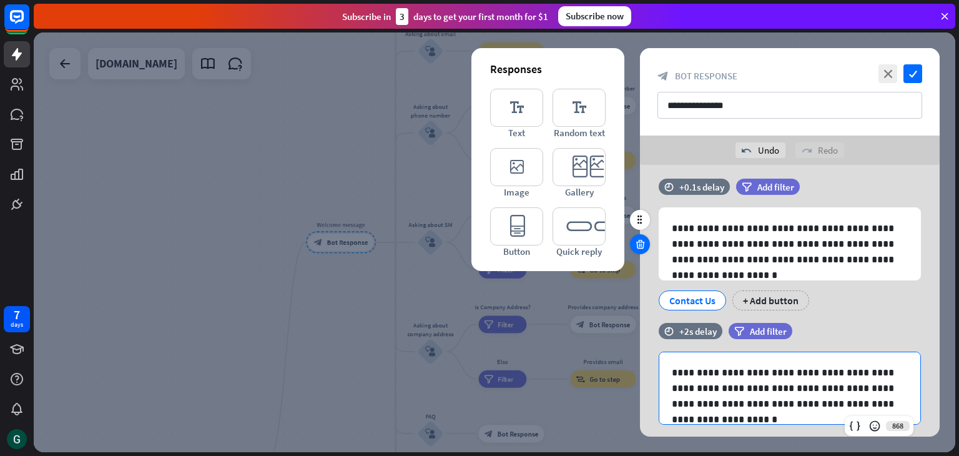
click at [638, 251] on div at bounding box center [640, 244] width 20 height 20
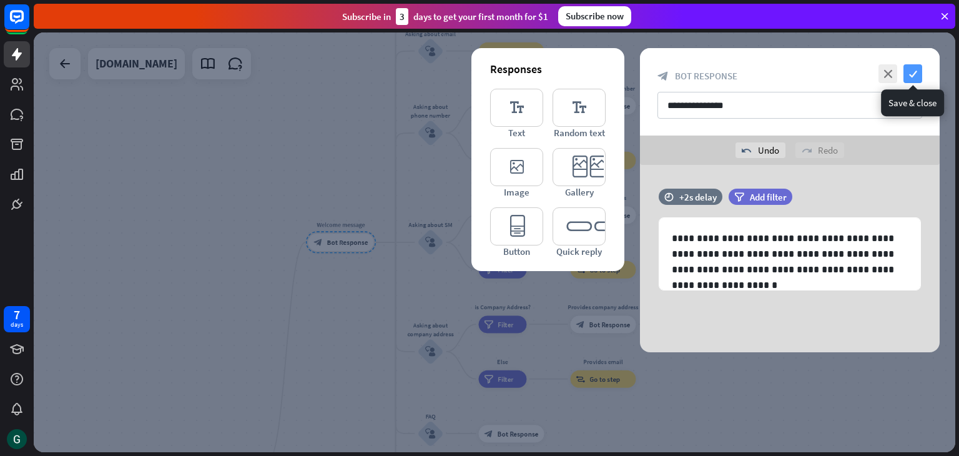
click at [912, 73] on icon "check" at bounding box center [913, 73] width 19 height 19
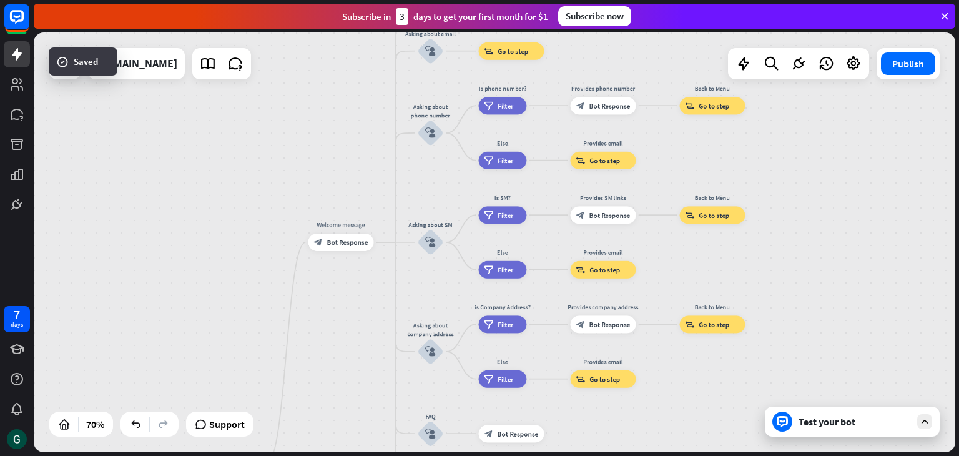
click at [852, 422] on div "Test your bot" at bounding box center [855, 421] width 112 height 12
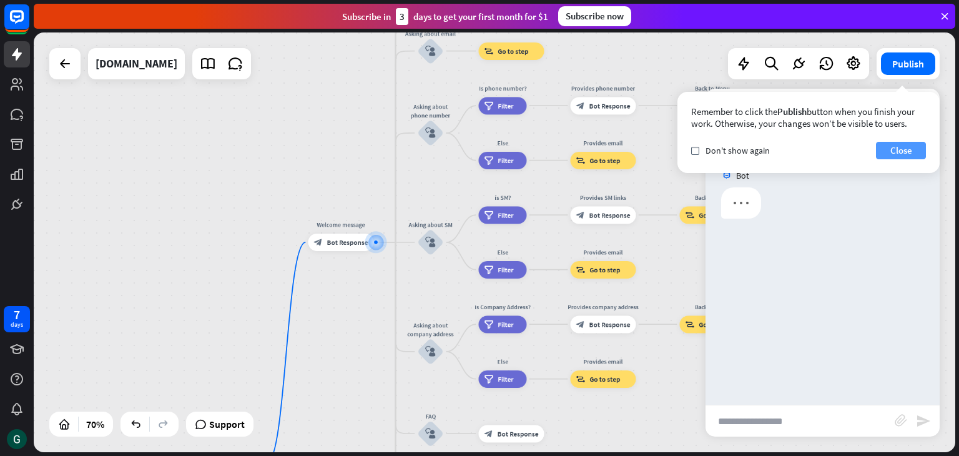
click at [907, 147] on button "Close" at bounding box center [901, 150] width 50 height 17
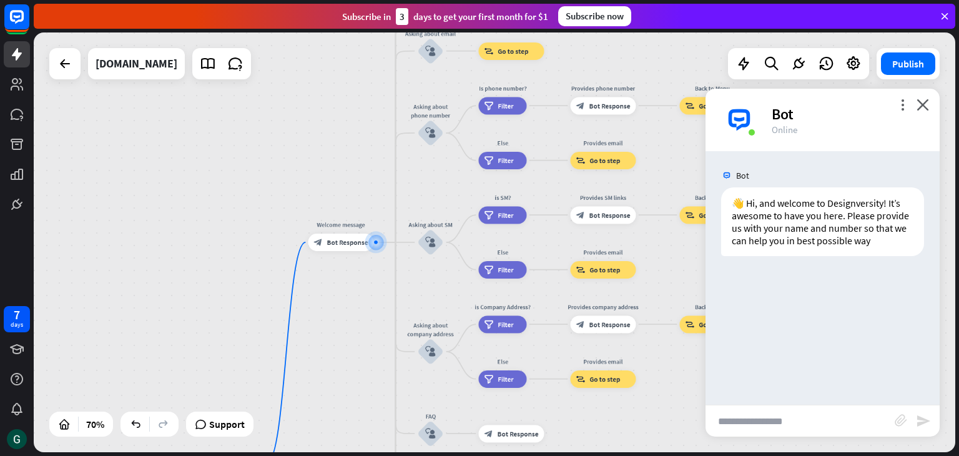
click at [787, 420] on input "text" at bounding box center [800, 420] width 189 height 31
type input "**********"
click at [922, 419] on icon "send" at bounding box center [923, 420] width 15 height 15
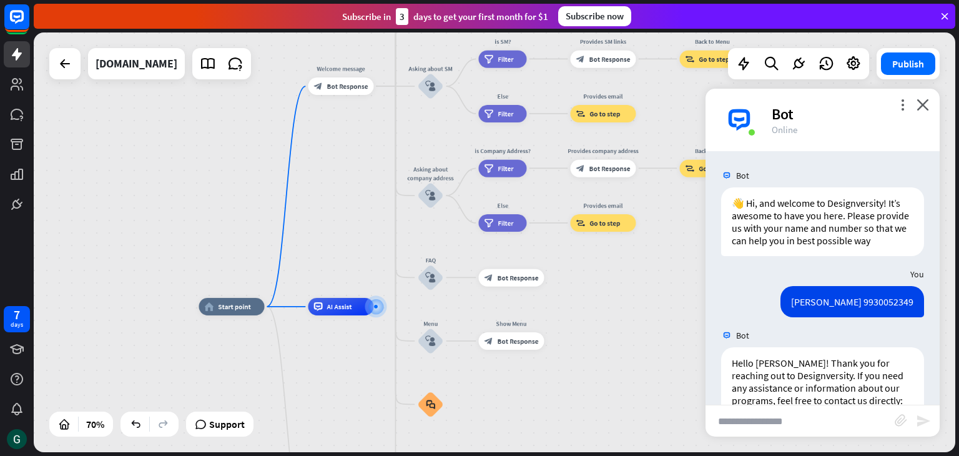
scroll to position [180, 0]
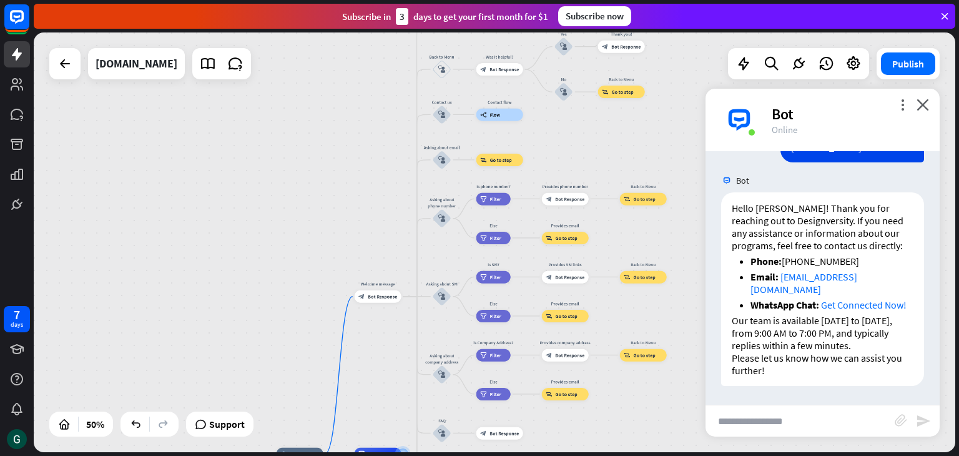
drag, startPoint x: 336, startPoint y: 134, endPoint x: 302, endPoint y: 323, distance: 191.6
click at [302, 323] on div "home_2 Start point Welcome message block_bot_response Bot Response About us blo…" at bounding box center [495, 242] width 922 height 420
click at [442, 117] on icon "block_user_input" at bounding box center [441, 114] width 7 height 7
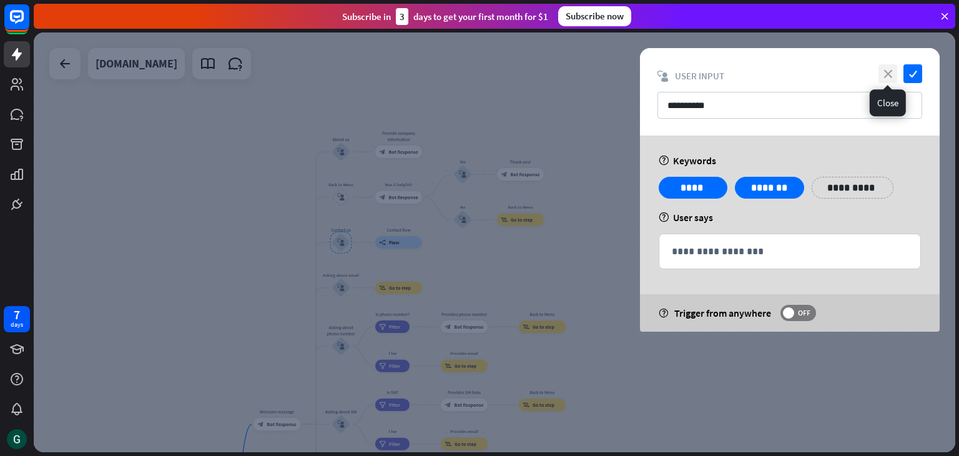
click at [887, 75] on icon "close" at bounding box center [888, 73] width 19 height 19
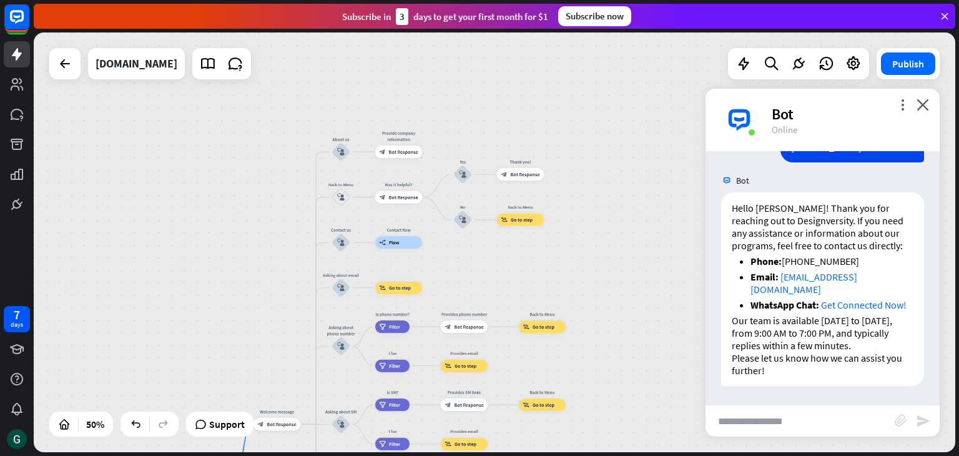
scroll to position [180, 0]
click at [833, 208] on p "Hello [PERSON_NAME]! Thank you for reaching out to Designversity. If you need a…" at bounding box center [823, 227] width 182 height 50
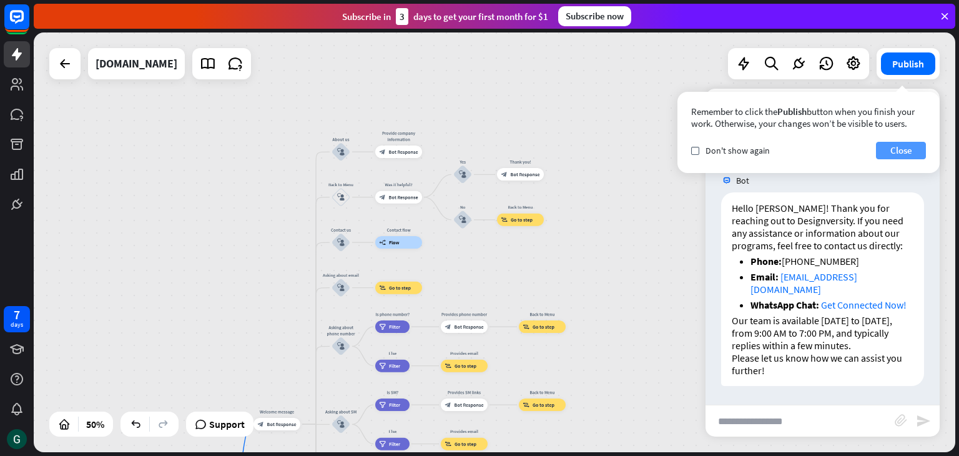
click at [904, 151] on button "Close" at bounding box center [901, 150] width 50 height 17
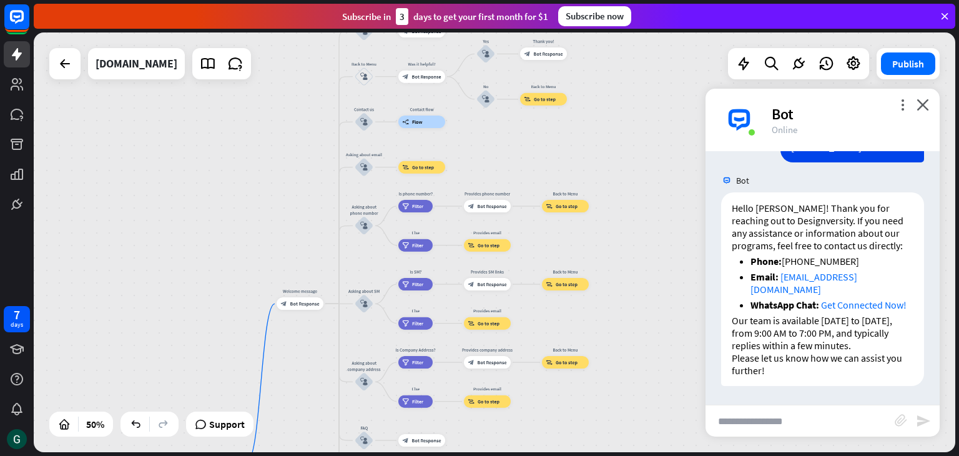
drag, startPoint x: 631, startPoint y: 355, endPoint x: 663, endPoint y: 194, distance: 164.3
click at [661, 200] on div "home_2 Start point Welcome message block_bot_response Bot Response About us blo…" at bounding box center [495, 242] width 922 height 420
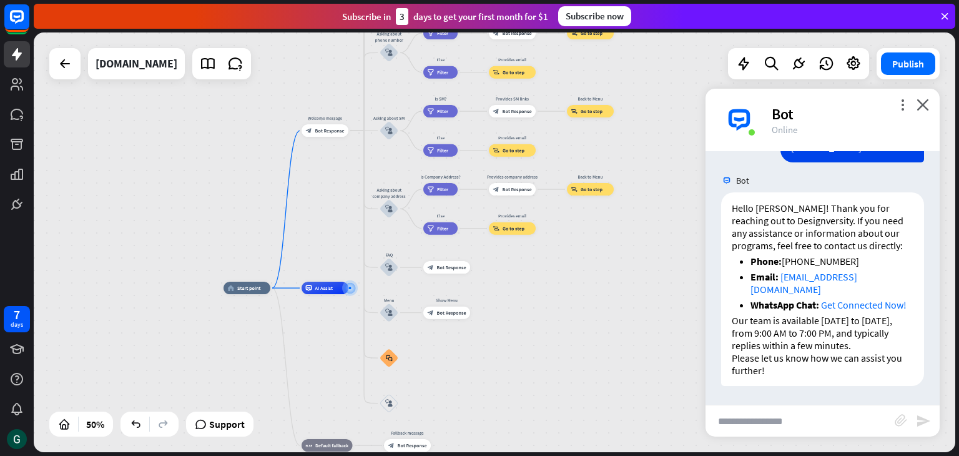
drag, startPoint x: 649, startPoint y: 336, endPoint x: 667, endPoint y: 197, distance: 139.8
click at [667, 197] on div "home_2 Start point Welcome message block_bot_response Bot Response About us blo…" at bounding box center [495, 242] width 922 height 420
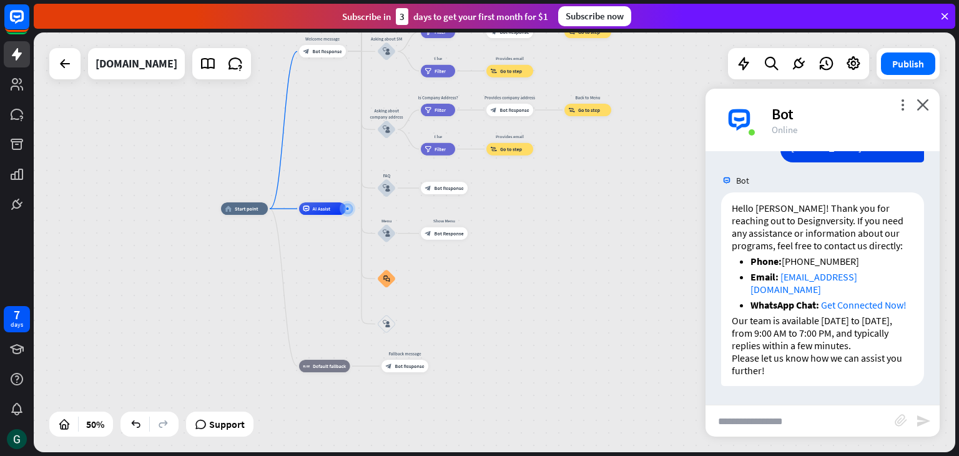
drag, startPoint x: 644, startPoint y: 294, endPoint x: 642, endPoint y: 215, distance: 79.3
click at [642, 215] on div "home_2 Start point Welcome message block_bot_response Bot Response About us blo…" at bounding box center [451, 314] width 461 height 210
click at [327, 215] on div "Edit name more_horiz plus AI Assist" at bounding box center [322, 208] width 47 height 12
click at [797, 215] on p "Hello [PERSON_NAME]! Thank you for reaching out to Designversity. If you need a…" at bounding box center [823, 227] width 182 height 50
click at [417, 367] on span "Bot Response" at bounding box center [409, 366] width 29 height 6
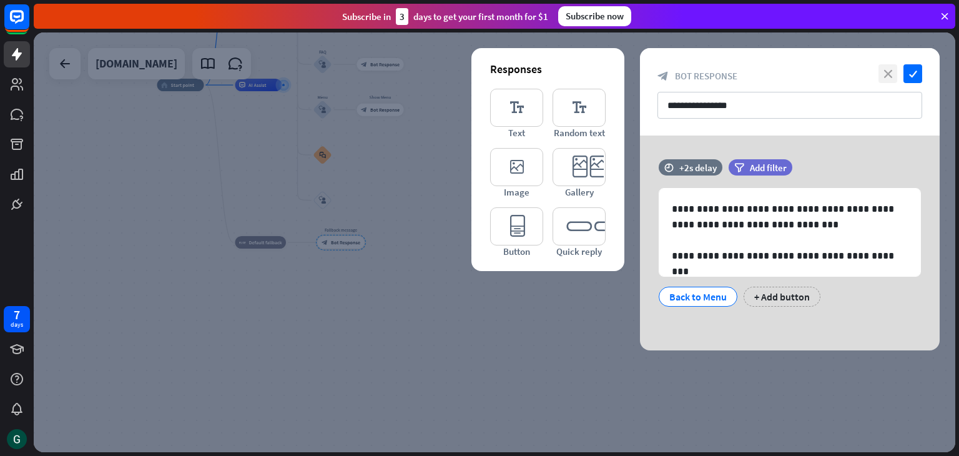
click at [894, 76] on icon "close" at bounding box center [888, 73] width 19 height 19
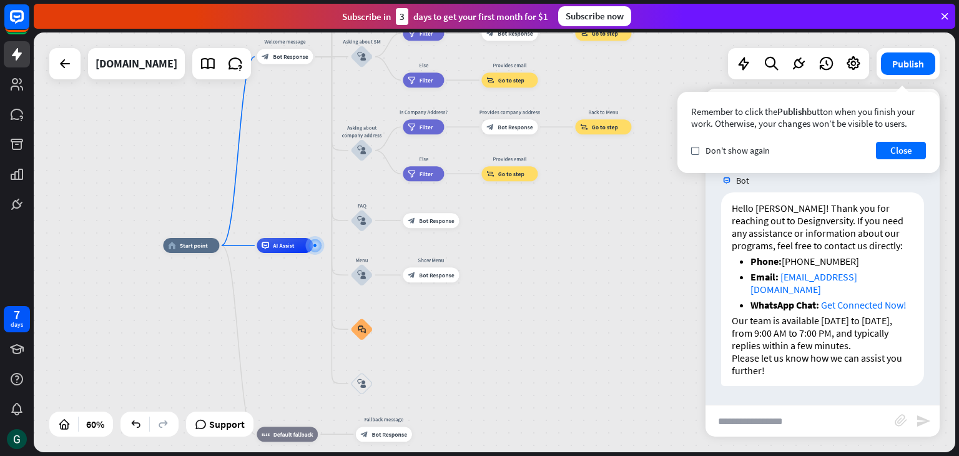
drag, startPoint x: 439, startPoint y: 160, endPoint x: 470, endPoint y: 364, distance: 205.9
click at [470, 364] on div "home_2 Start point Welcome message block_bot_response Bot Response About us blo…" at bounding box center [439, 371] width 553 height 252
click at [360, 383] on icon "block_user_input" at bounding box center [361, 383] width 9 height 9
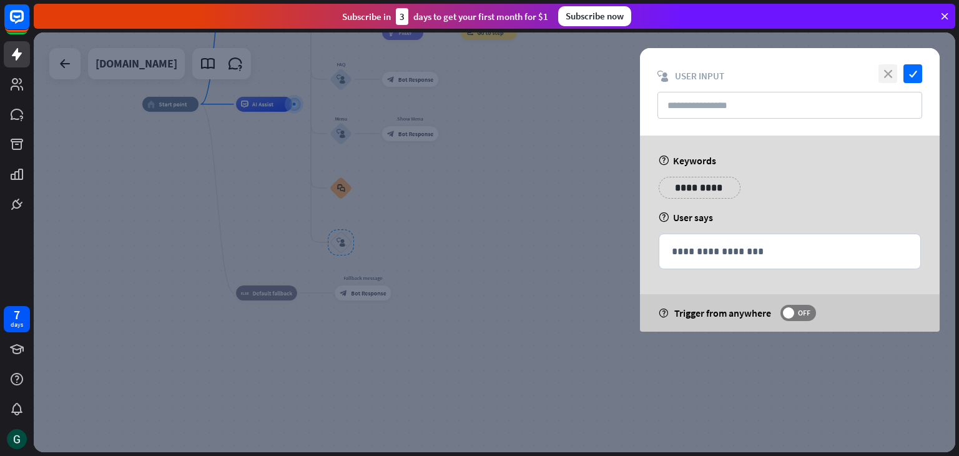
click at [888, 70] on icon "close" at bounding box center [888, 73] width 19 height 19
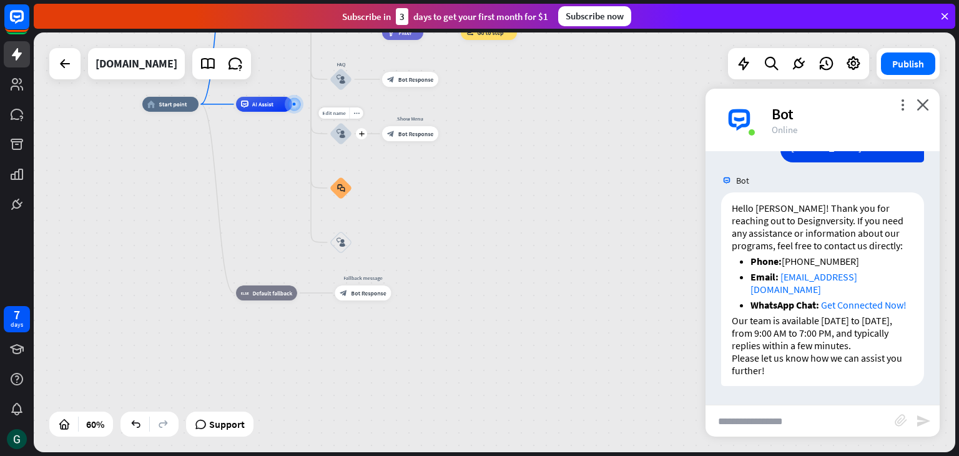
click at [342, 133] on icon "block_user_input" at bounding box center [341, 133] width 9 height 9
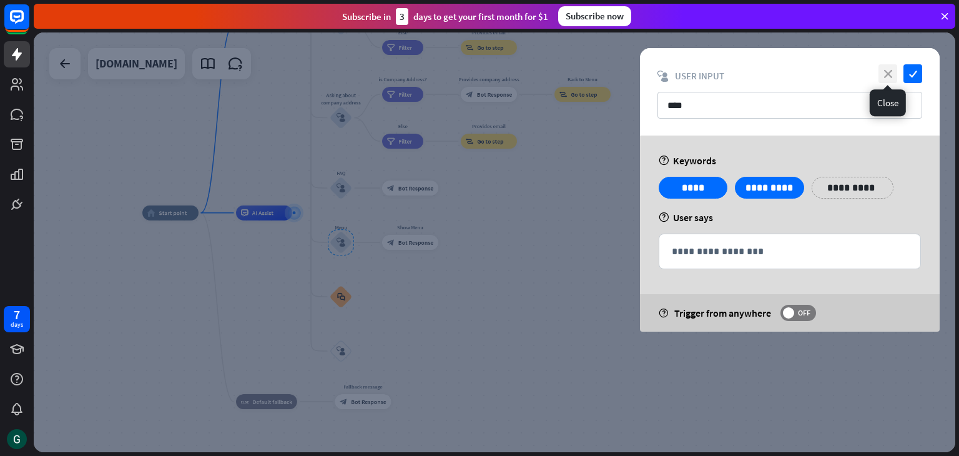
click at [887, 76] on icon "close" at bounding box center [888, 73] width 19 height 19
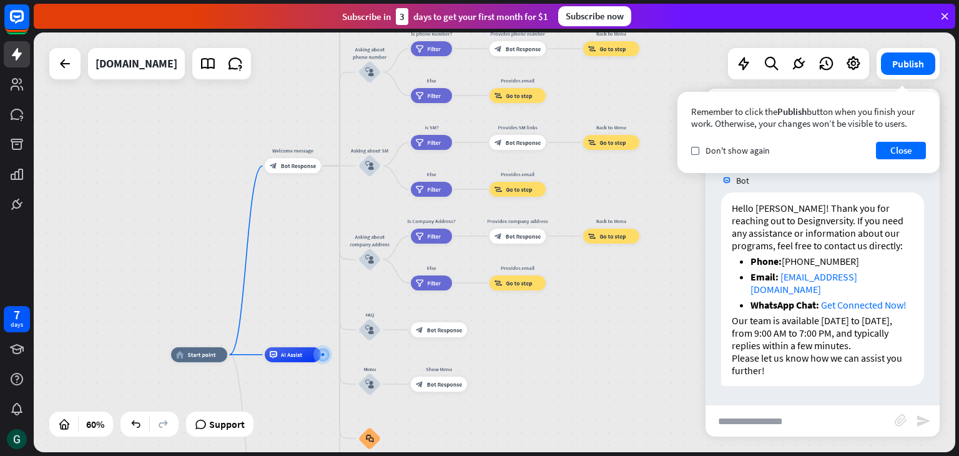
drag, startPoint x: 512, startPoint y: 216, endPoint x: 541, endPoint y: 358, distance: 144.6
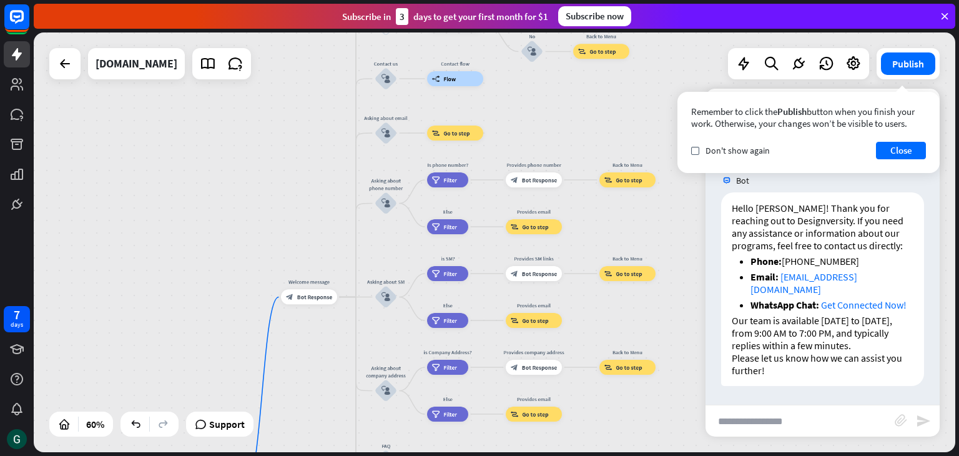
drag, startPoint x: 582, startPoint y: 308, endPoint x: 596, endPoint y: 423, distance: 115.8
click at [598, 428] on div "home_2 Start point Welcome message block_bot_response Bot Response About us blo…" at bounding box center [495, 242] width 922 height 420
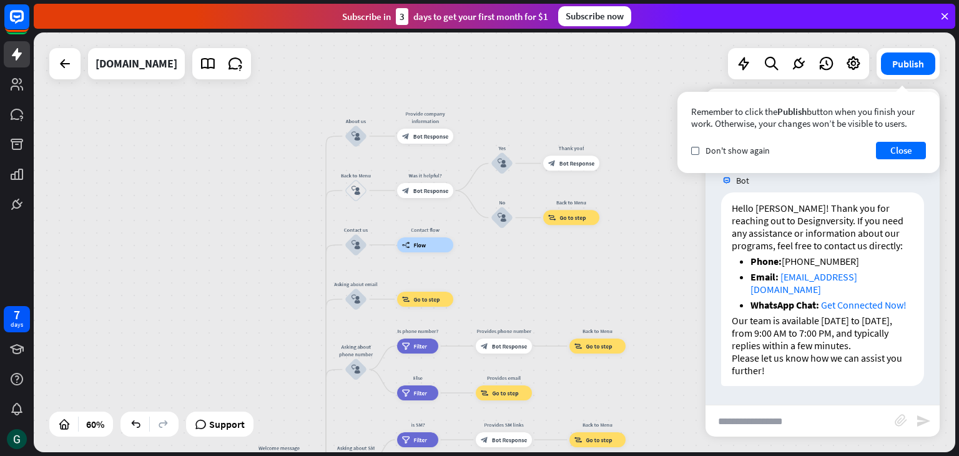
drag, startPoint x: 668, startPoint y: 222, endPoint x: 638, endPoint y: 387, distance: 168.2
click at [638, 387] on div "home_2 Start point Welcome message block_bot_response Bot Response About us blo…" at bounding box center [495, 242] width 922 height 420
click at [354, 250] on div "block_user_input" at bounding box center [356, 245] width 22 height 22
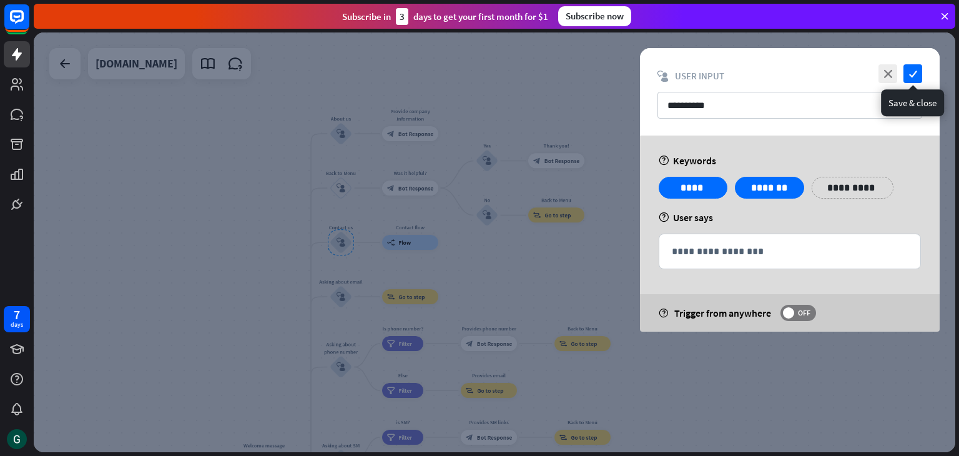
click at [910, 76] on icon "check" at bounding box center [913, 73] width 19 height 19
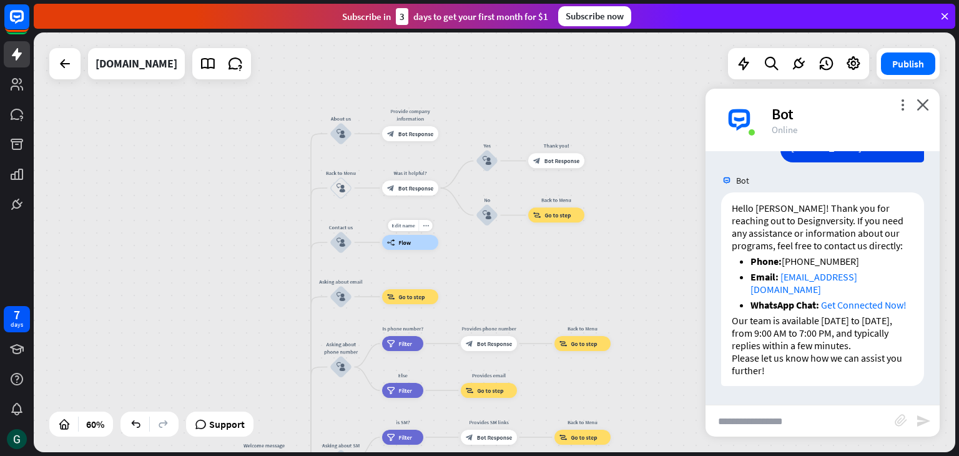
click at [425, 240] on div "builder_tree Flow" at bounding box center [410, 242] width 56 height 15
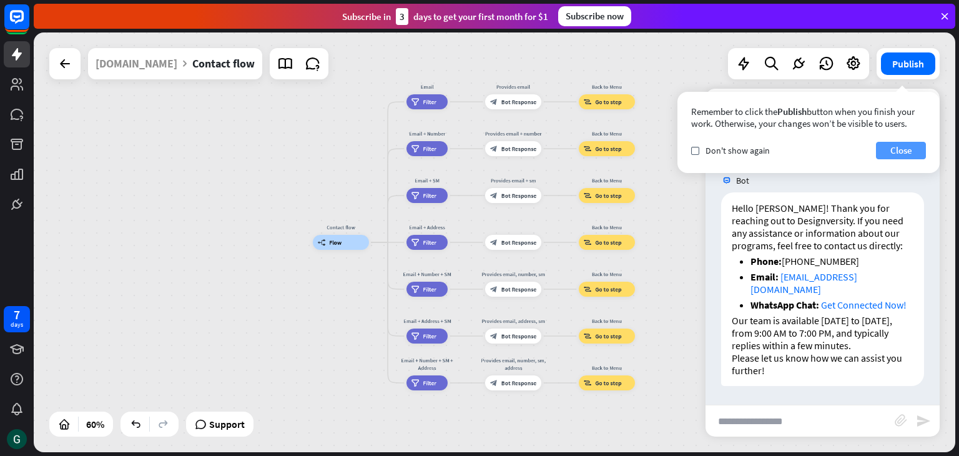
click at [902, 147] on button "Close" at bounding box center [901, 150] width 50 height 17
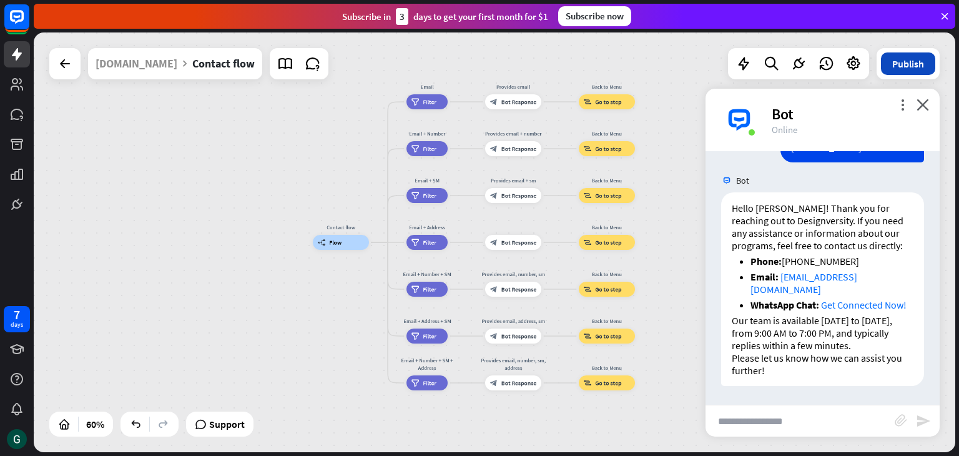
click at [902, 63] on button "Publish" at bounding box center [908, 63] width 54 height 22
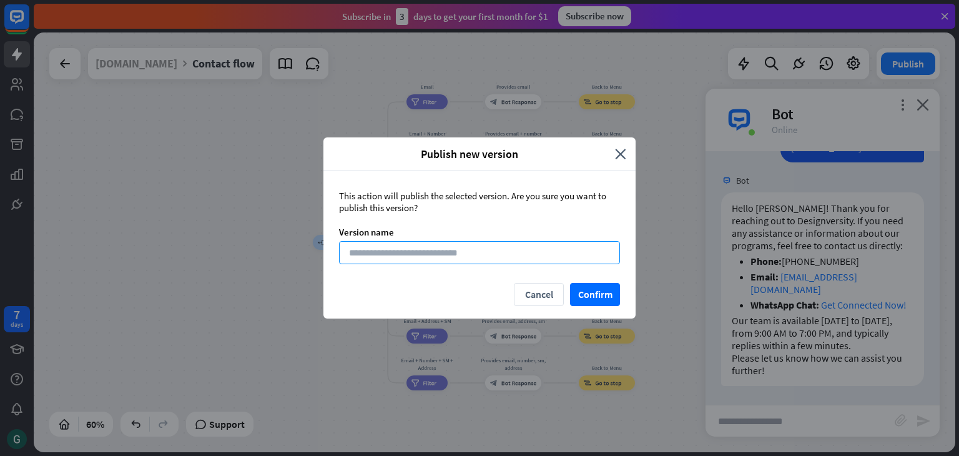
click at [426, 256] on input at bounding box center [479, 252] width 281 height 23
type input "*"
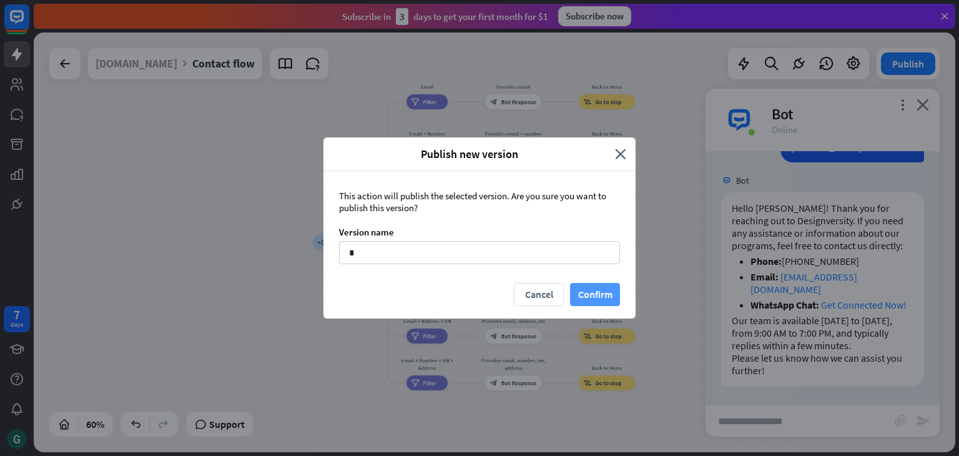
click at [609, 296] on button "Confirm" at bounding box center [595, 294] width 50 height 23
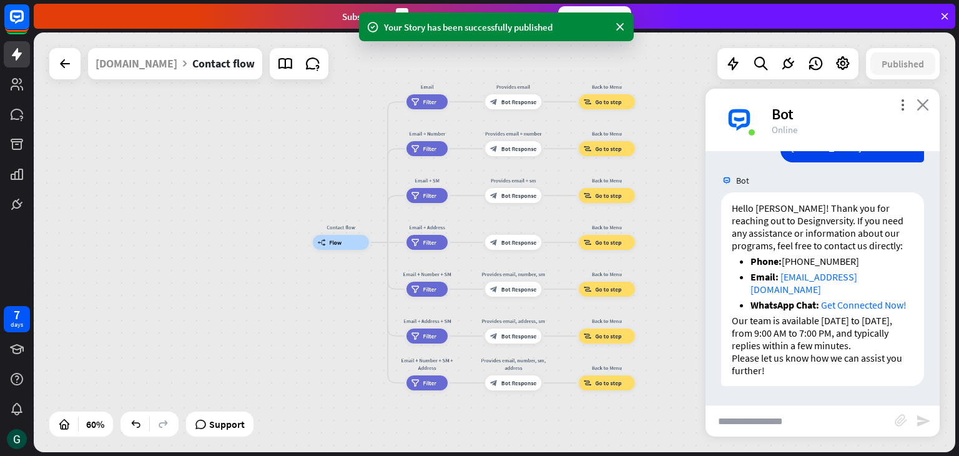
click at [929, 108] on icon "close" at bounding box center [923, 105] width 12 height 12
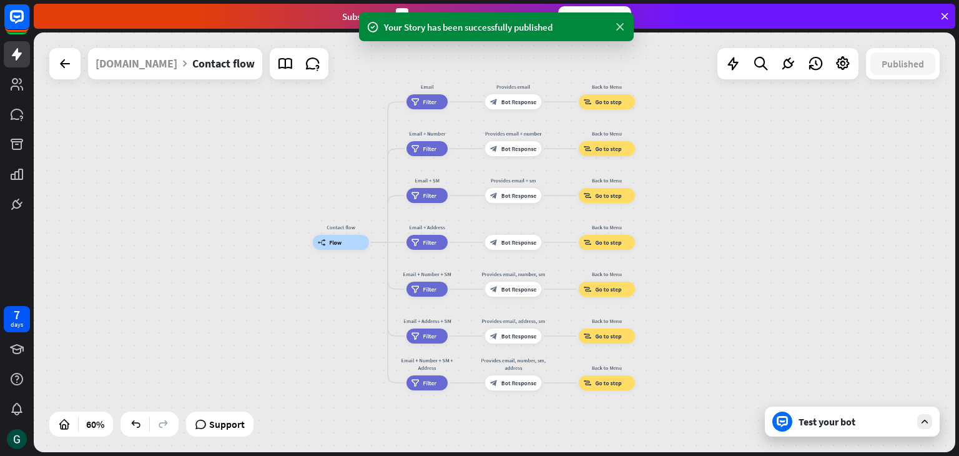
click at [621, 26] on icon at bounding box center [620, 27] width 12 height 13
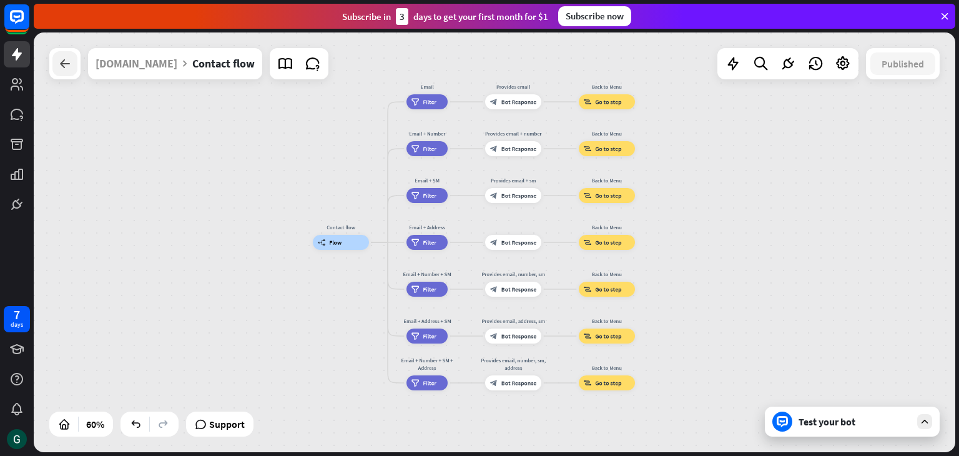
click at [72, 63] on div at bounding box center [64, 63] width 25 height 25
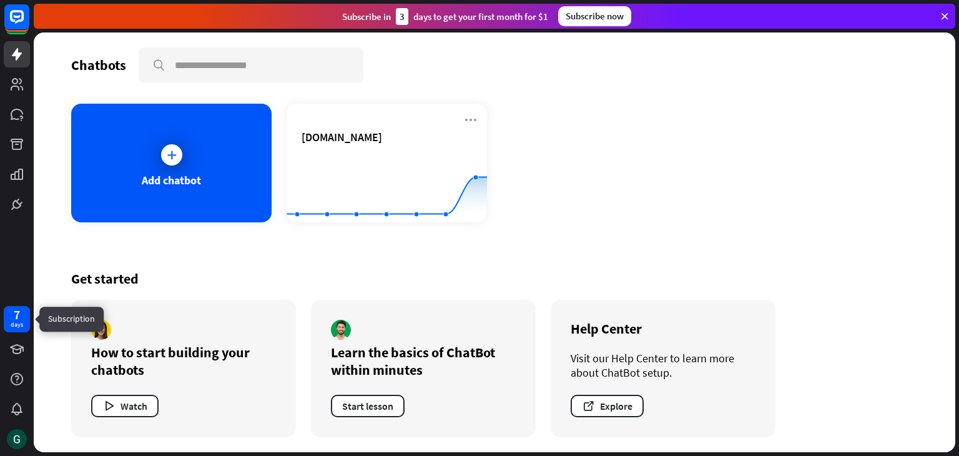
click at [18, 323] on div "days" at bounding box center [17, 324] width 12 height 9
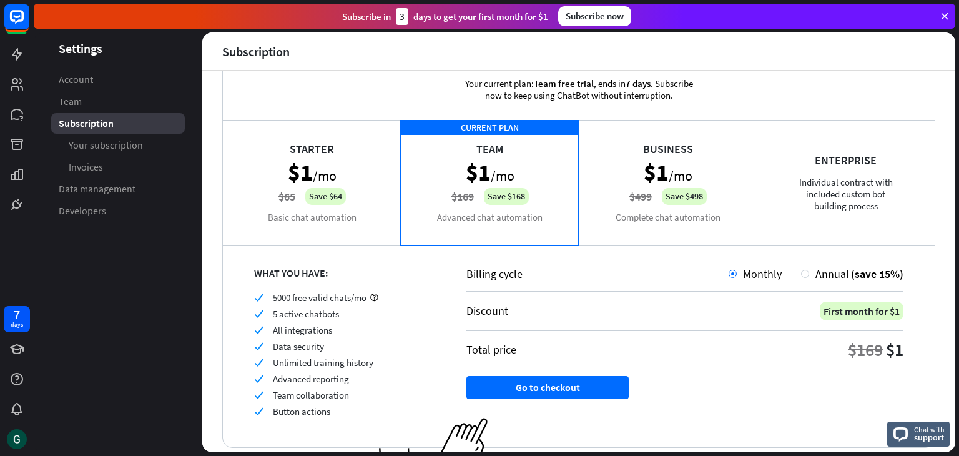
scroll to position [71, 0]
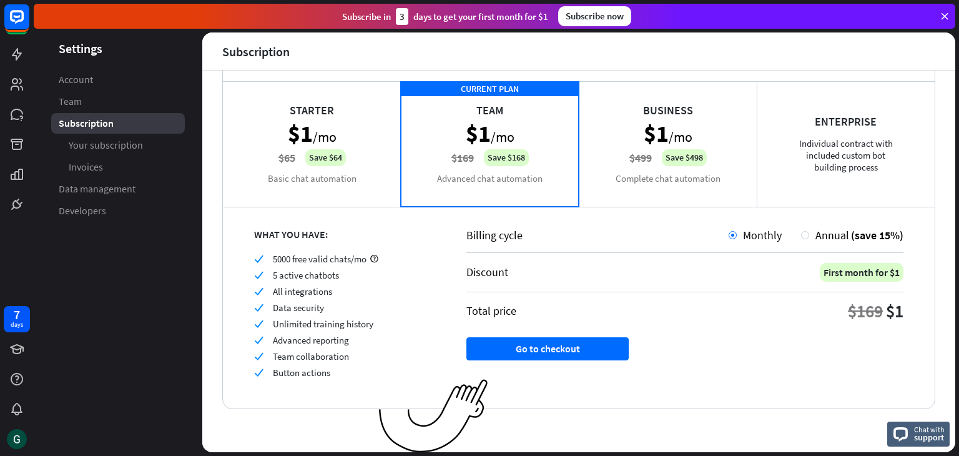
click at [297, 170] on div "Starter $1 /mo $65 Save $64 Basic chat automation" at bounding box center [312, 143] width 178 height 125
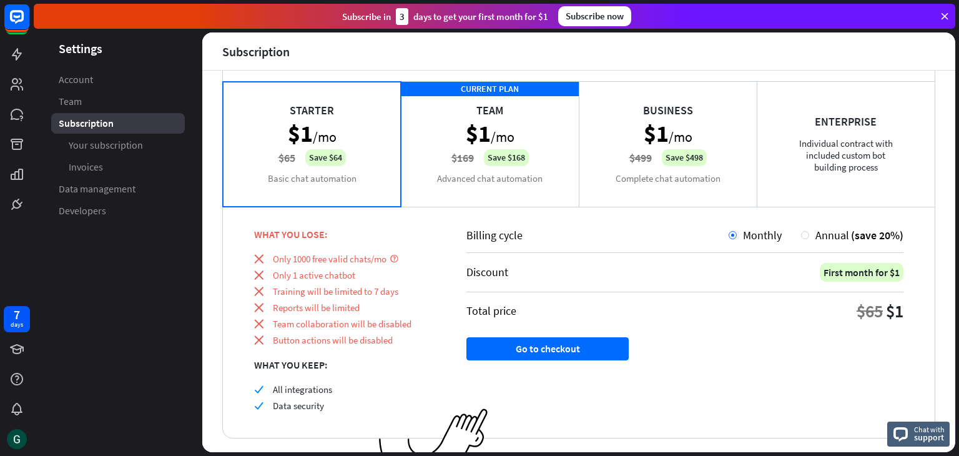
click at [480, 173] on div "CURRENT PLAN Team $1 /mo $169 Save $168 Advanced chat automation" at bounding box center [490, 143] width 178 height 125
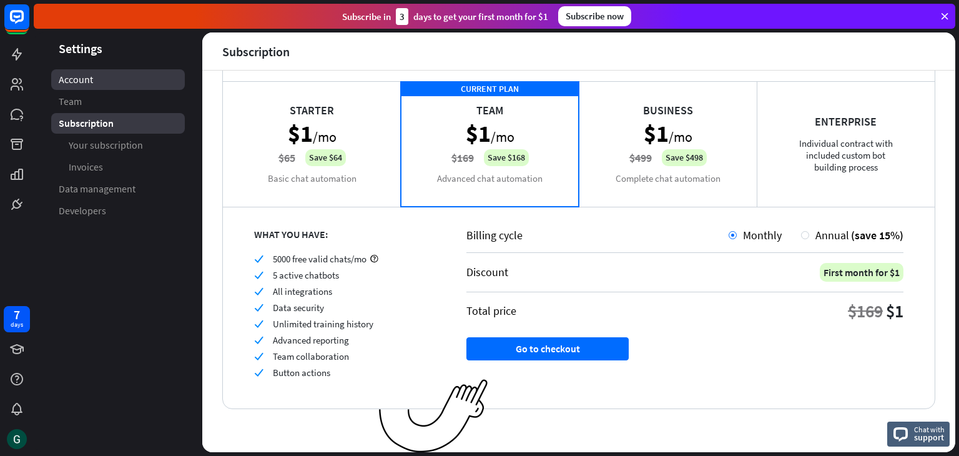
click at [84, 83] on span "Account" at bounding box center [76, 79] width 34 height 13
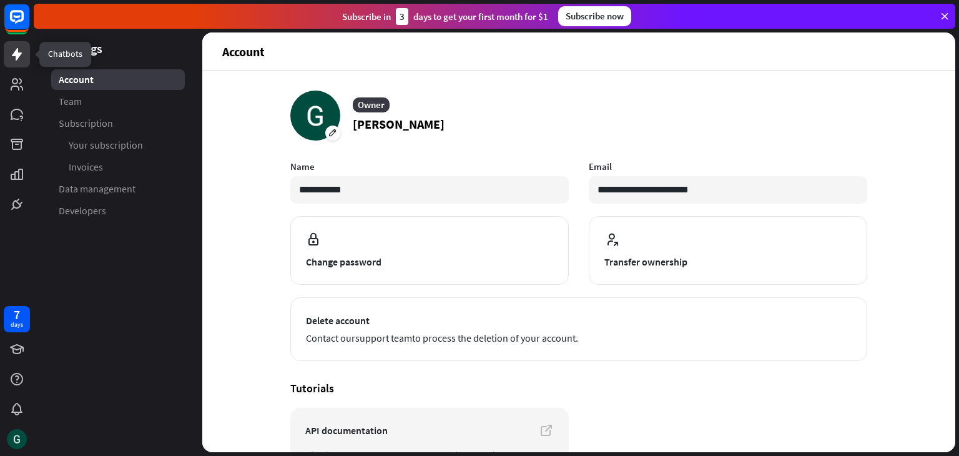
click at [16, 54] on icon at bounding box center [17, 54] width 10 height 12
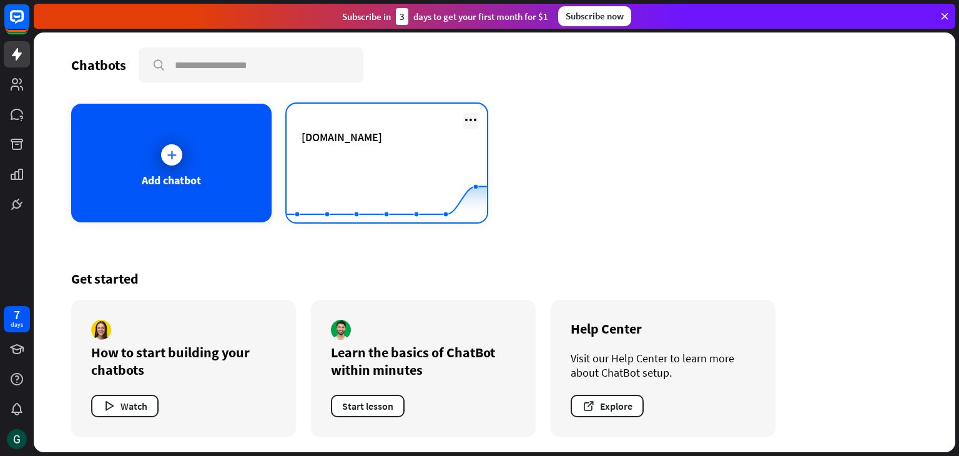
click at [477, 119] on icon at bounding box center [470, 119] width 15 height 15
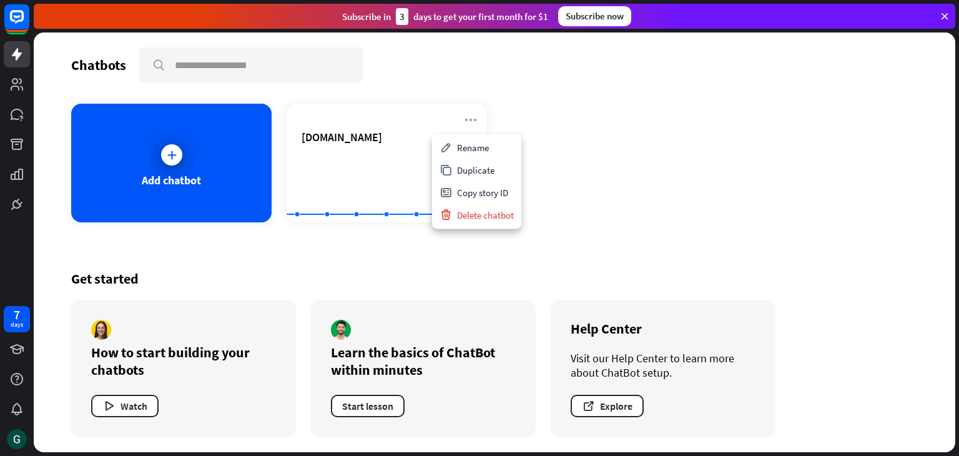
click at [623, 187] on div "Add chatbot [DOMAIN_NAME] Created with Highcharts 10.1.0 0 5 10" at bounding box center [494, 163] width 847 height 119
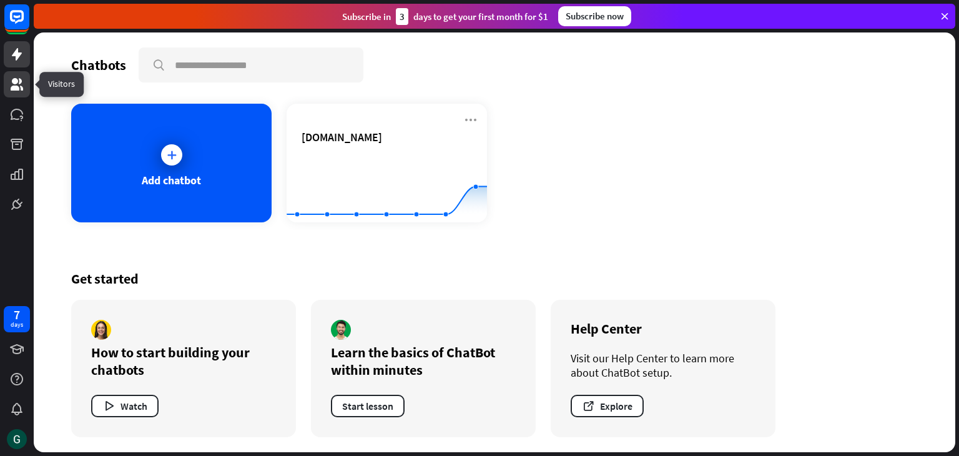
click at [19, 87] on icon at bounding box center [16, 84] width 15 height 15
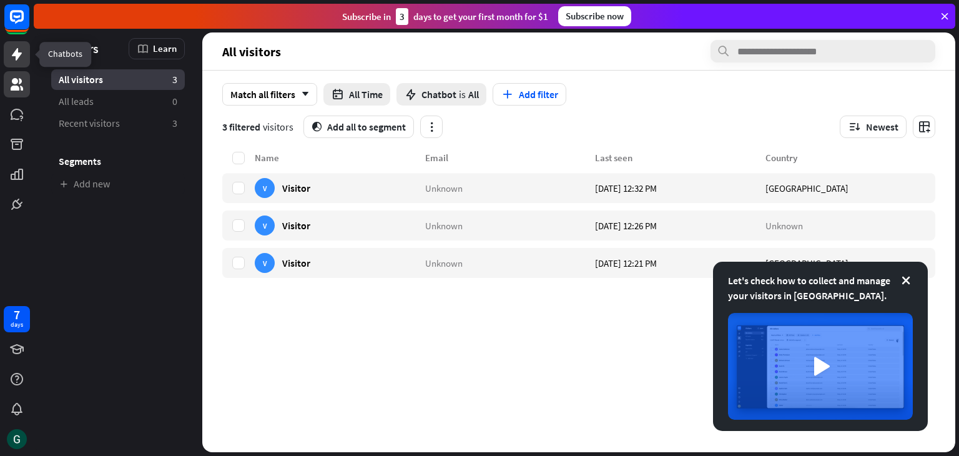
click at [15, 54] on icon at bounding box center [17, 54] width 10 height 12
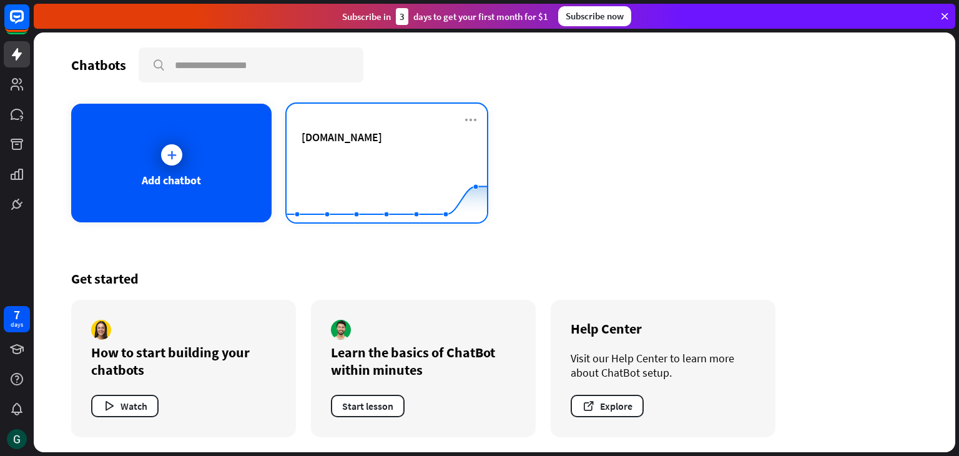
click at [355, 157] on rect at bounding box center [387, 191] width 200 height 78
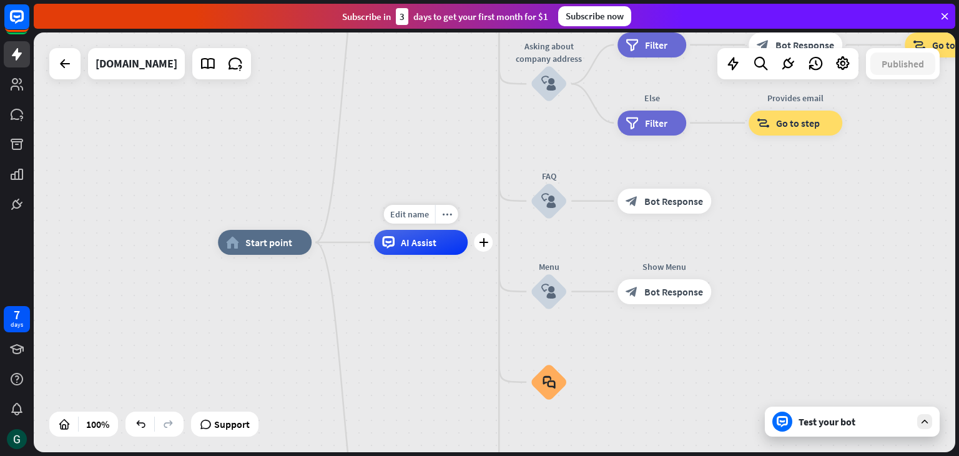
click at [414, 245] on span "AI Assist" at bounding box center [419, 242] width 36 height 12
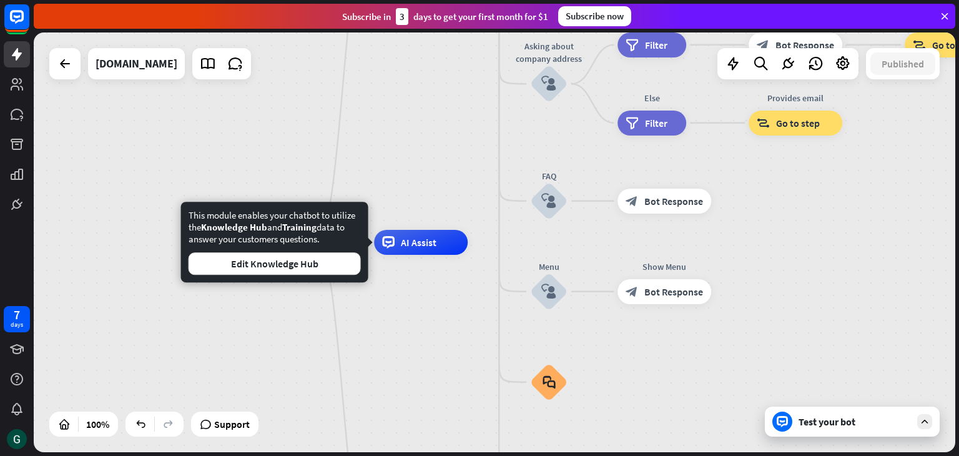
click at [767, 383] on div "home_2 Start point Welcome message block_bot_response Bot Response About us blo…" at bounding box center [679, 452] width 922 height 420
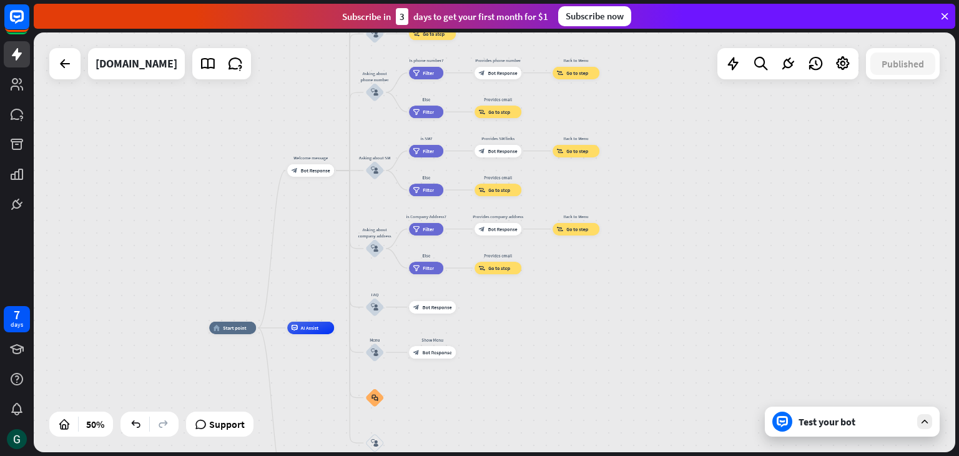
drag, startPoint x: 435, startPoint y: 128, endPoint x: 151, endPoint y: 146, distance: 284.1
click at [151, 146] on div "home_2 Start point Welcome message block_bot_response Bot Response About us blo…" at bounding box center [495, 242] width 922 height 420
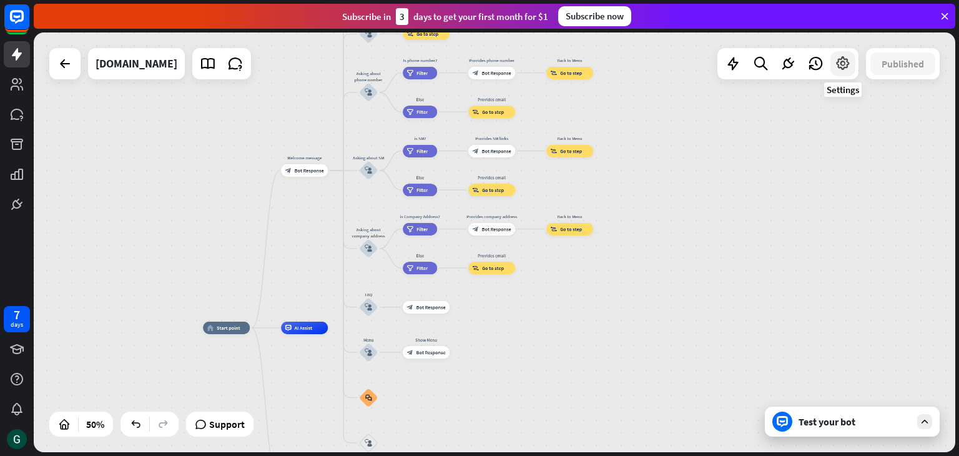
click at [844, 65] on icon at bounding box center [843, 64] width 16 height 16
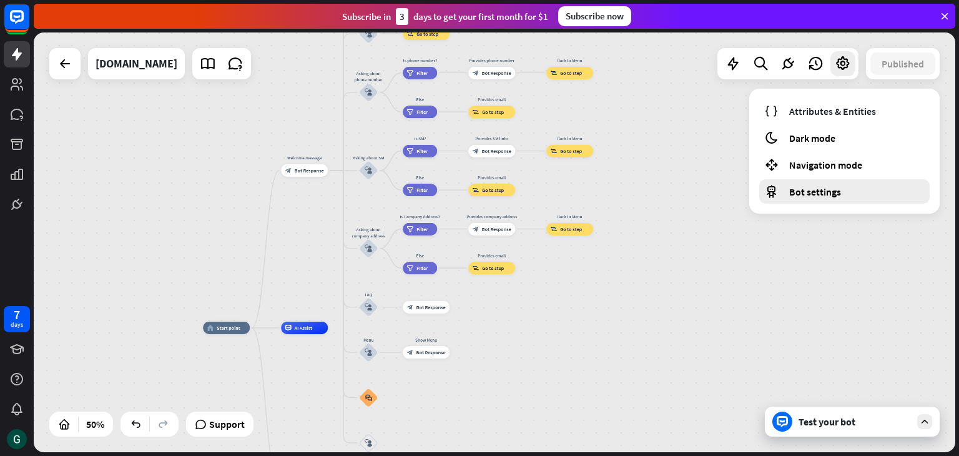
click at [812, 199] on div "Bot settings" at bounding box center [844, 191] width 170 height 24
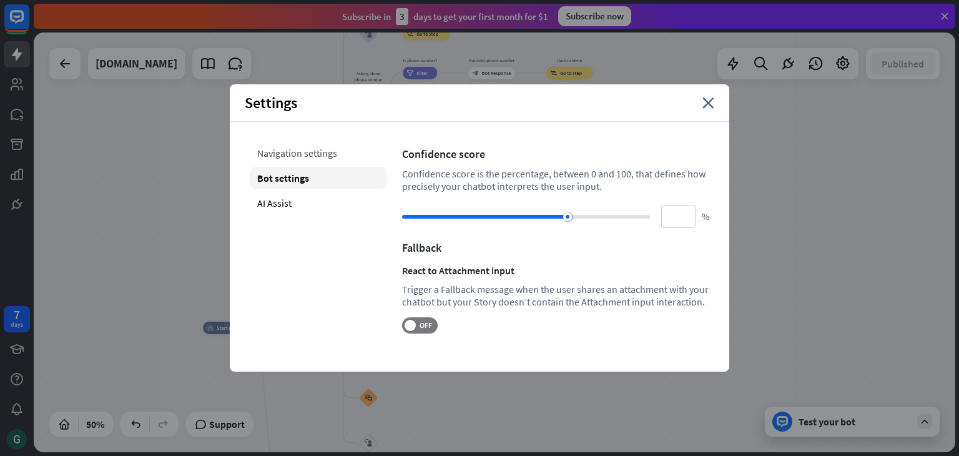
click at [313, 148] on div "Navigation settings" at bounding box center [318, 153] width 137 height 22
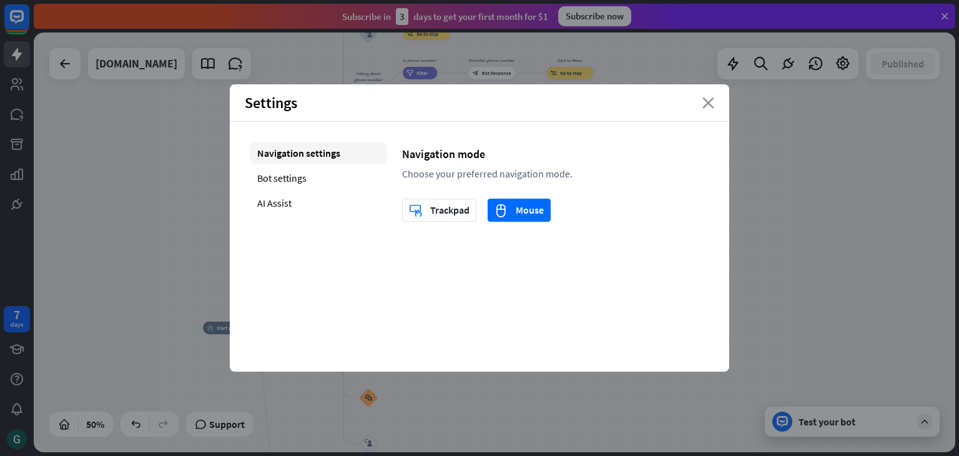
click at [706, 103] on icon "close" at bounding box center [708, 102] width 12 height 11
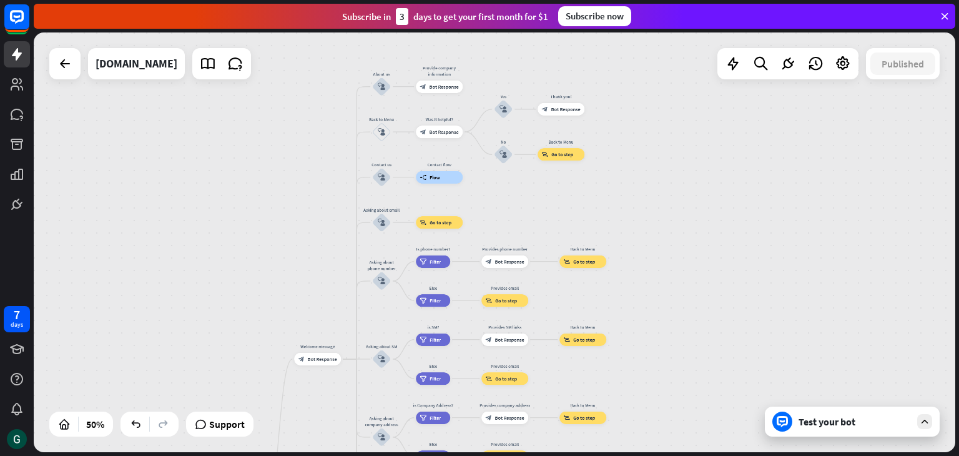
drag, startPoint x: 686, startPoint y: 175, endPoint x: 699, endPoint y: 364, distance: 189.0
click at [699, 364] on div "home_2 Start point Welcome message block_bot_response Bot Response About us blo…" at bounding box center [495, 242] width 922 height 420
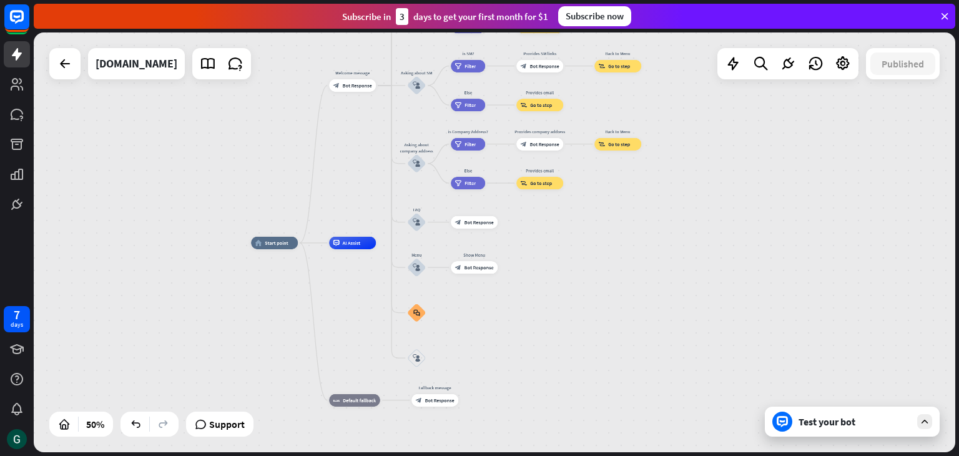
drag, startPoint x: 240, startPoint y: 363, endPoint x: 275, endPoint y: 89, distance: 275.7
click at [275, 89] on div "home_2 Start point Welcome message block_bot_response Bot Response About us blo…" at bounding box center [495, 242] width 922 height 420
click at [288, 232] on div "more_horiz" at bounding box center [288, 228] width 12 height 9
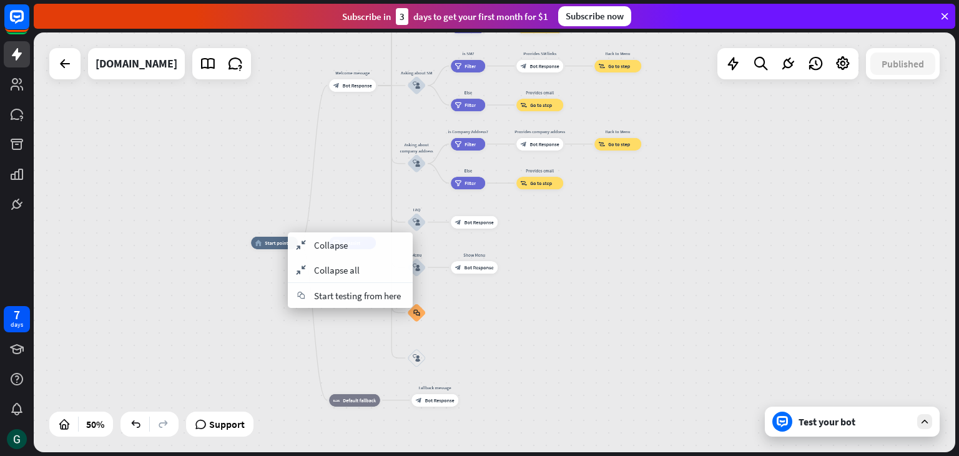
click at [227, 288] on div "home_2 Start point Welcome message block_bot_response Bot Response About us blo…" at bounding box center [495, 242] width 922 height 420
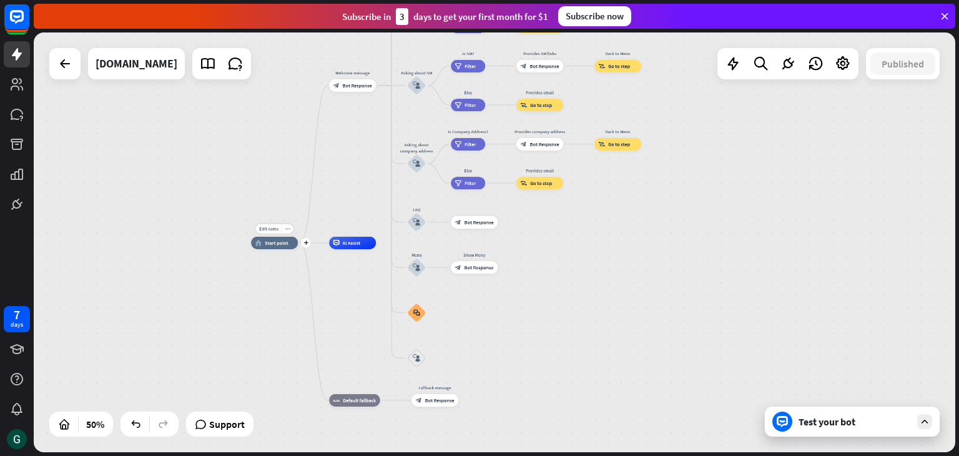
click at [280, 244] on span "Start point" at bounding box center [277, 243] width 24 height 6
click at [295, 159] on div "home_2 Start point Welcome message block_bot_response Bot Response About us blo…" at bounding box center [495, 242] width 922 height 420
click at [305, 243] on icon "plus" at bounding box center [305, 242] width 5 height 4
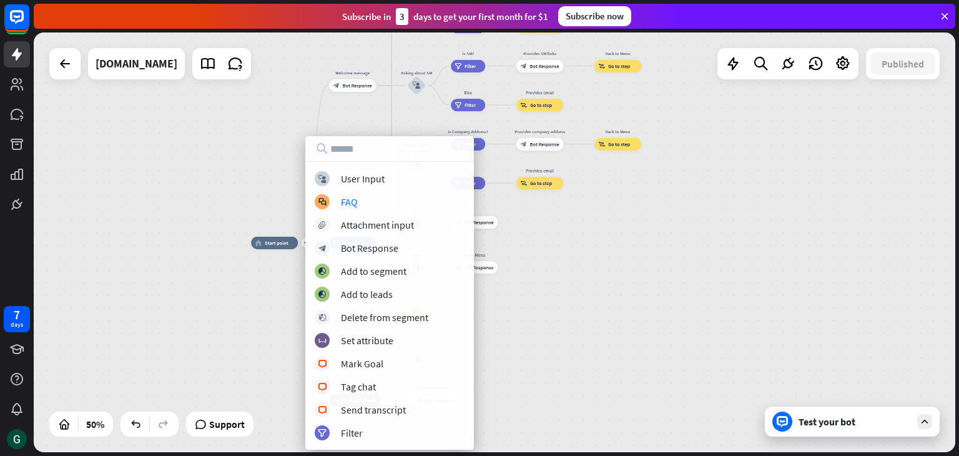
click at [164, 183] on div "plus home_2 Start point Welcome message block_bot_response Bot Response About u…" at bounding box center [495, 242] width 922 height 420
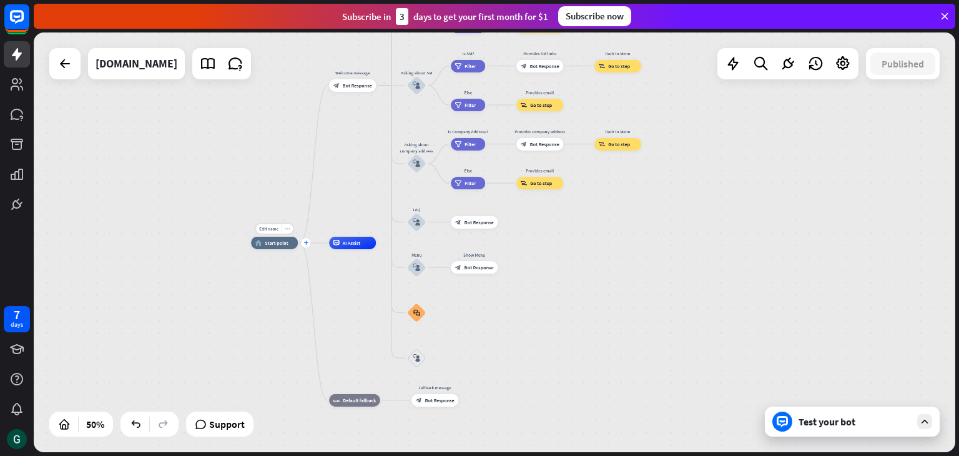
click at [305, 243] on icon "plus" at bounding box center [305, 242] width 5 height 4
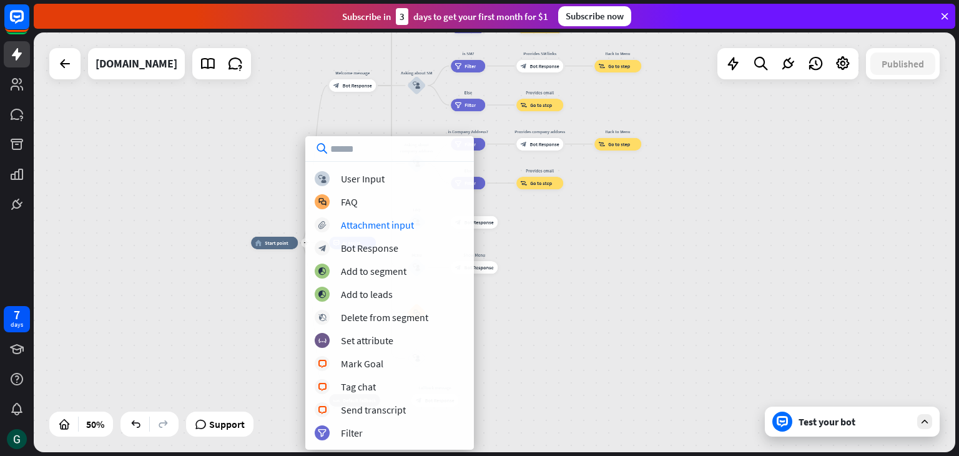
click at [104, 185] on div "plus home_2 Start point Welcome message block_bot_response Bot Response About u…" at bounding box center [495, 242] width 922 height 420
